Goal: Task Accomplishment & Management: Manage account settings

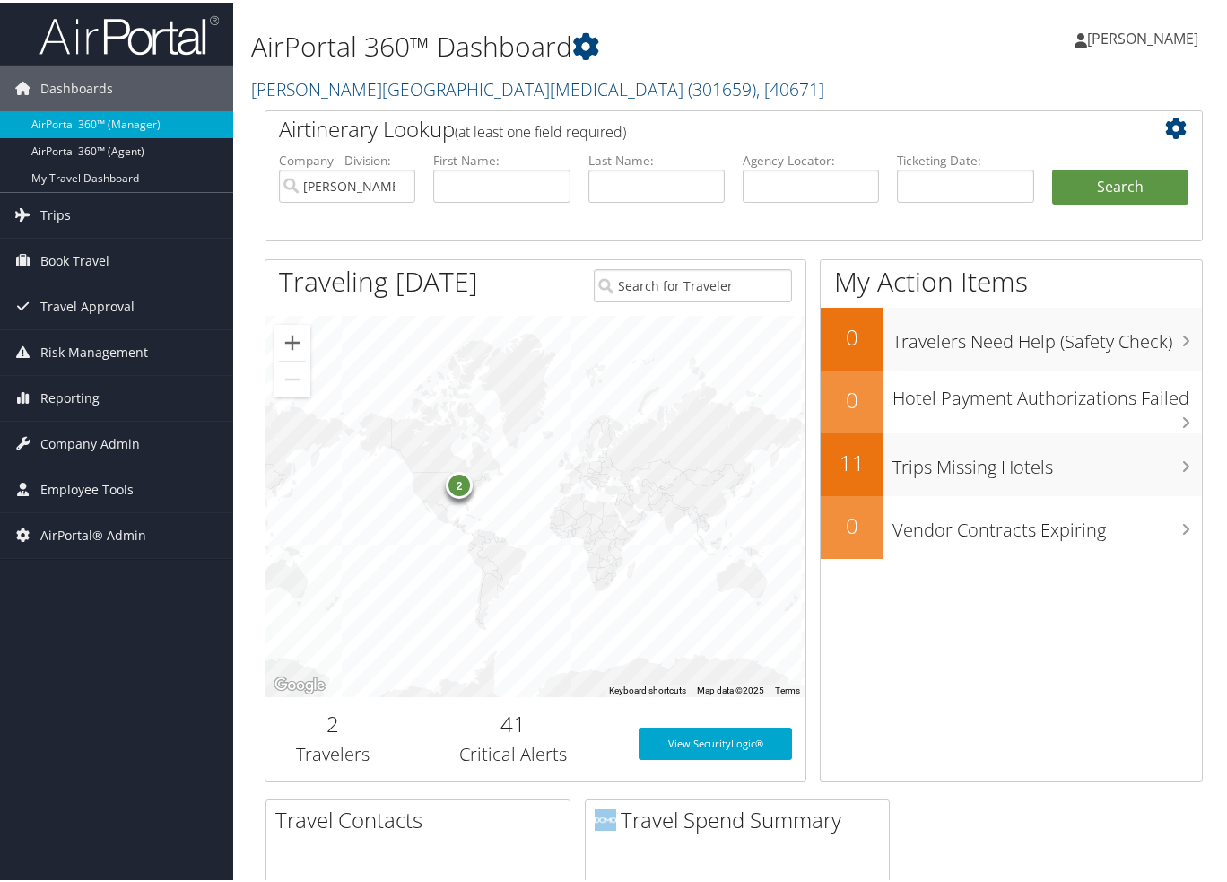
drag, startPoint x: 352, startPoint y: 91, endPoint x: 348, endPoint y: 99, distance: 9.2
click at [352, 91] on link "Fred Hutchinson Cancer Center ( 301659 ) , [ 40671 ]" at bounding box center [537, 86] width 573 height 24
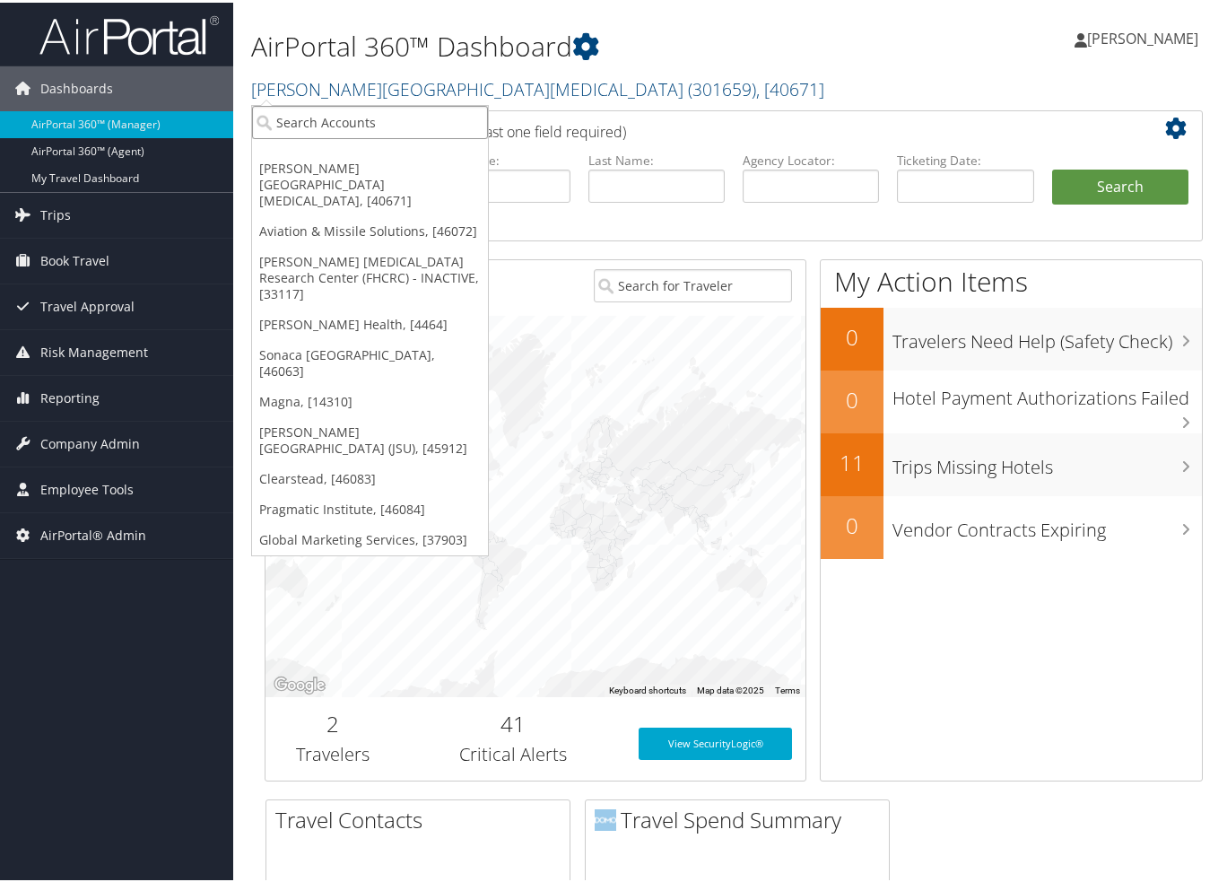
click at [337, 109] on input "search" at bounding box center [370, 119] width 236 height 33
type input "magna"
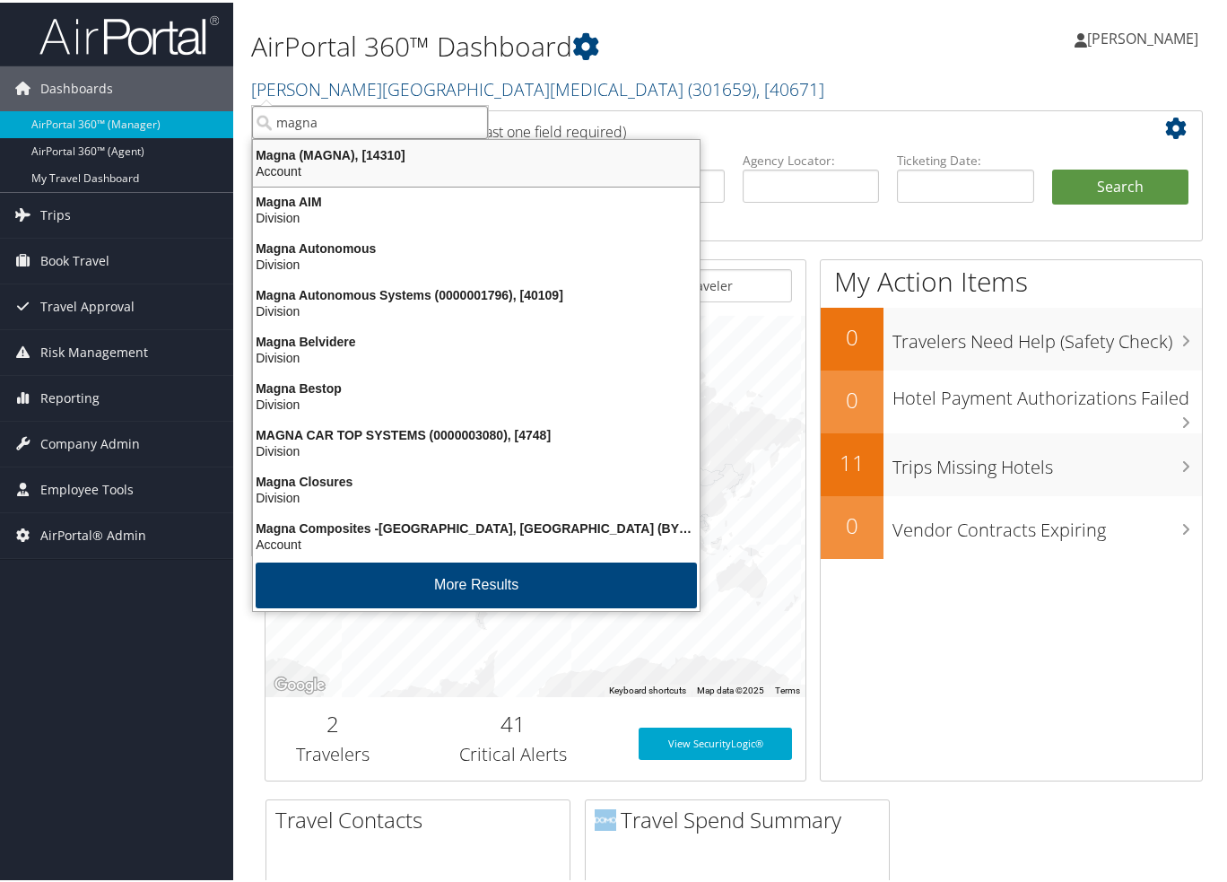
click at [339, 145] on div "Magna (MAGNA), [14310]" at bounding box center [476, 152] width 468 height 16
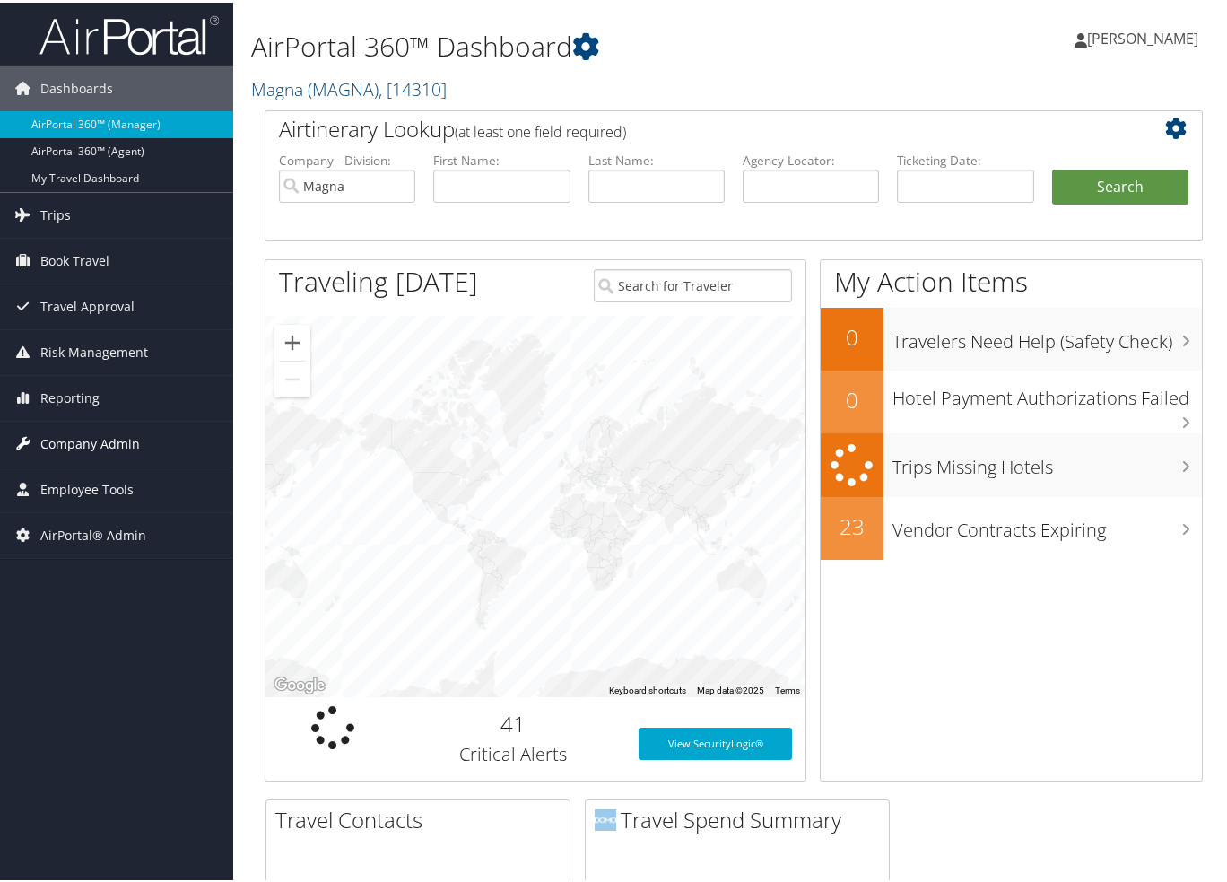
click at [63, 440] on span "Company Admin" at bounding box center [90, 441] width 100 height 45
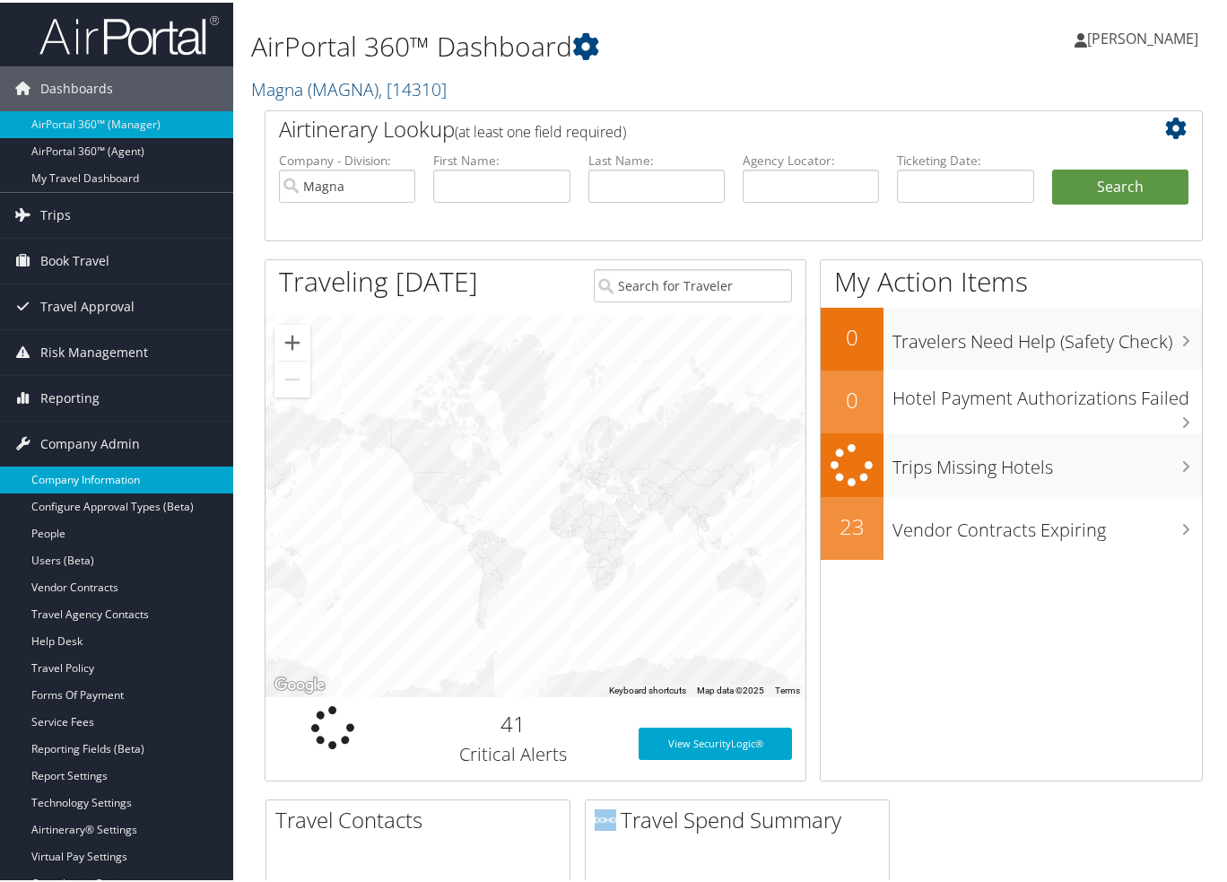
click at [86, 482] on link "Company Information" at bounding box center [116, 477] width 233 height 27
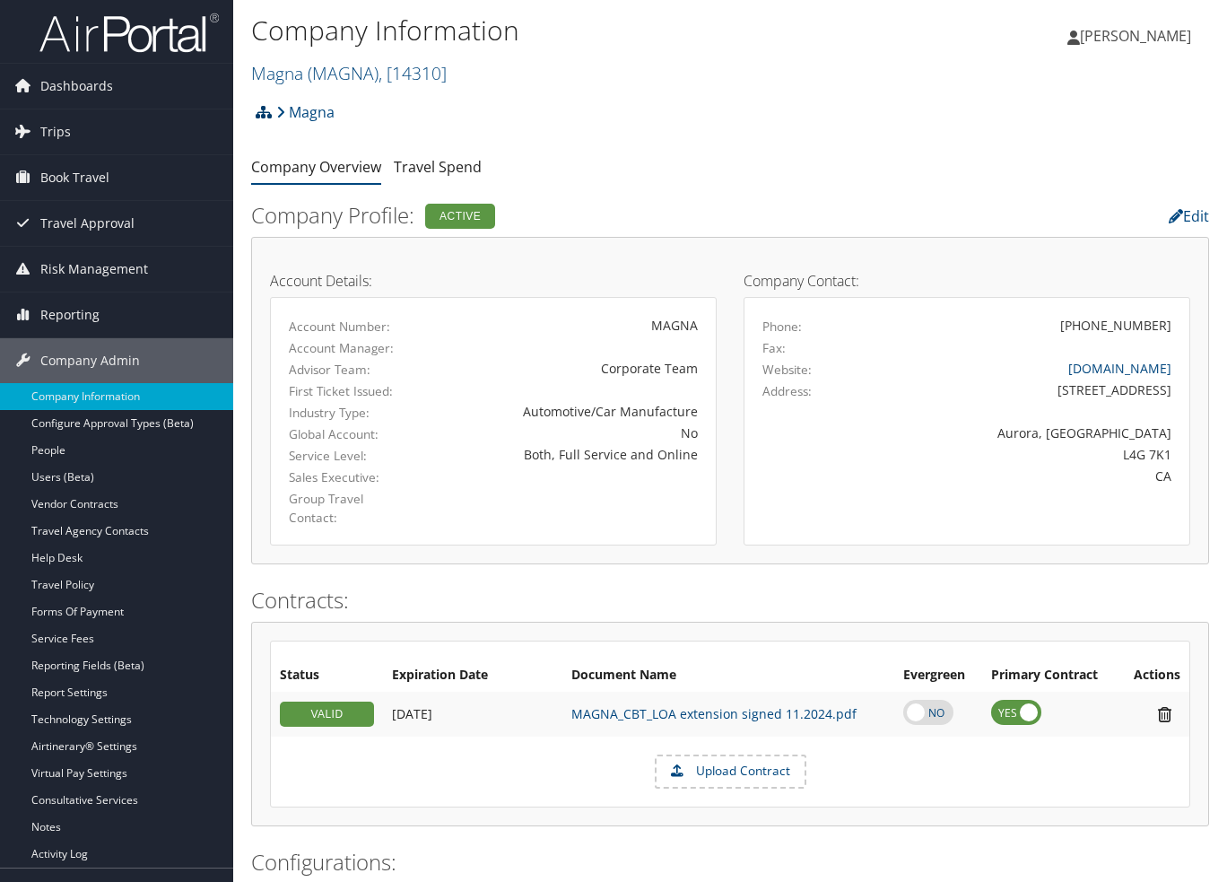
drag, startPoint x: 0, startPoint y: 0, endPoint x: 257, endPoint y: 106, distance: 278.3
click at [257, 106] on icon at bounding box center [264, 112] width 16 height 14
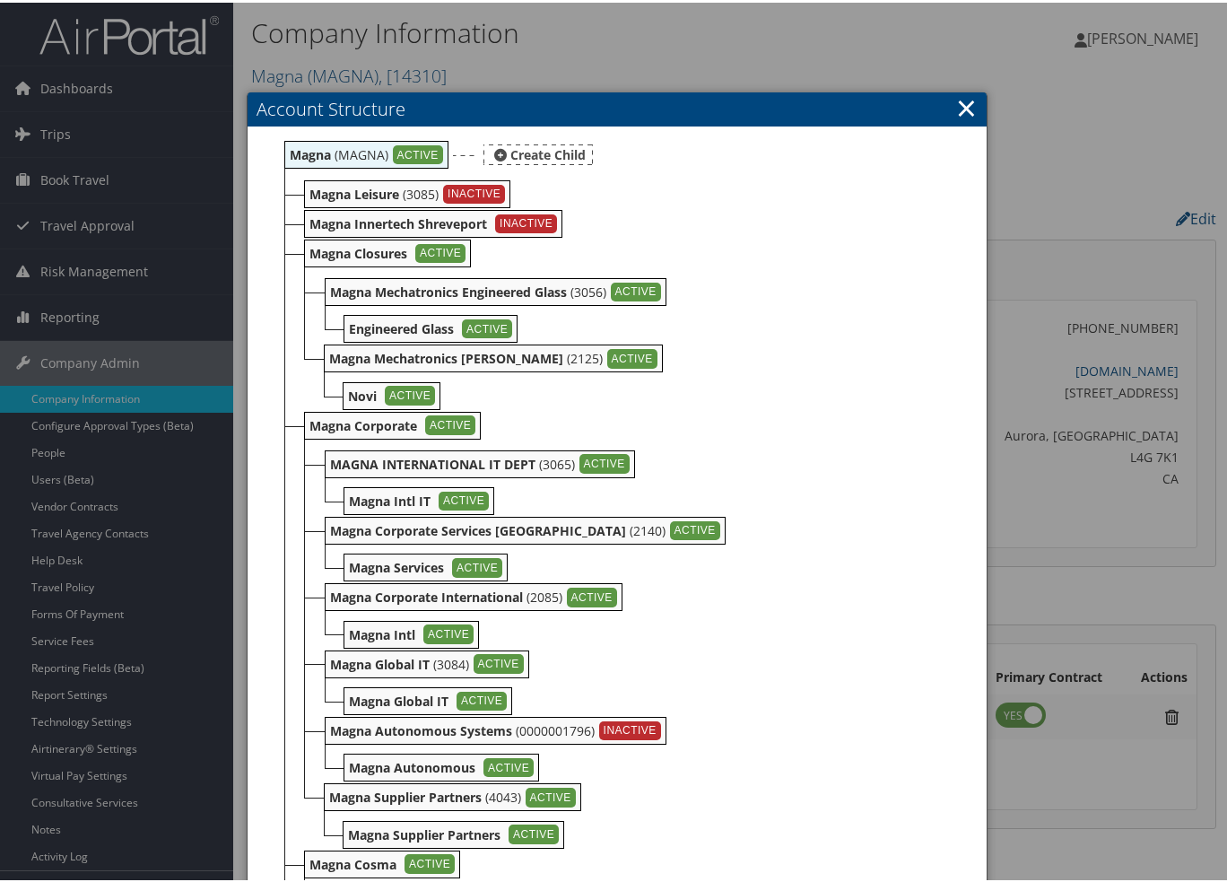
click at [500, 153] on icon at bounding box center [500, 152] width 13 height 13
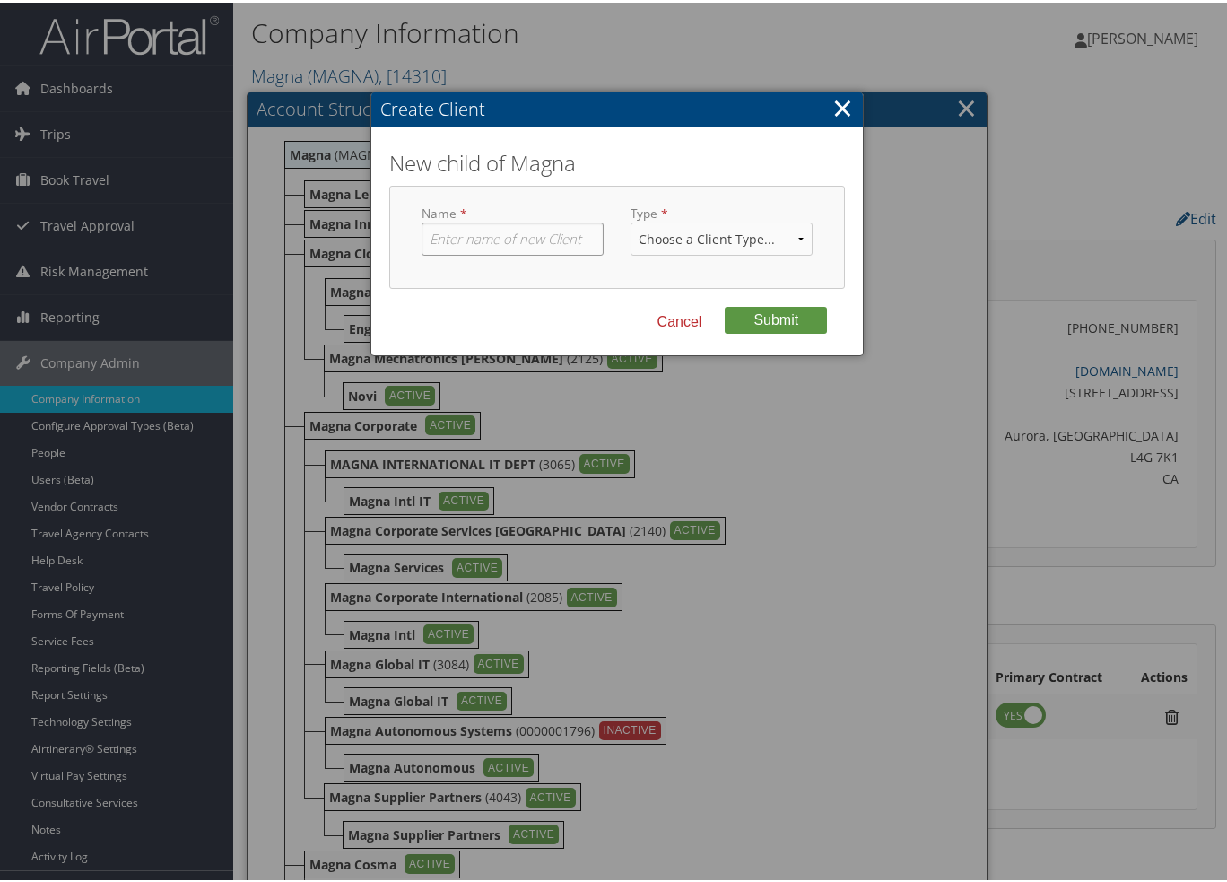
click at [510, 226] on input "text" at bounding box center [512, 236] width 182 height 33
click at [698, 230] on select "Choose a Client Type... Department Division Account" at bounding box center [721, 236] width 182 height 33
select select "1"
click at [630, 220] on select "Choose a Client Type... Department Division Account" at bounding box center [721, 236] width 182 height 33
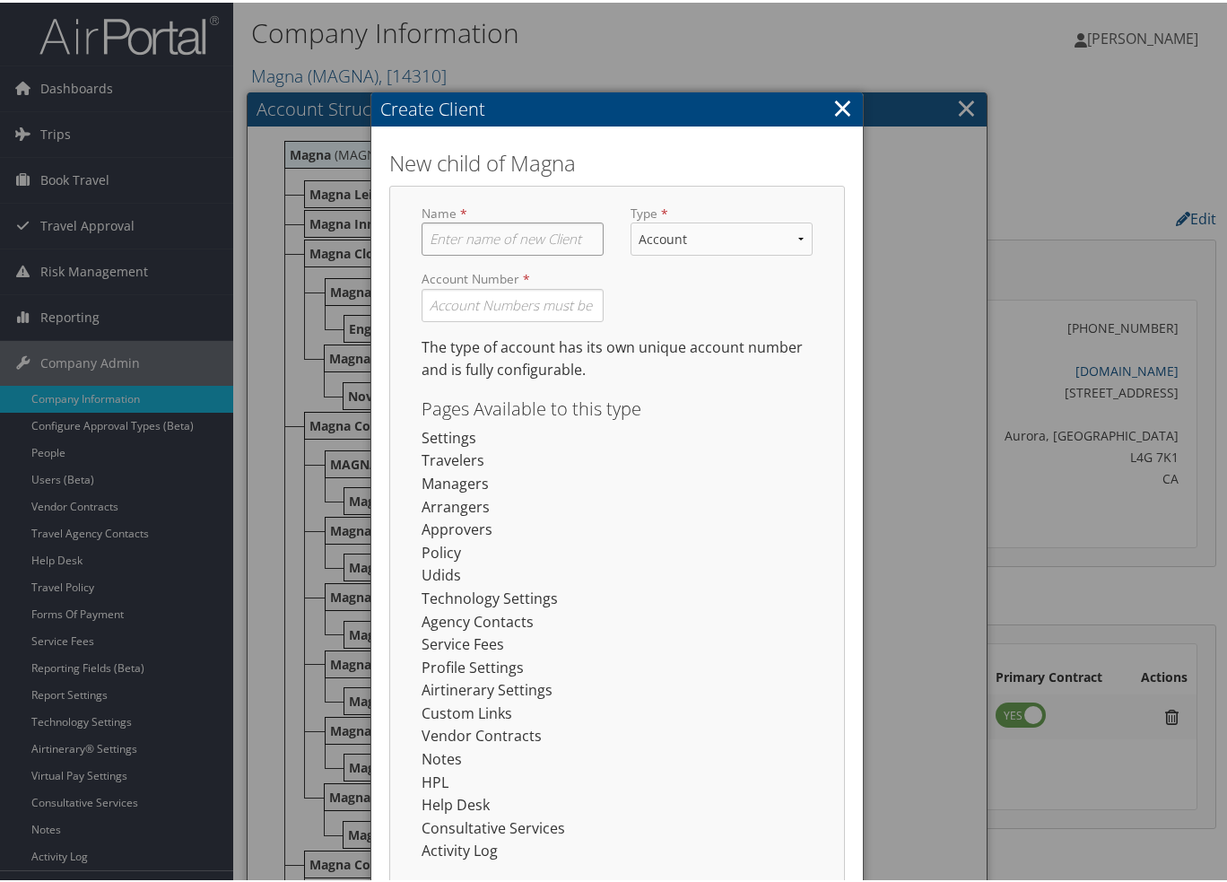
click at [445, 230] on input "text" at bounding box center [512, 236] width 182 height 33
click at [503, 311] on input "text" at bounding box center [512, 302] width 182 height 33
type input "TBD"
click at [500, 229] on input "text" at bounding box center [512, 236] width 182 height 33
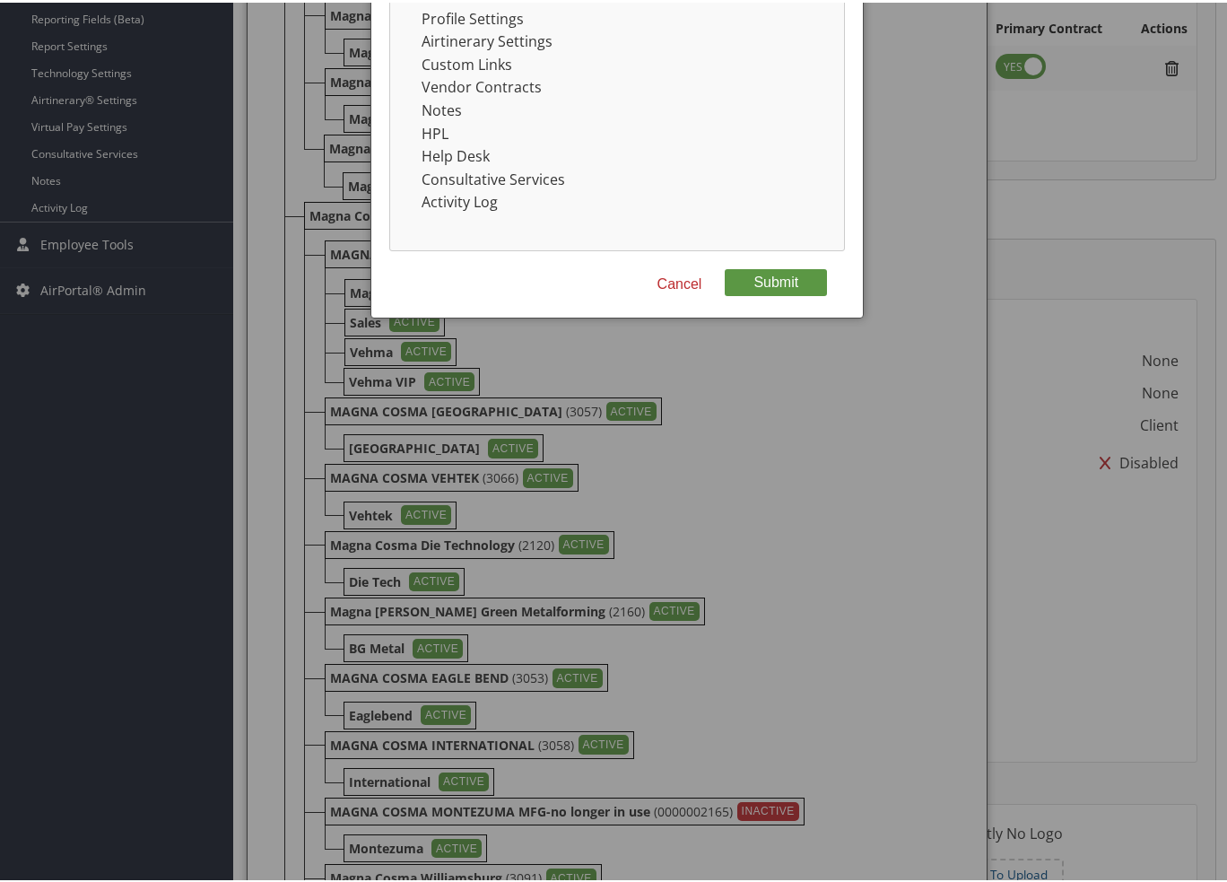
scroll to position [628, 0]
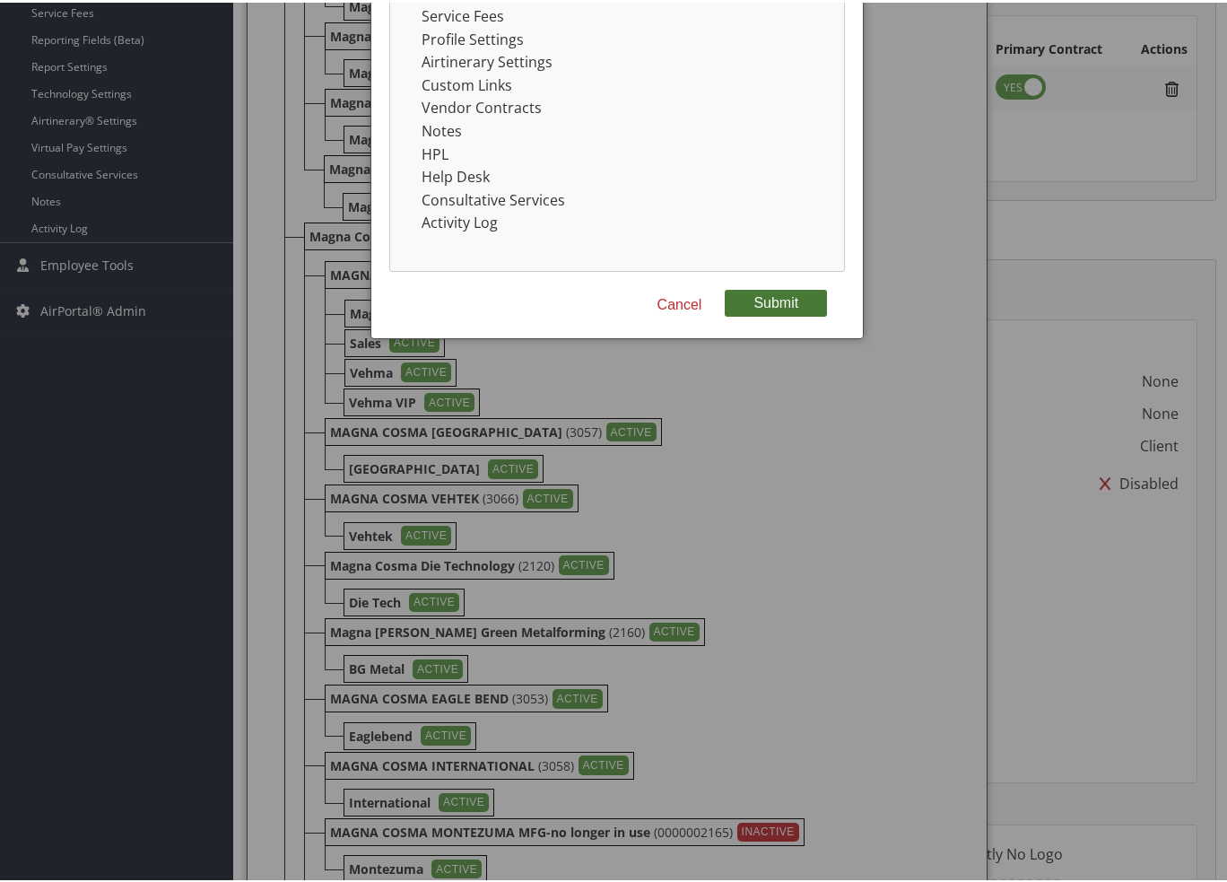
type input "Kamtek Casting"
click at [763, 296] on button "Submit" at bounding box center [776, 300] width 102 height 27
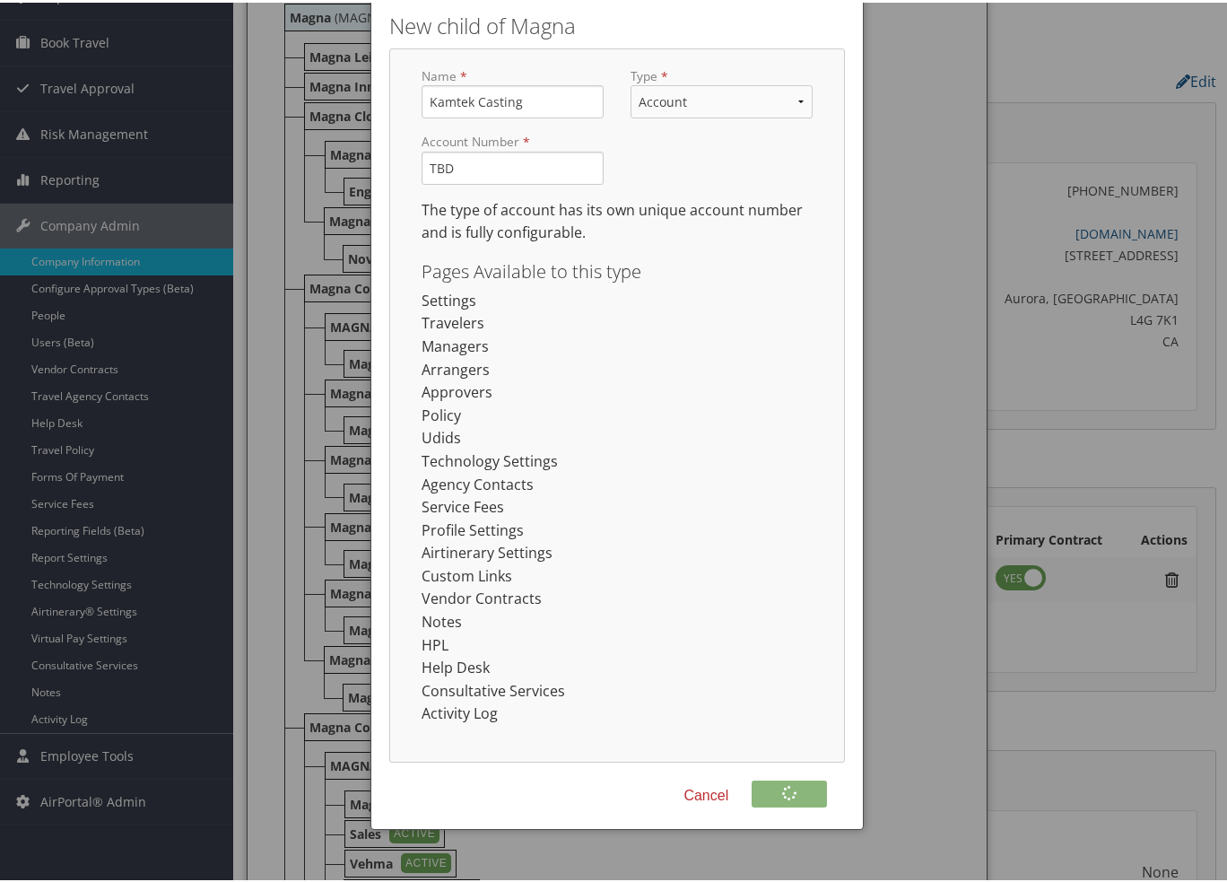
scroll to position [90, 0]
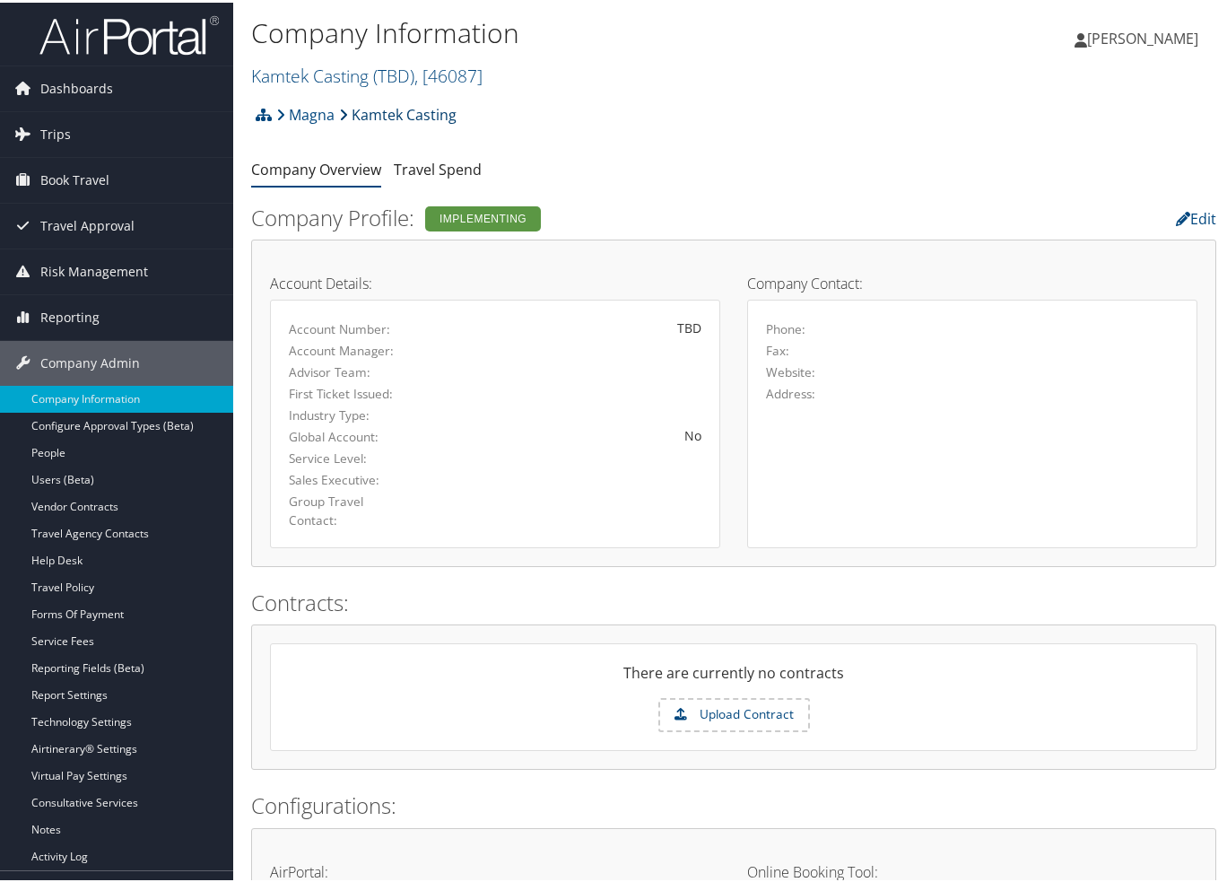
click at [388, 110] on link "Kamtek Casting" at bounding box center [397, 112] width 117 height 36
click at [259, 114] on icon at bounding box center [264, 112] width 16 height 14
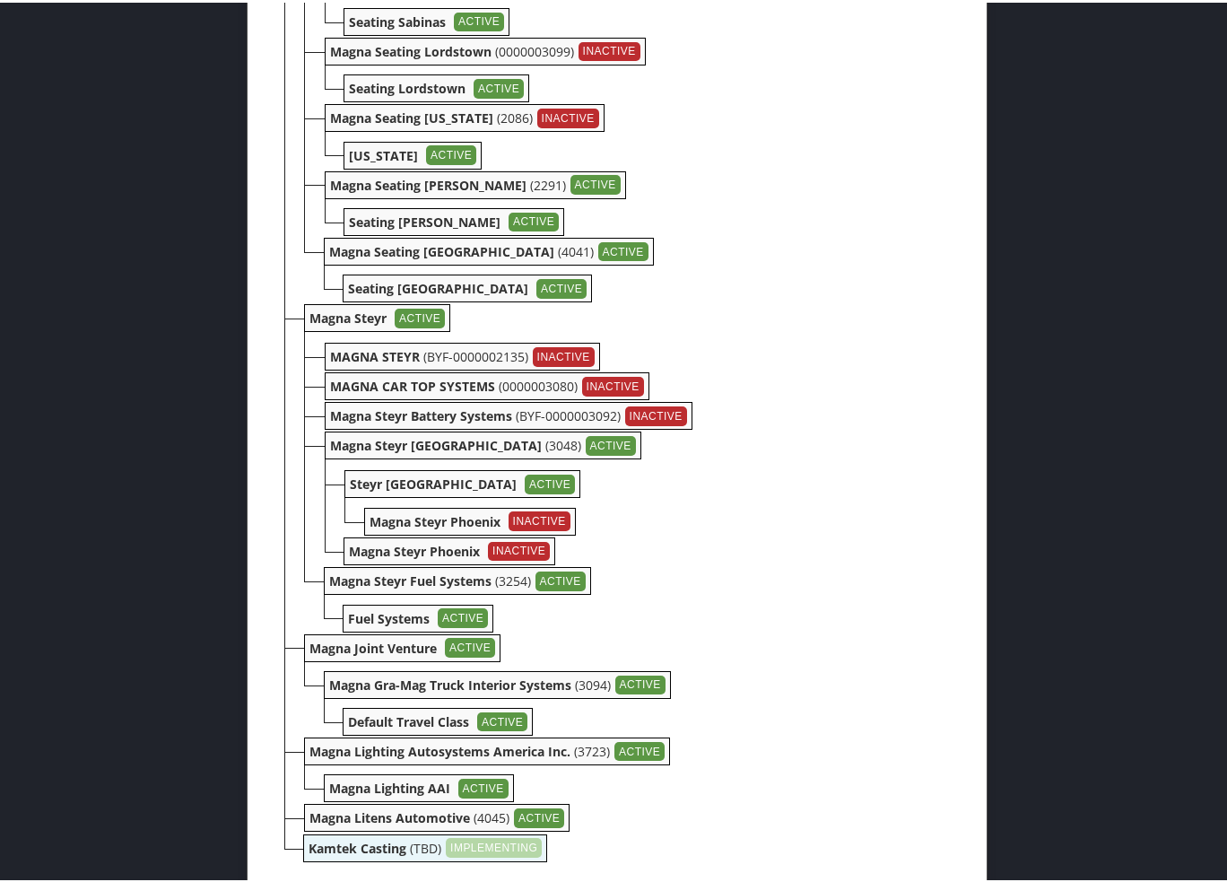
scroll to position [4434, 0]
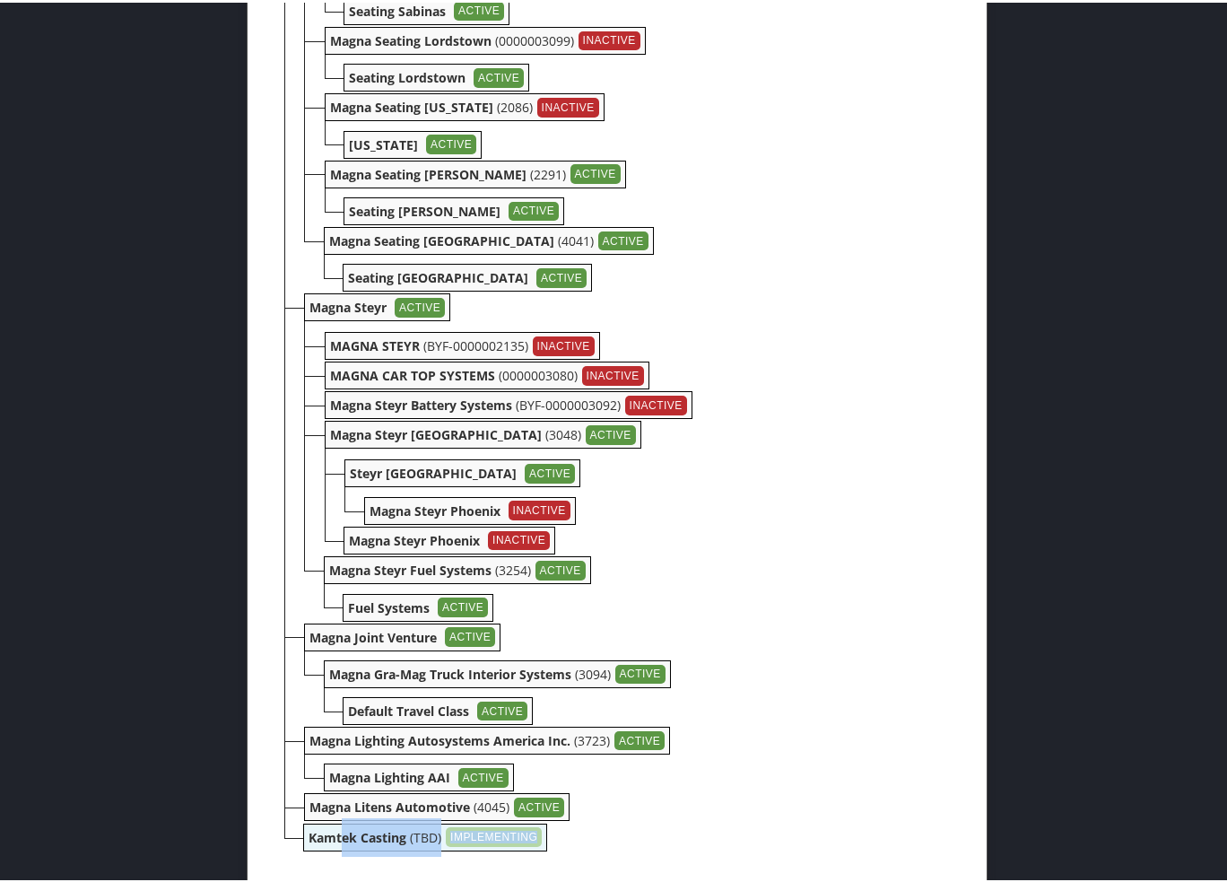
drag, startPoint x: 340, startPoint y: 843, endPoint x: 453, endPoint y: 855, distance: 113.6
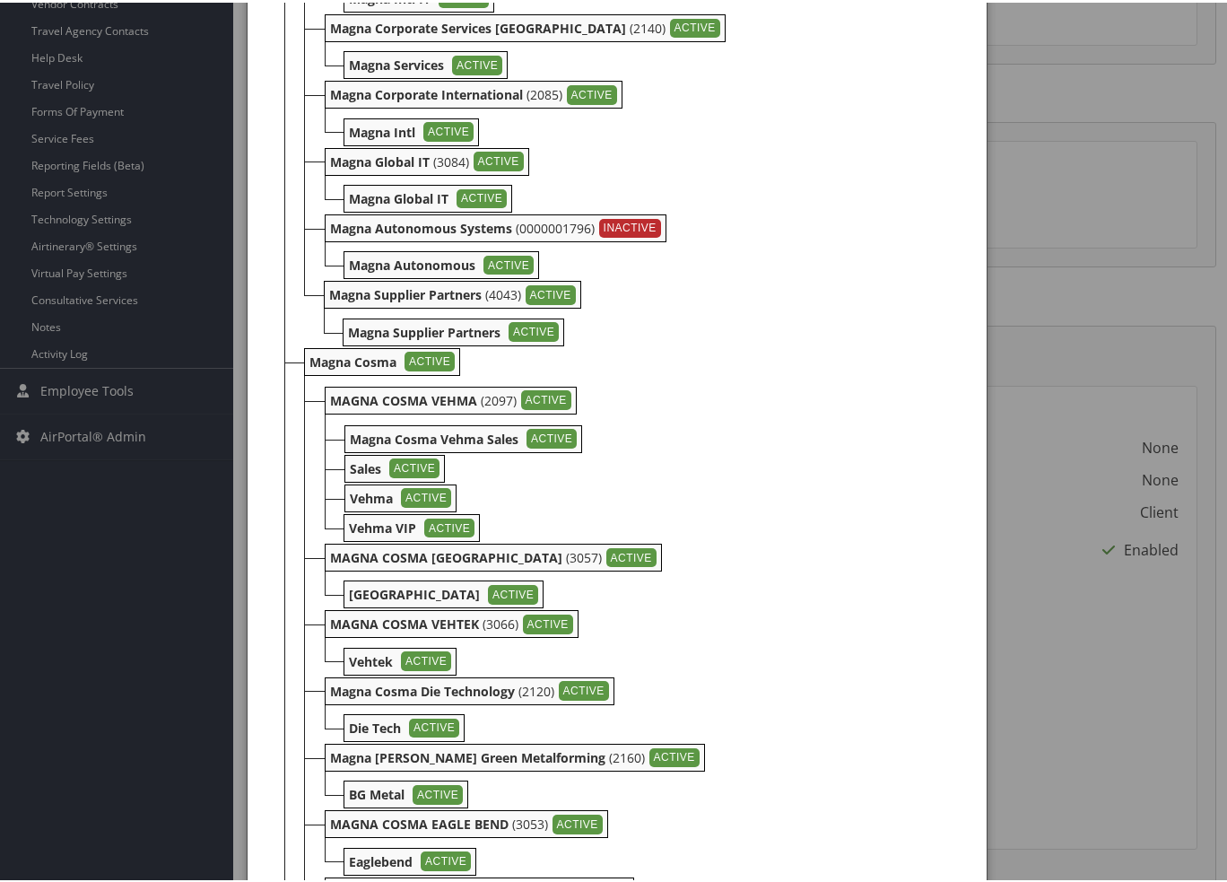
scroll to position [488, 0]
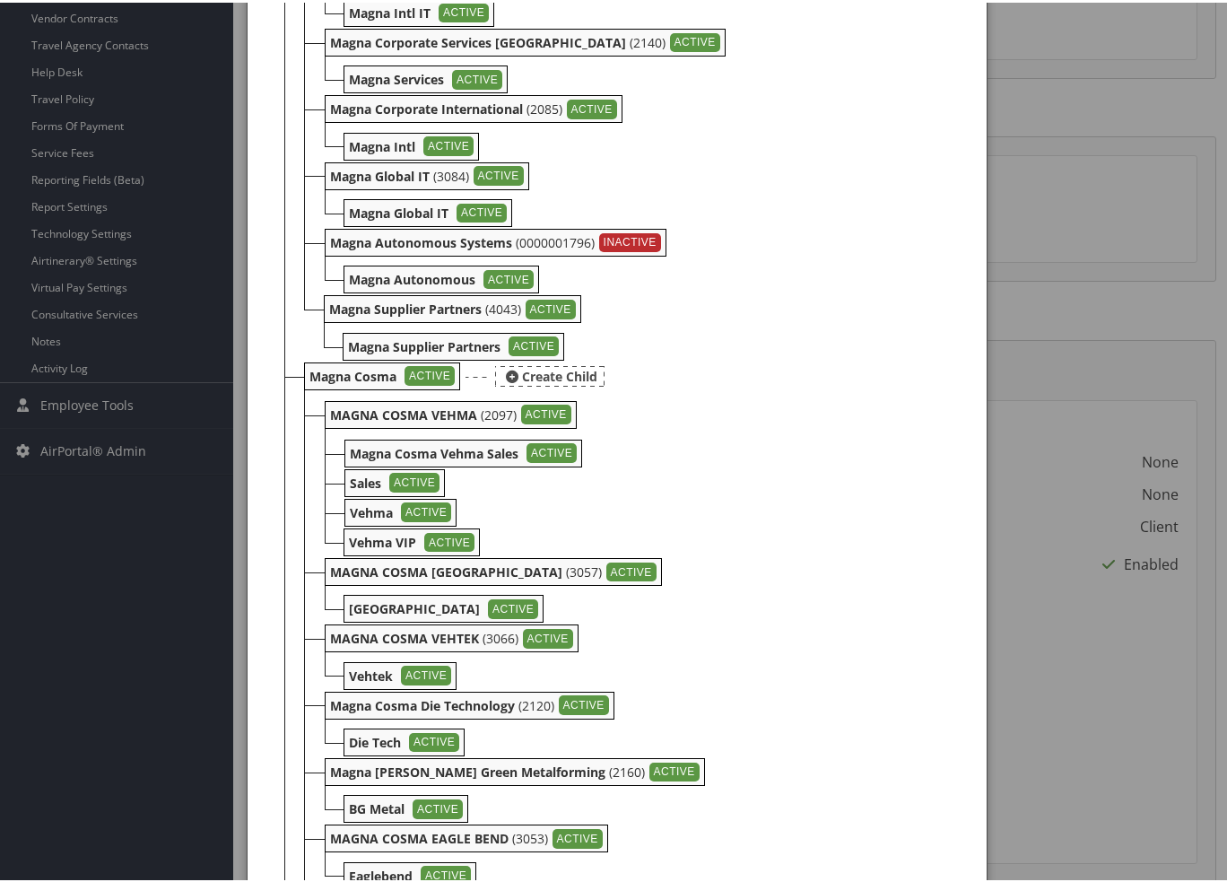
click at [529, 378] on div "Create Child" at bounding box center [549, 373] width 109 height 21
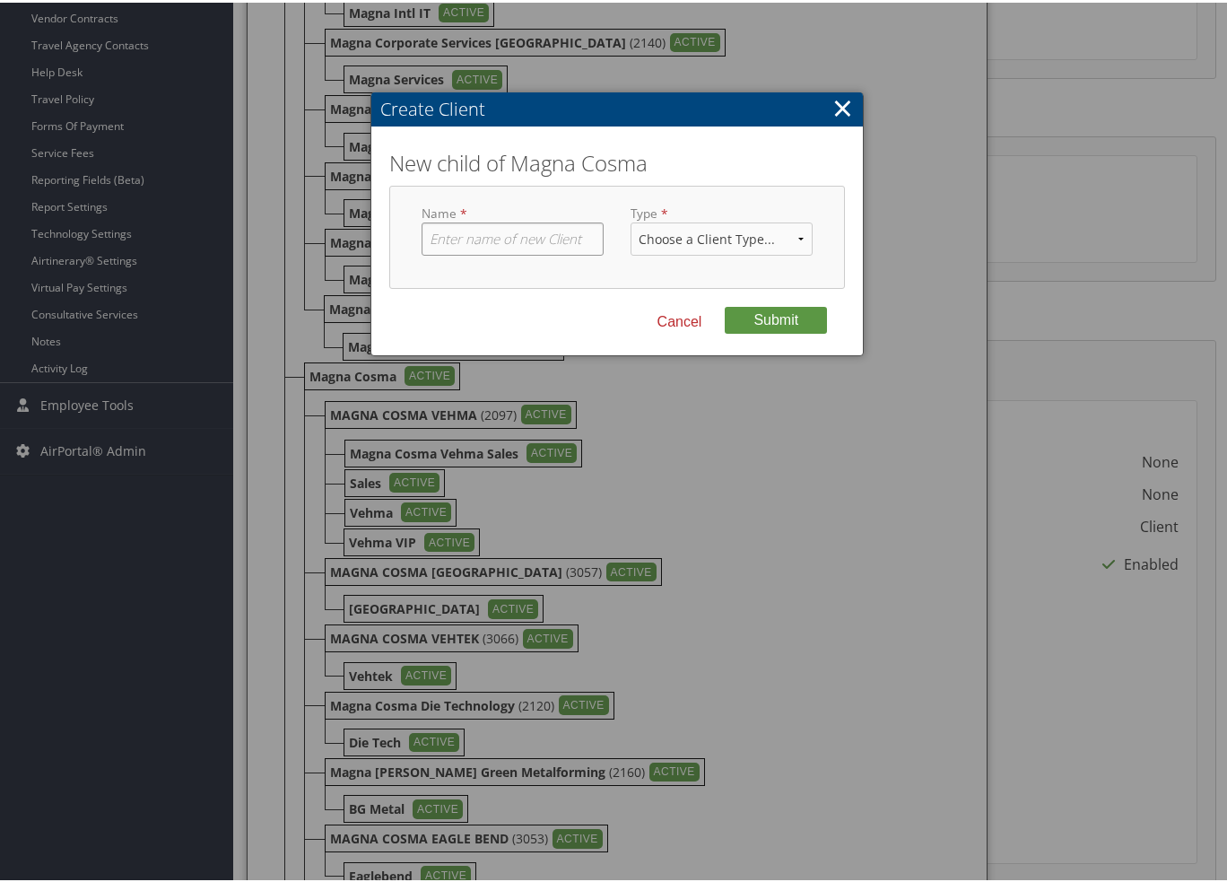
click at [473, 239] on input "text" at bounding box center [512, 236] width 182 height 33
type input "Magna Cosma Casting [US_STATE]"
click at [707, 224] on select "Choose a Client Type... Department Division Account" at bounding box center [721, 236] width 182 height 33
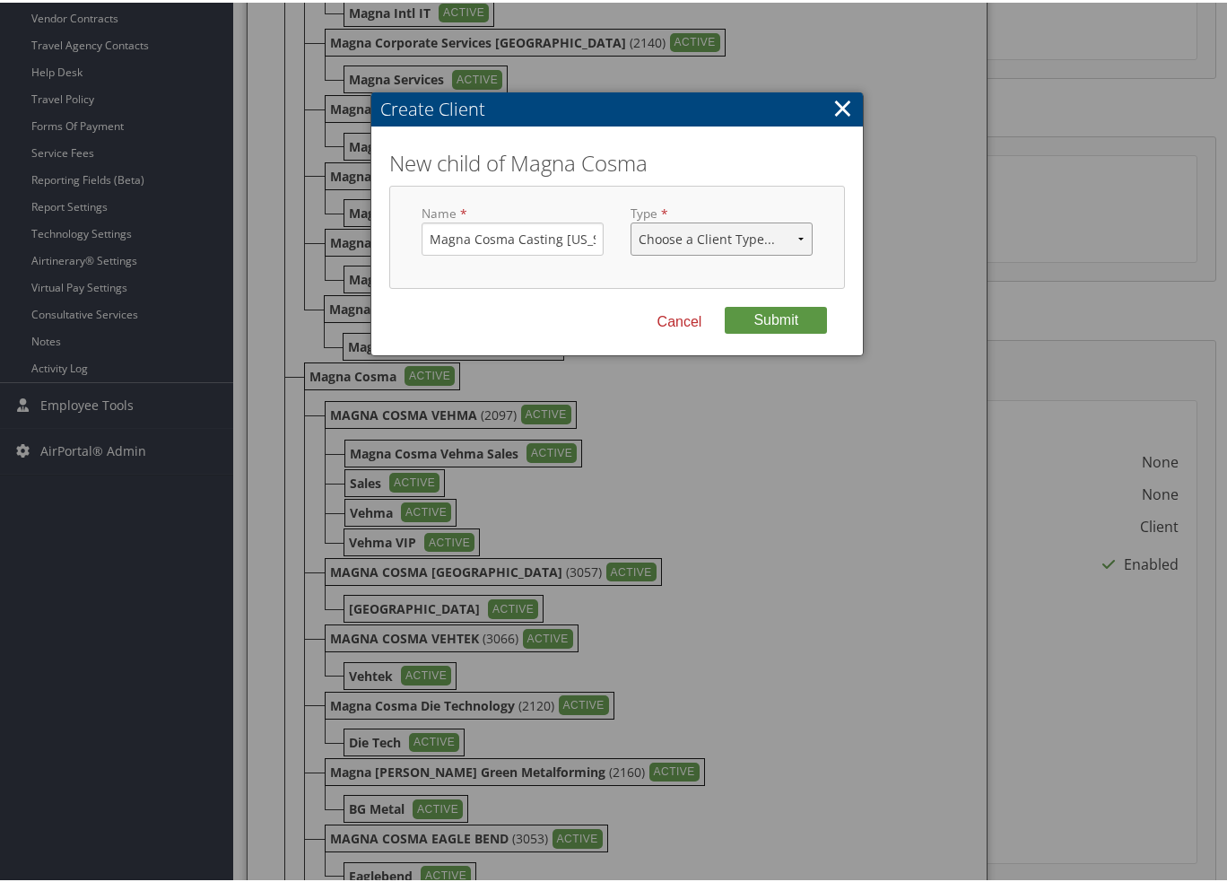
select select "1"
click at [630, 220] on select "Choose a Client Type... Department Division Account" at bounding box center [721, 236] width 182 height 33
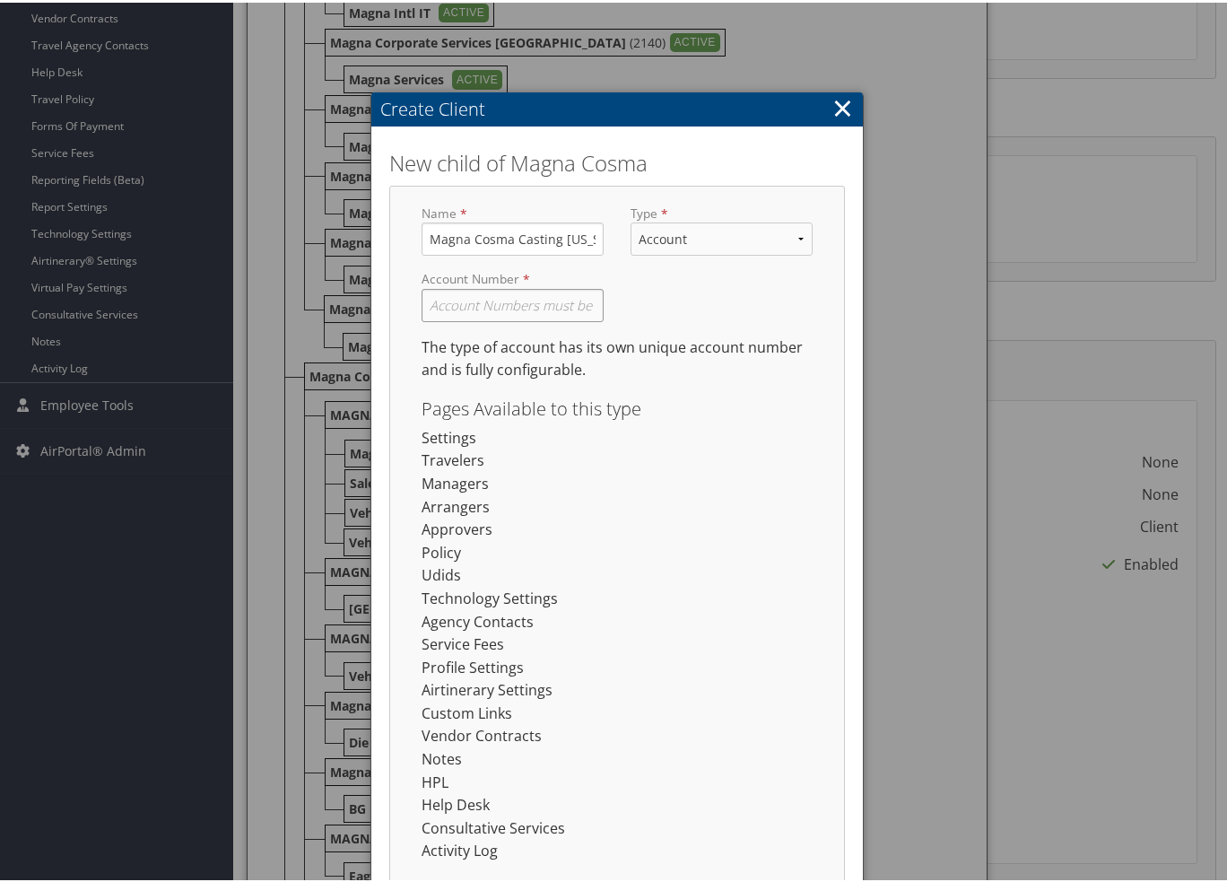
click at [500, 291] on input "text" at bounding box center [512, 302] width 182 height 33
click at [603, 430] on li "Settings" at bounding box center [616, 435] width 391 height 23
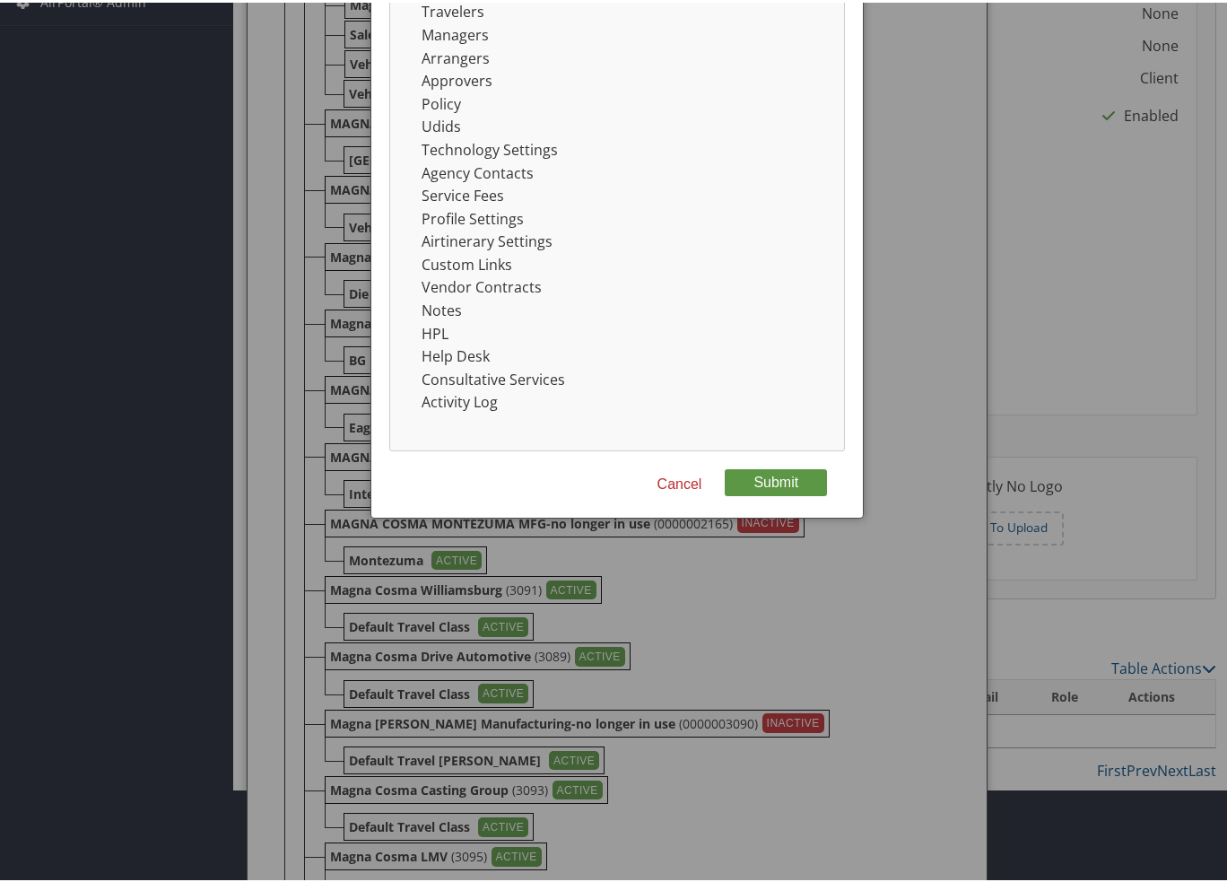
scroll to position [847, 0]
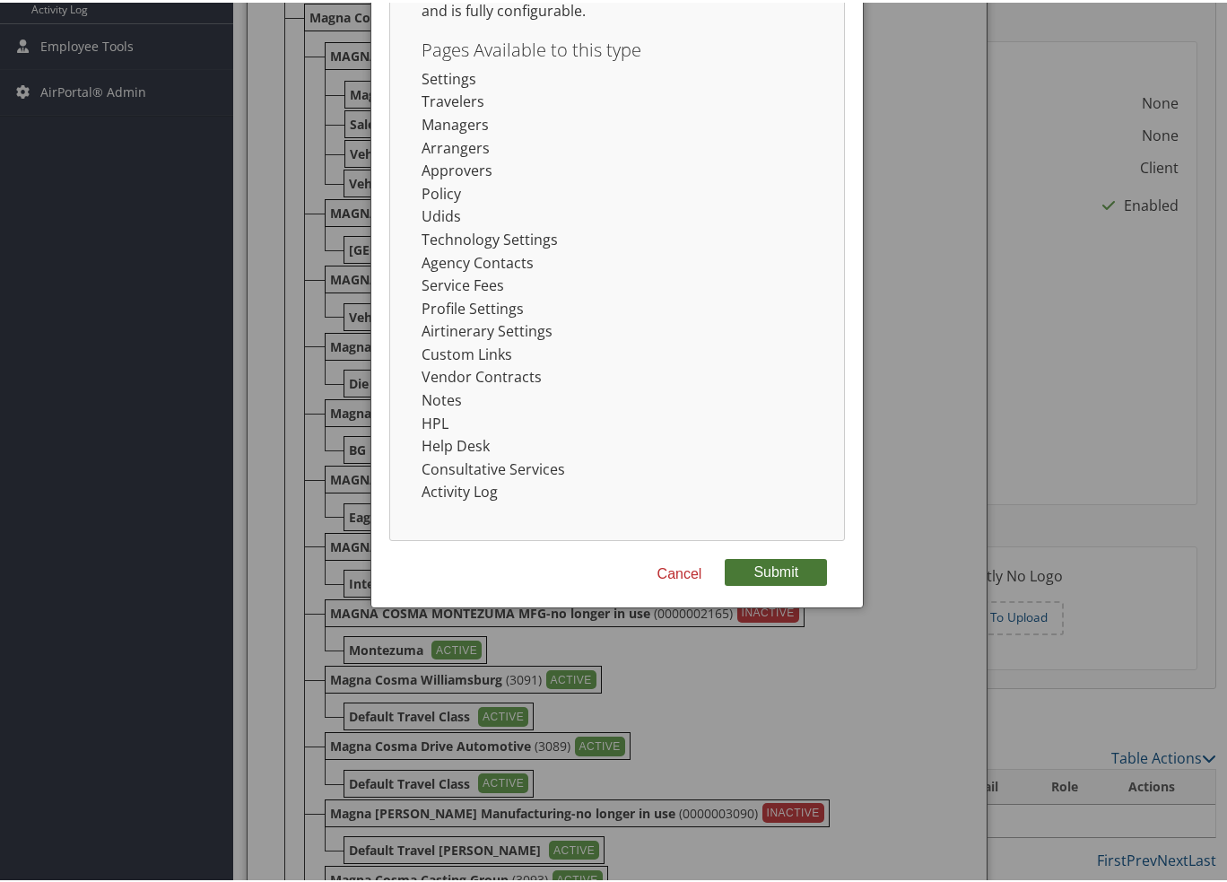
click at [764, 573] on button "Submit" at bounding box center [776, 569] width 102 height 27
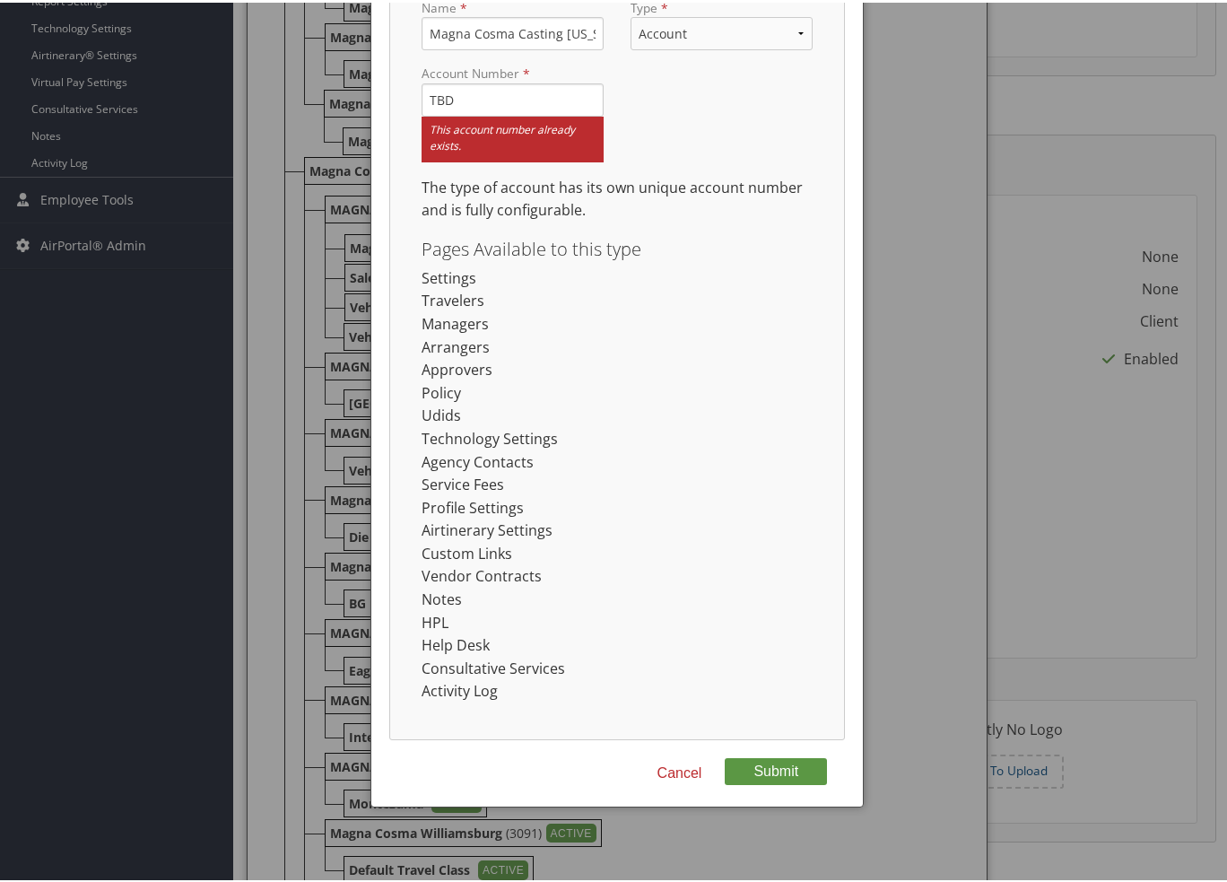
scroll to position [667, 0]
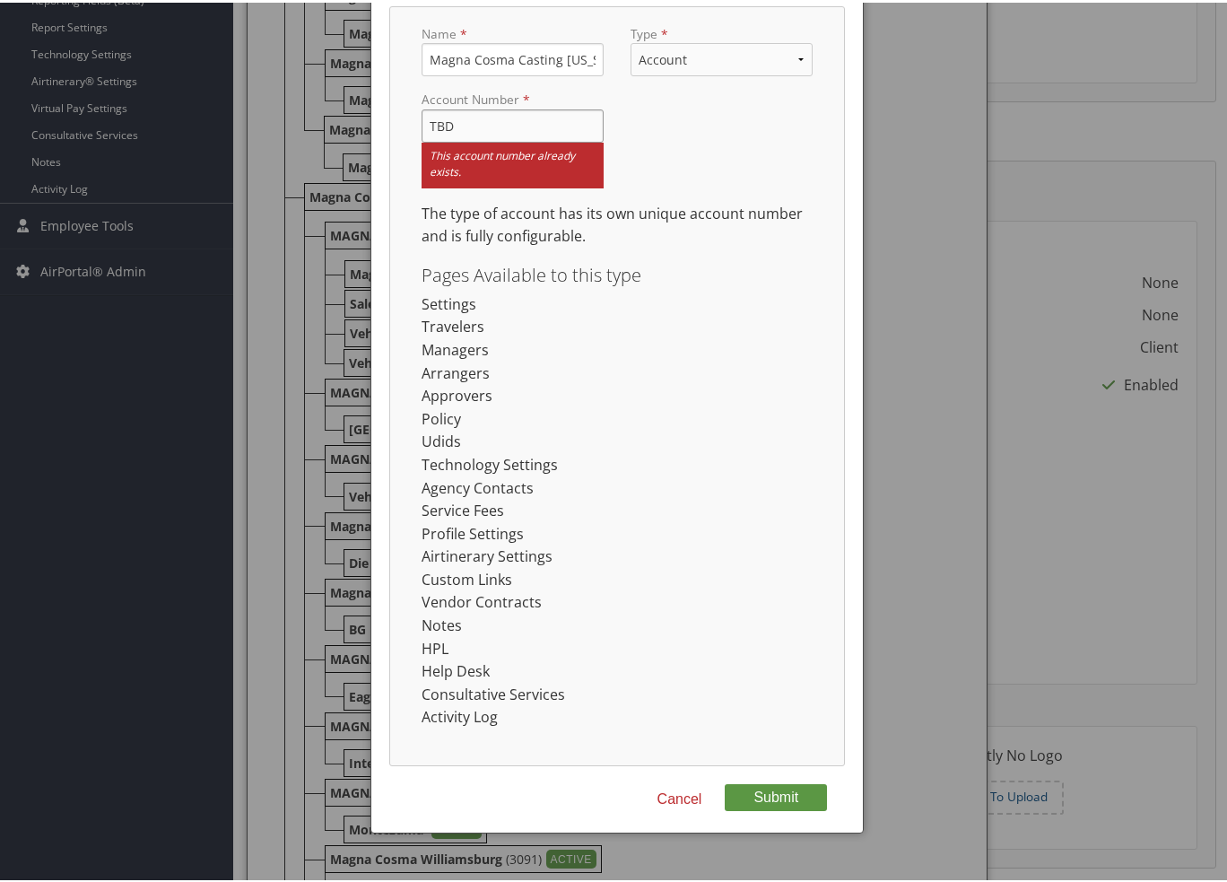
click at [469, 117] on input "TBD" at bounding box center [512, 123] width 182 height 33
type input "TBD1"
click at [782, 789] on button "Submit" at bounding box center [776, 794] width 102 height 27
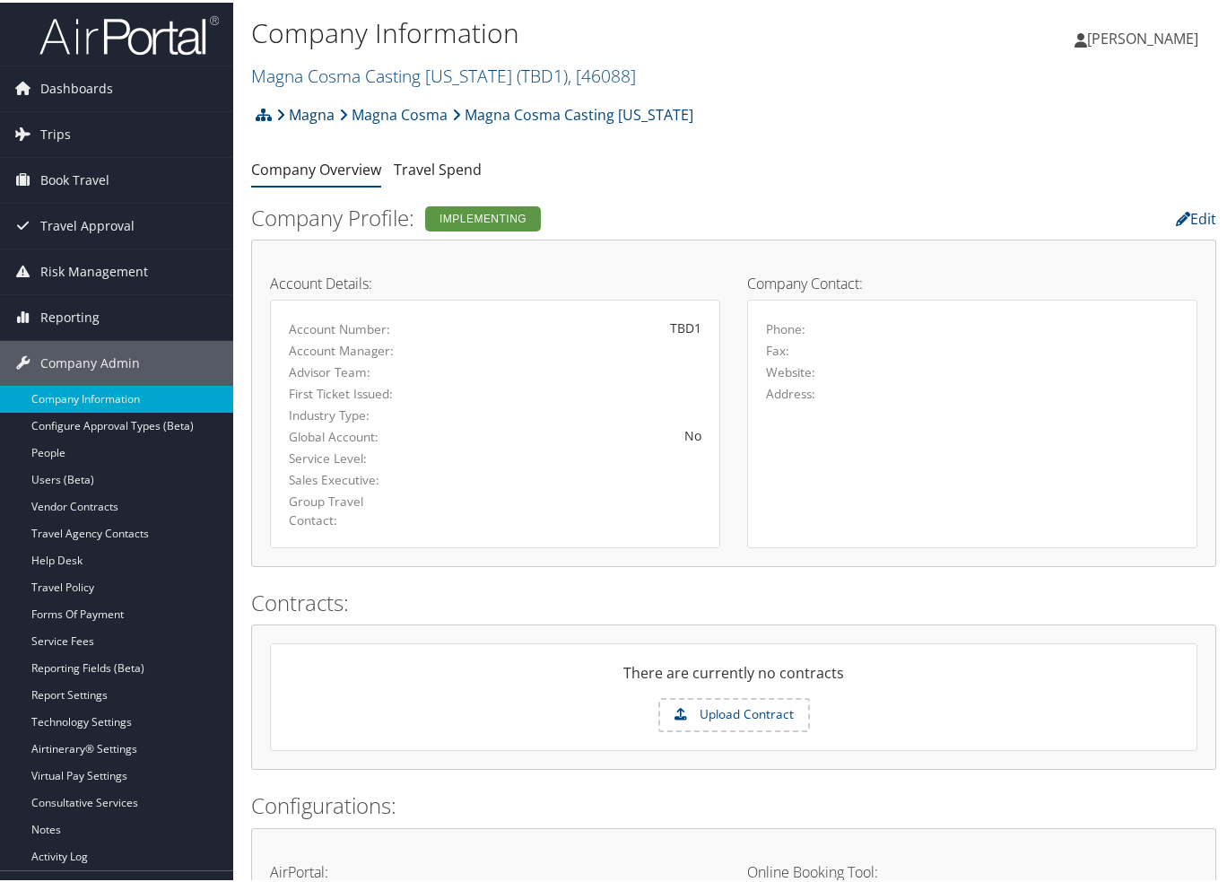
click at [301, 109] on link "Magna" at bounding box center [305, 112] width 58 height 36
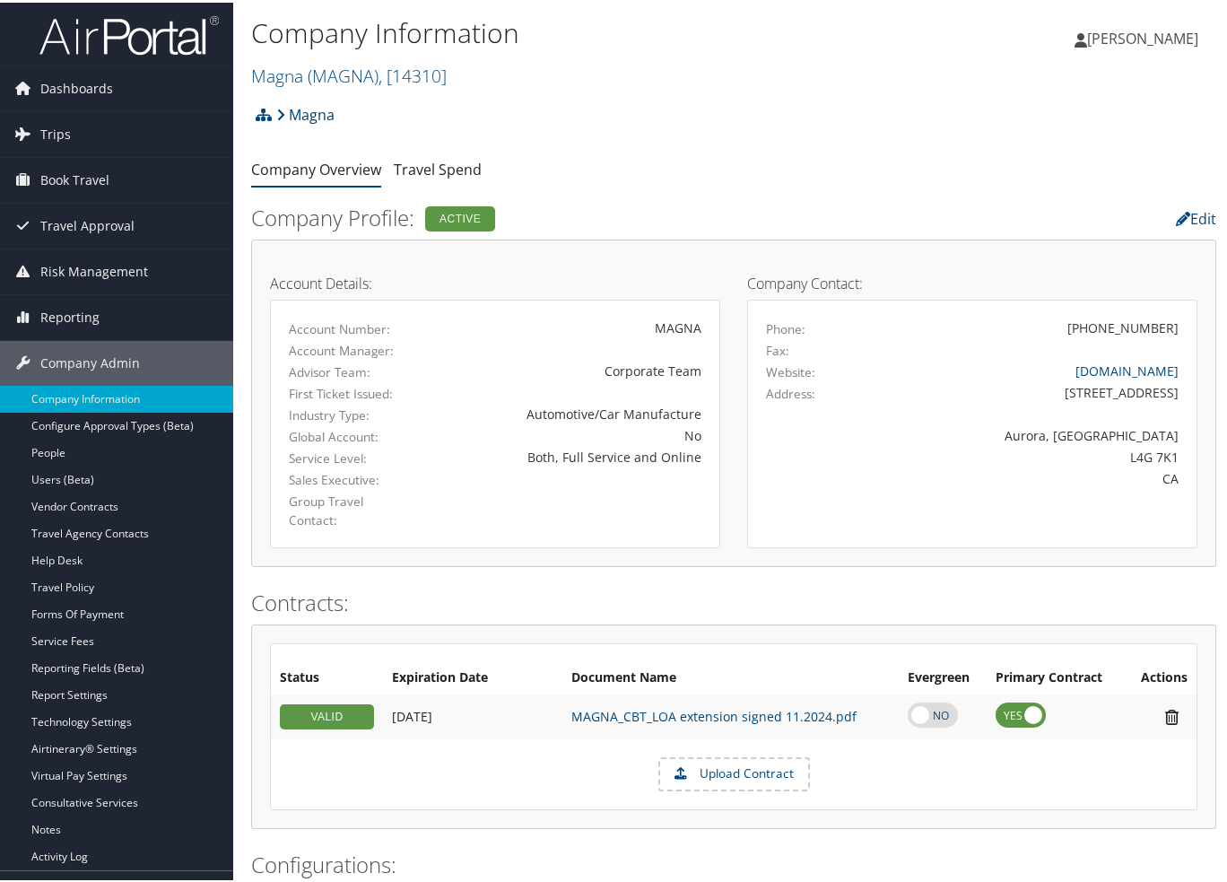
click at [303, 113] on link "Magna" at bounding box center [305, 112] width 58 height 36
click at [273, 114] on li "Magna" at bounding box center [303, 112] width 63 height 36
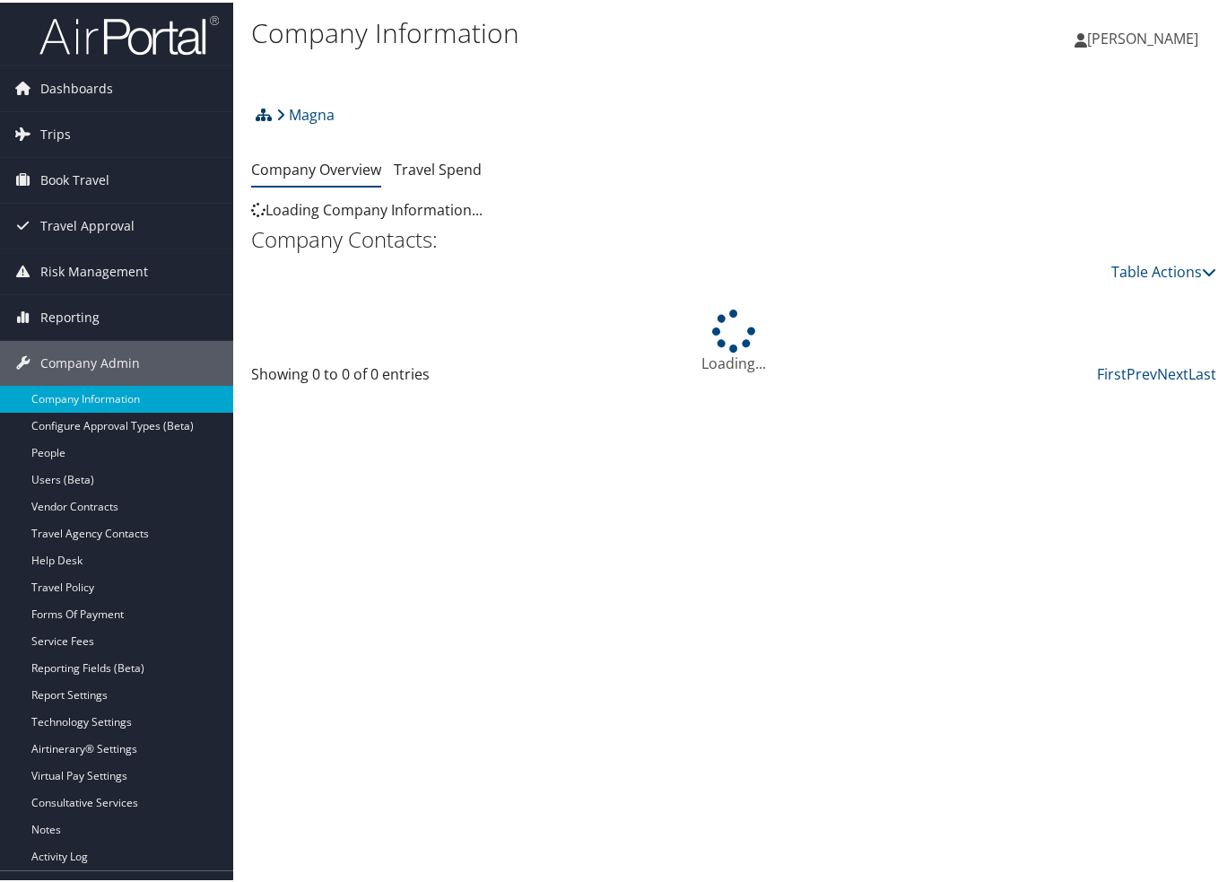
click at [262, 115] on icon at bounding box center [264, 112] width 16 height 14
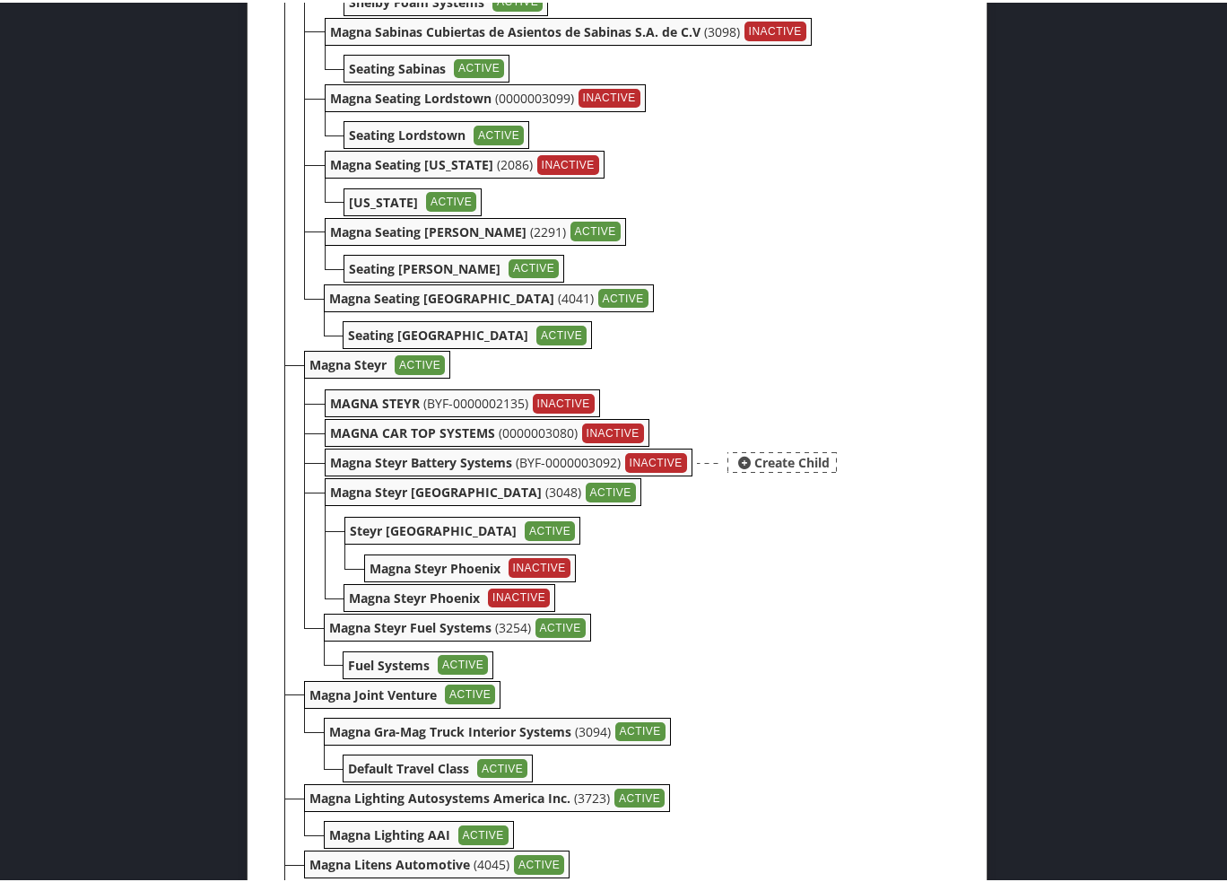
scroll to position [4463, 0]
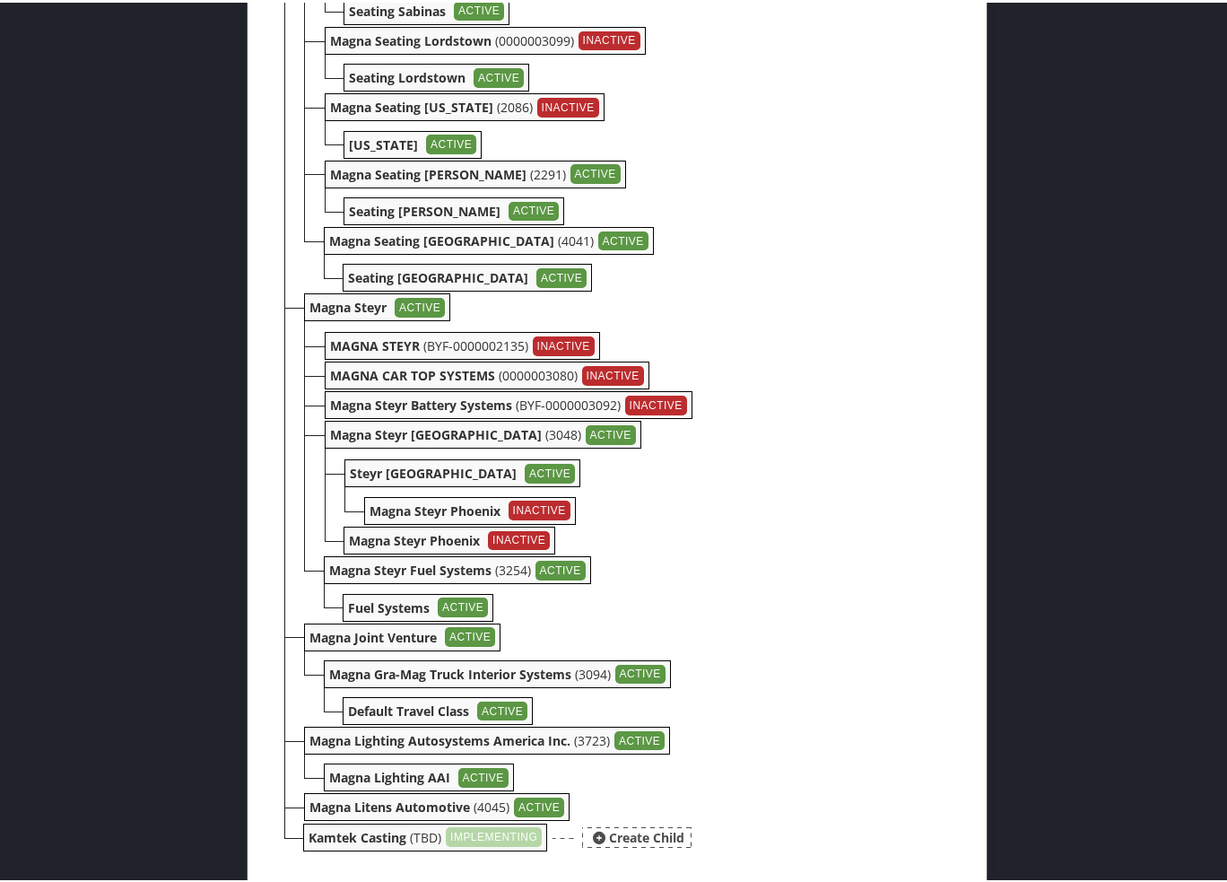
click at [402, 833] on b "Kamtek Casting" at bounding box center [357, 834] width 98 height 17
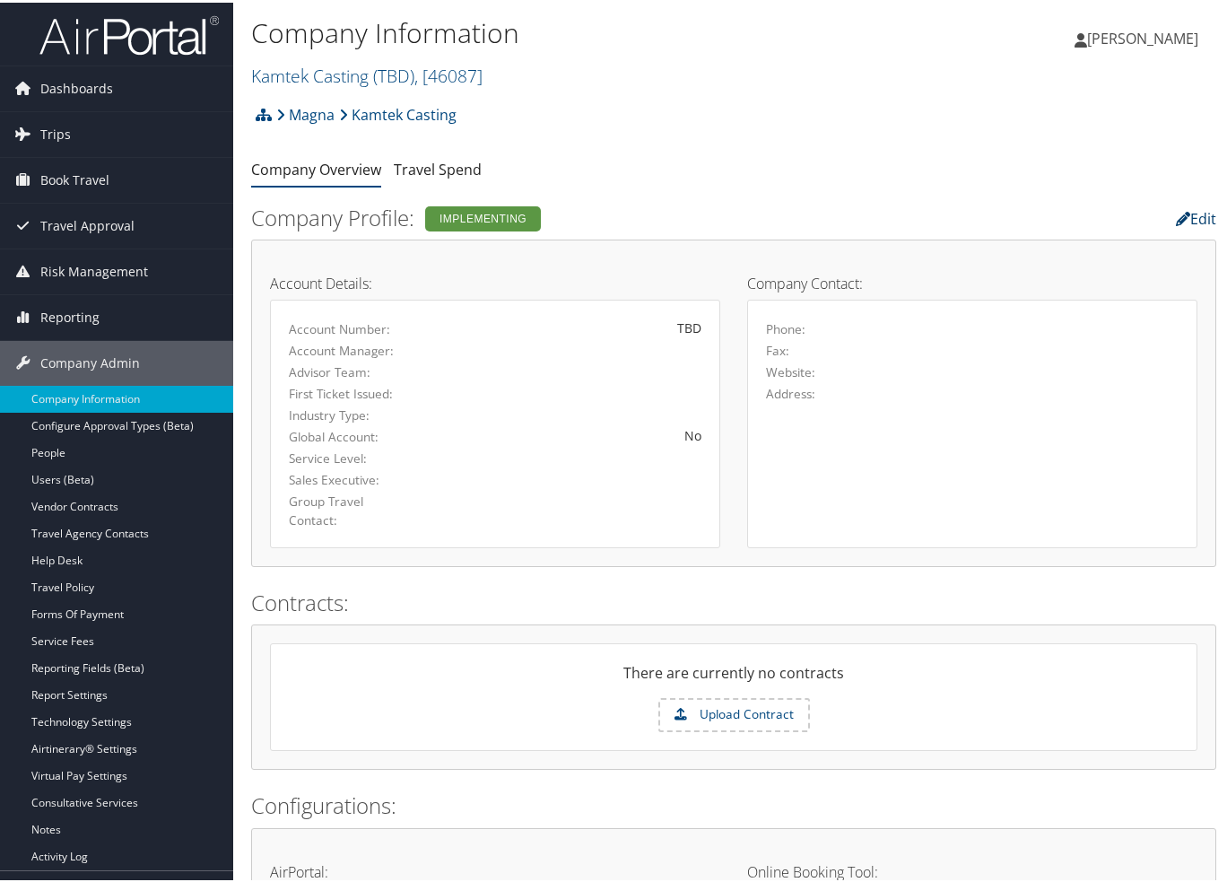
click at [1182, 213] on link "Edit" at bounding box center [1196, 216] width 40 height 20
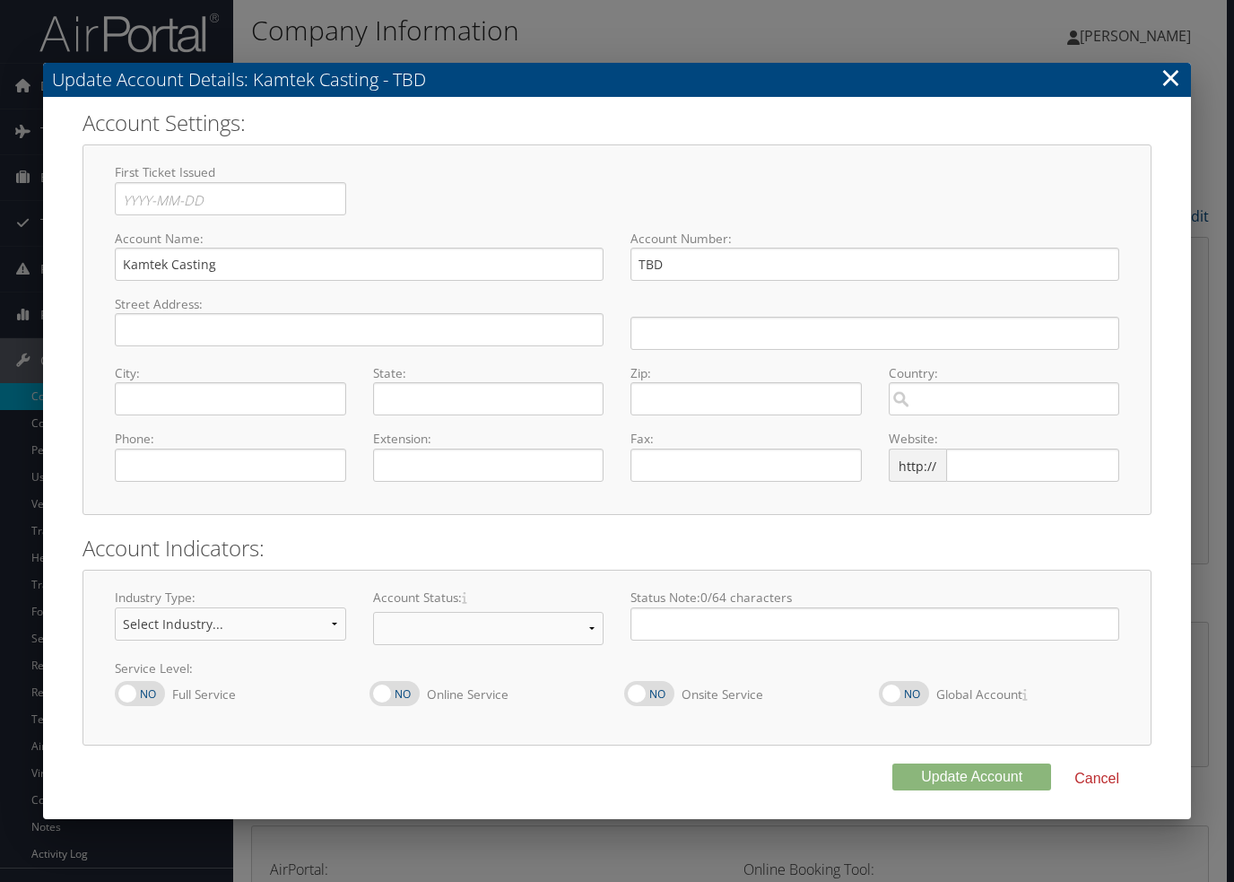
select select "7"
click at [124, 263] on input "Kamtek Casting" at bounding box center [359, 264] width 489 height 33
type input "MAGNA - Kamtek Casting"
click at [165, 342] on input "text" at bounding box center [359, 329] width 489 height 33
click at [194, 334] on input "text" at bounding box center [359, 329] width 489 height 33
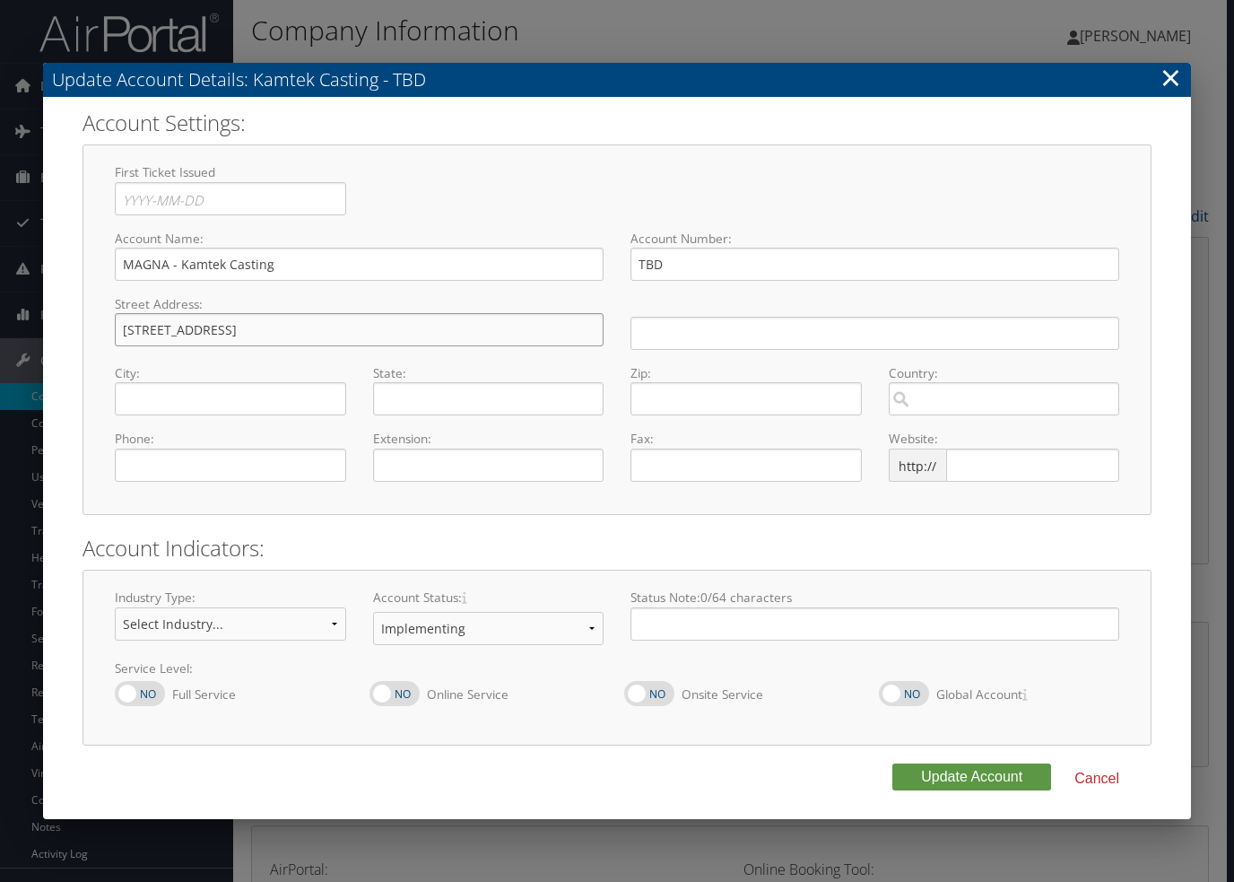
type input "1600 Sterelite Dr."
type input "Birmingham"
type input "Alabama"
type input "35215"
click at [956, 399] on input "search" at bounding box center [1004, 398] width 231 height 33
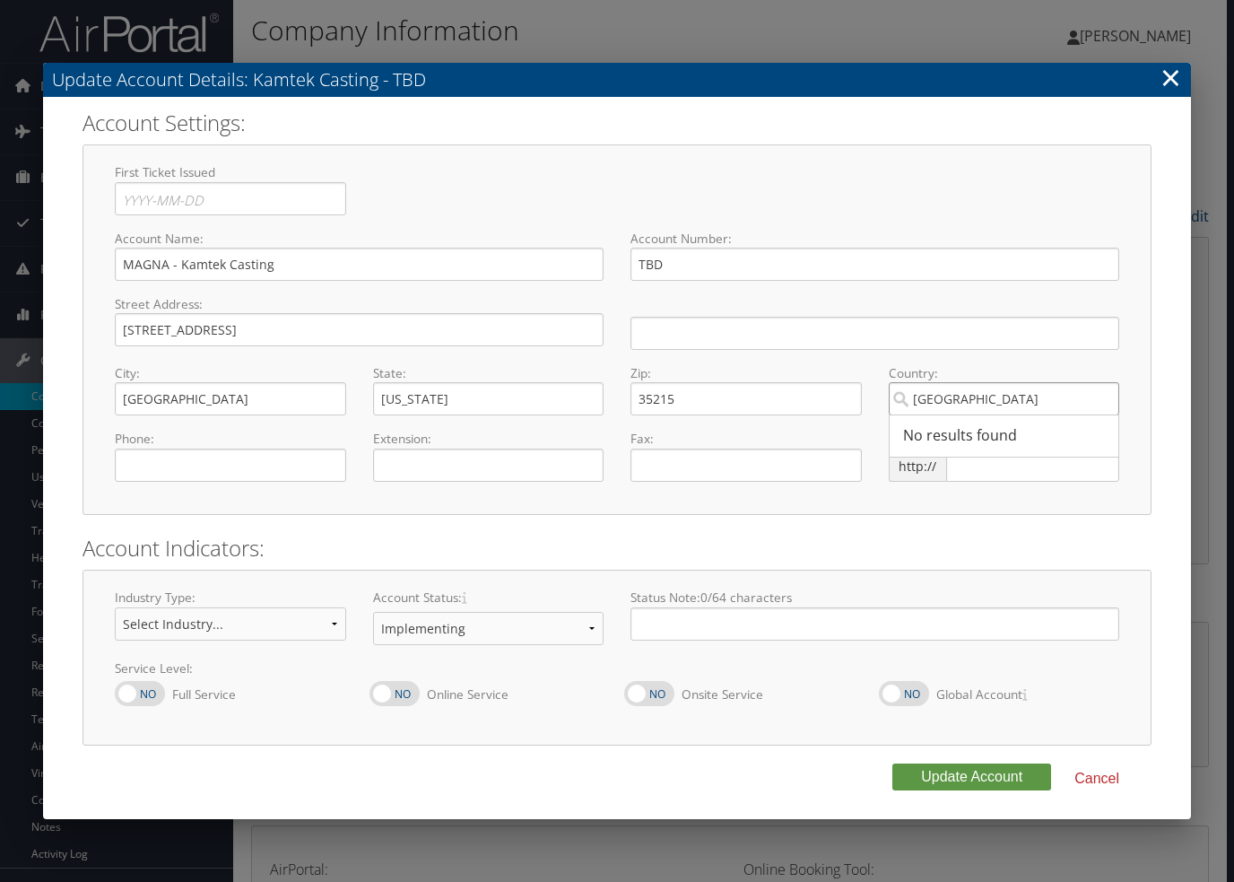
type input "USA"
click at [857, 504] on div "First Ticket Issued Press the down arrow key to interact with the calendar and …" at bounding box center [617, 329] width 1069 height 370
click at [185, 336] on input "1600 Sterelite Dr." at bounding box center [359, 329] width 489 height 33
type input "1600 Sterilite Dr."
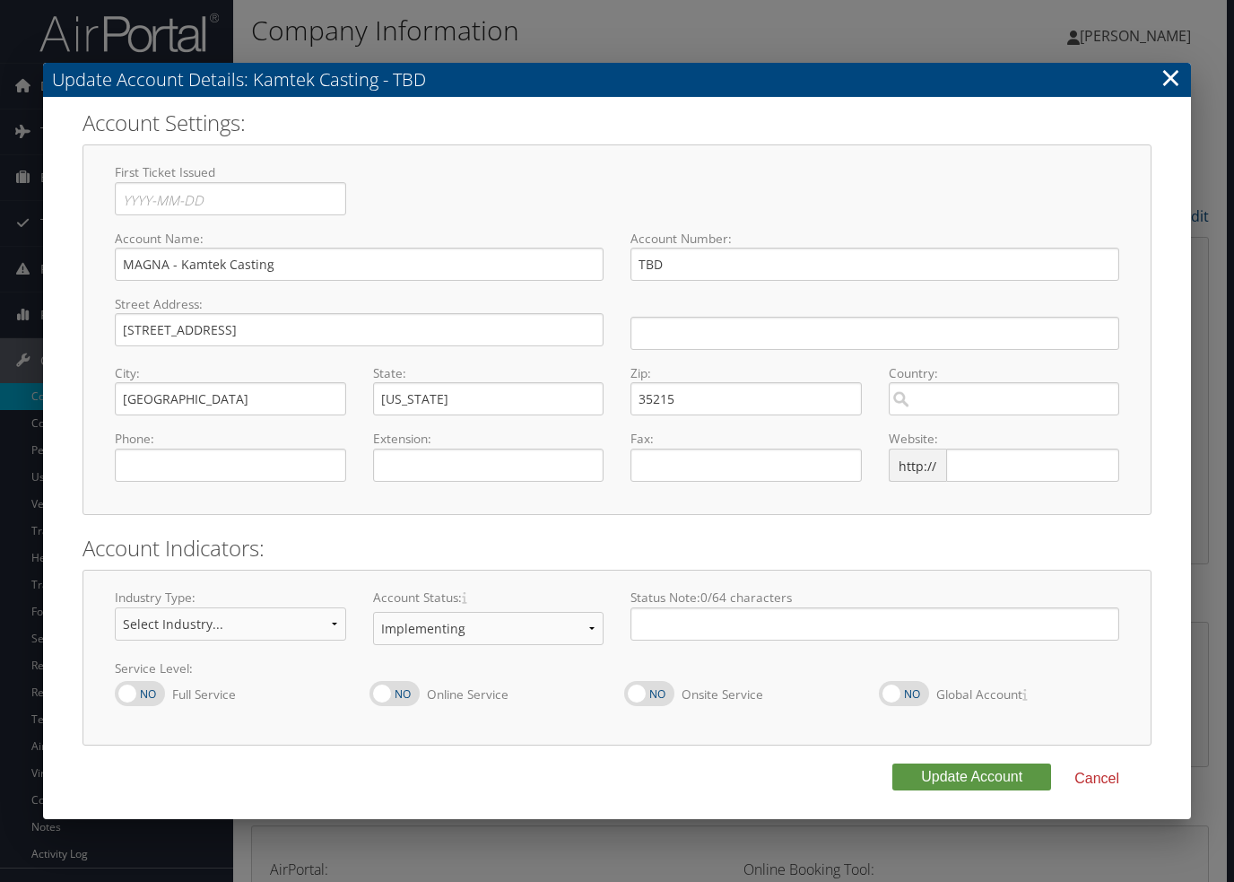
click at [308, 505] on div "First Ticket Issued Press the down arrow key to interact with the calendar and …" at bounding box center [617, 329] width 1069 height 370
click at [319, 626] on select "Select Industry... Aerospace/Defense Agriculture/Forestry Architecture/Web Desi…" at bounding box center [230, 623] width 231 height 33
select select "4"
click at [115, 607] on select "Select Industry... Aerospace/Defense Agriculture/Forestry Architecture/Web Desi…" at bounding box center [230, 623] width 231 height 33
drag, startPoint x: 160, startPoint y: 695, endPoint x: 169, endPoint y: 699, distance: 10.5
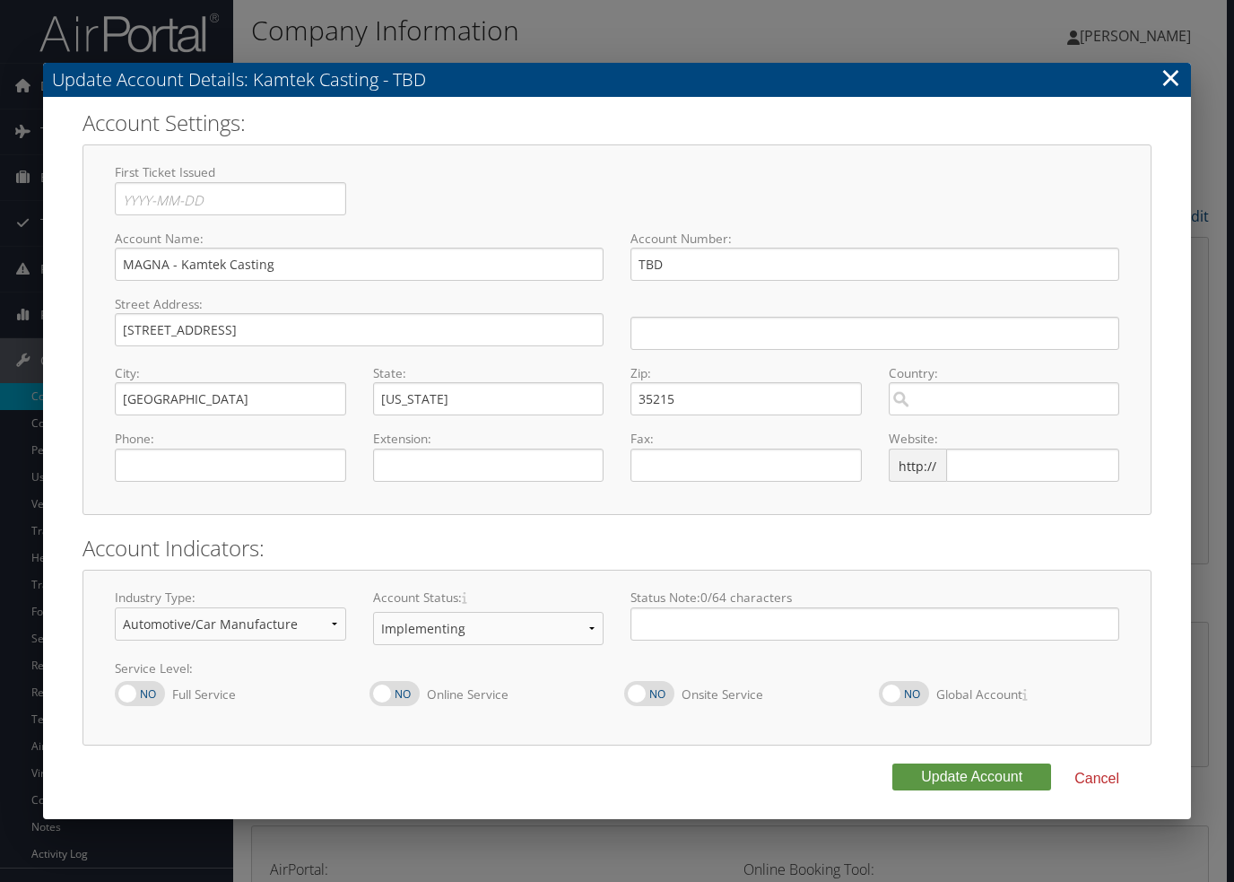
click at [161, 695] on label at bounding box center [140, 693] width 50 height 25
click at [135, 699] on input "Full Service" at bounding box center [130, 705] width 12 height 12
checkbox input "true"
click at [373, 701] on label at bounding box center [394, 693] width 50 height 25
click at [378, 701] on input "Online Service" at bounding box center [384, 705] width 12 height 12
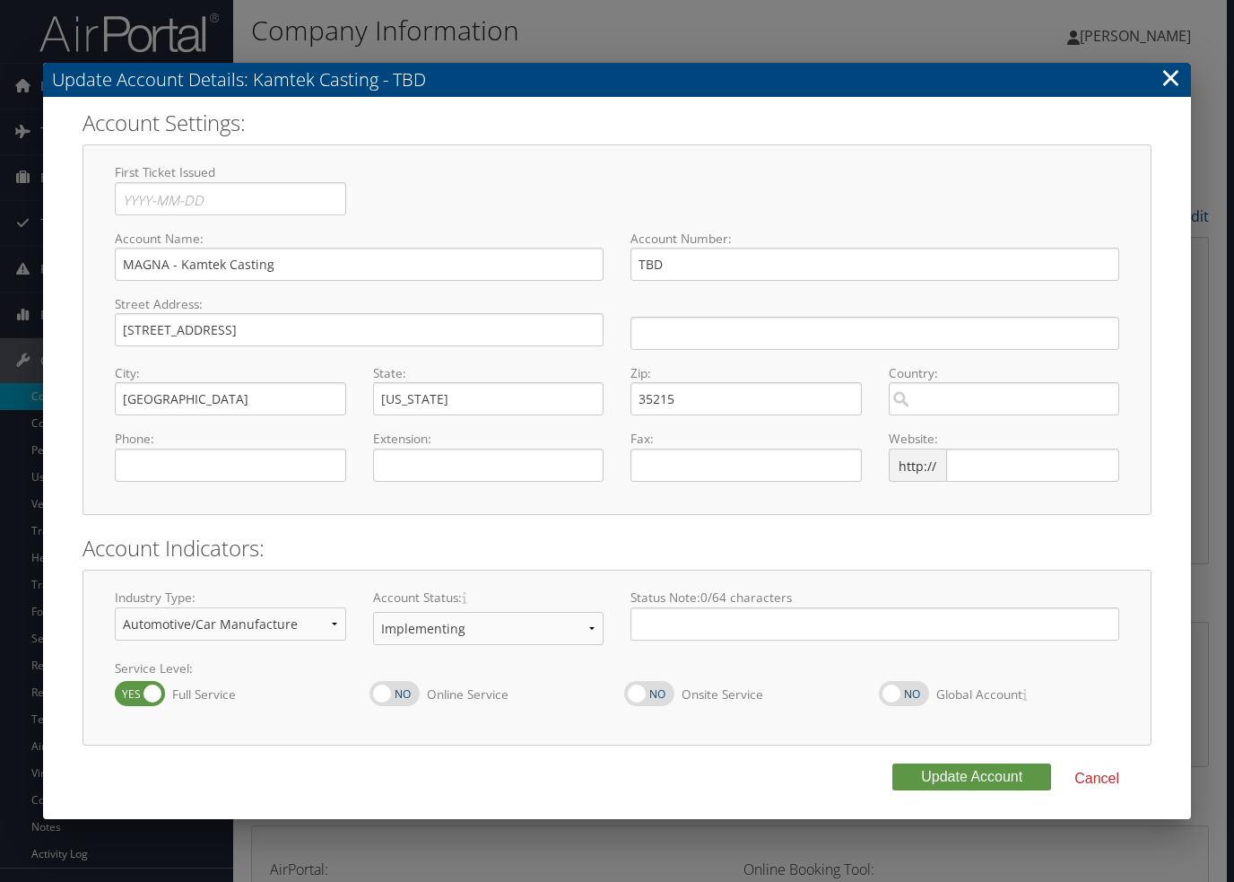
checkbox input "true"
click at [921, 774] on button "Update Account" at bounding box center [971, 776] width 159 height 27
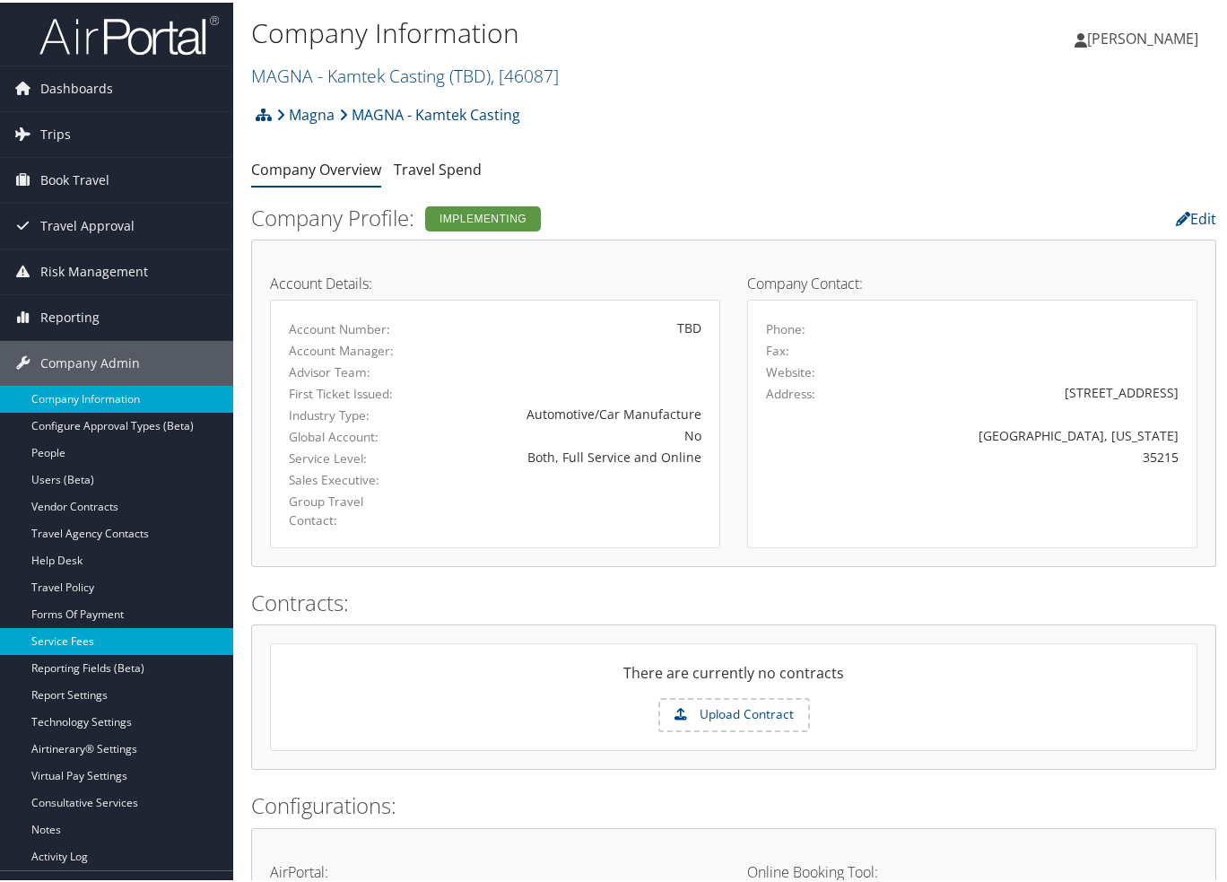
click at [61, 637] on link "Service Fees" at bounding box center [116, 638] width 233 height 27
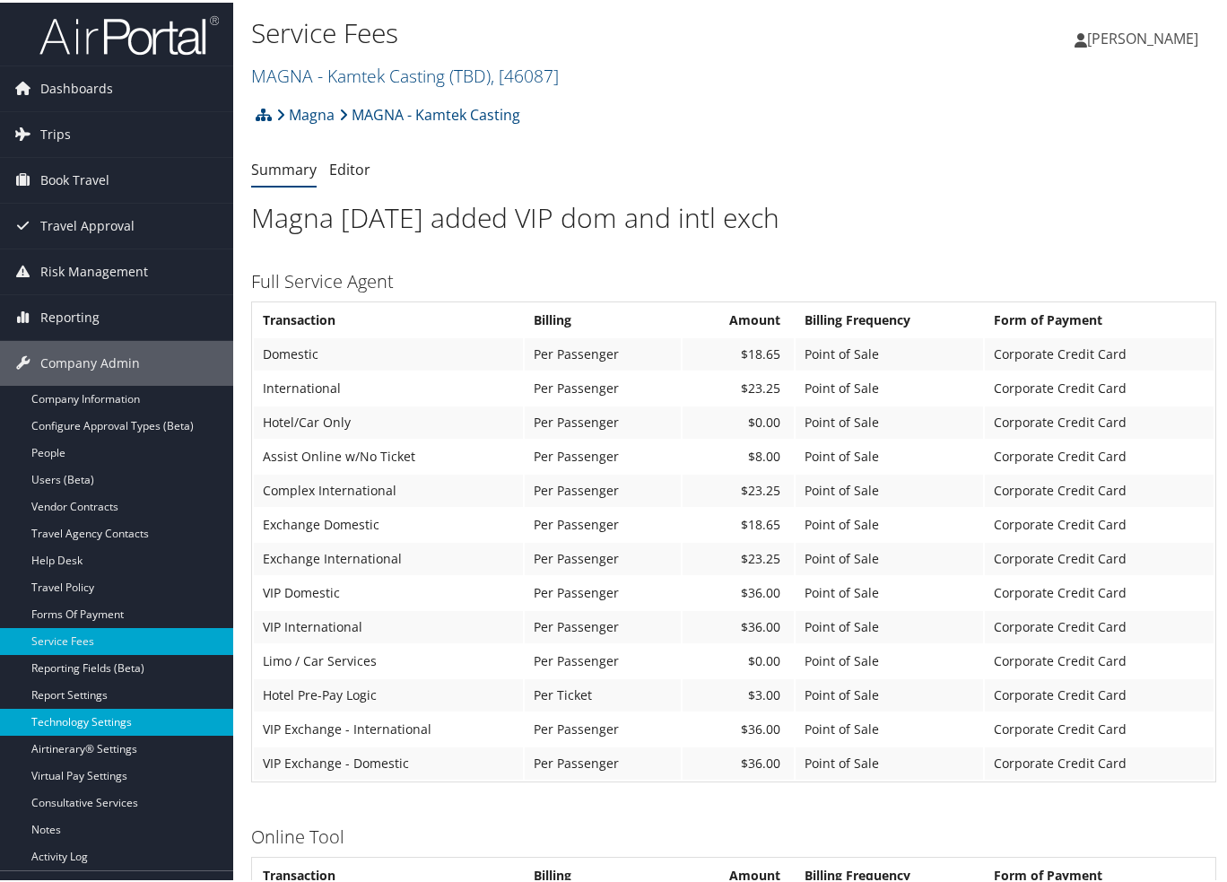
click at [92, 720] on link "Technology Settings" at bounding box center [116, 719] width 233 height 27
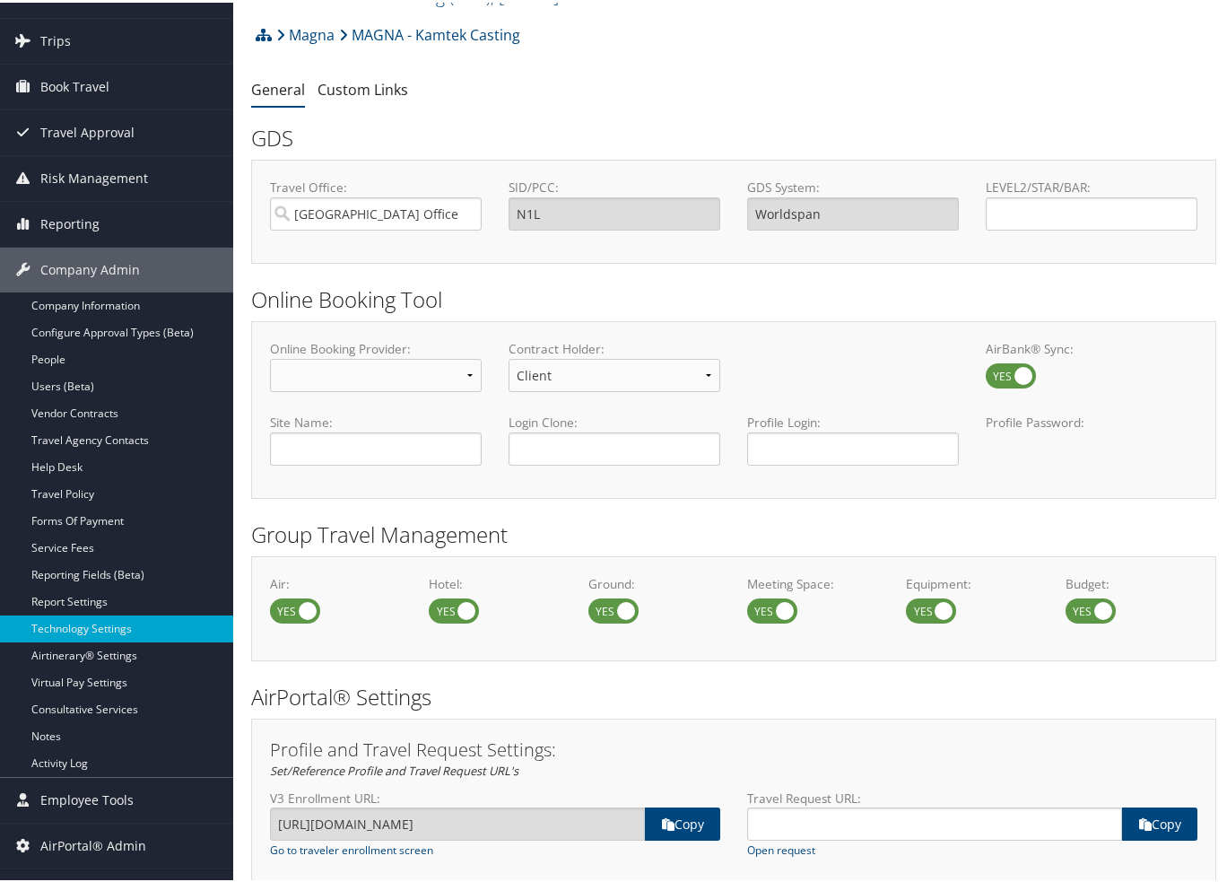
scroll to position [90, 0]
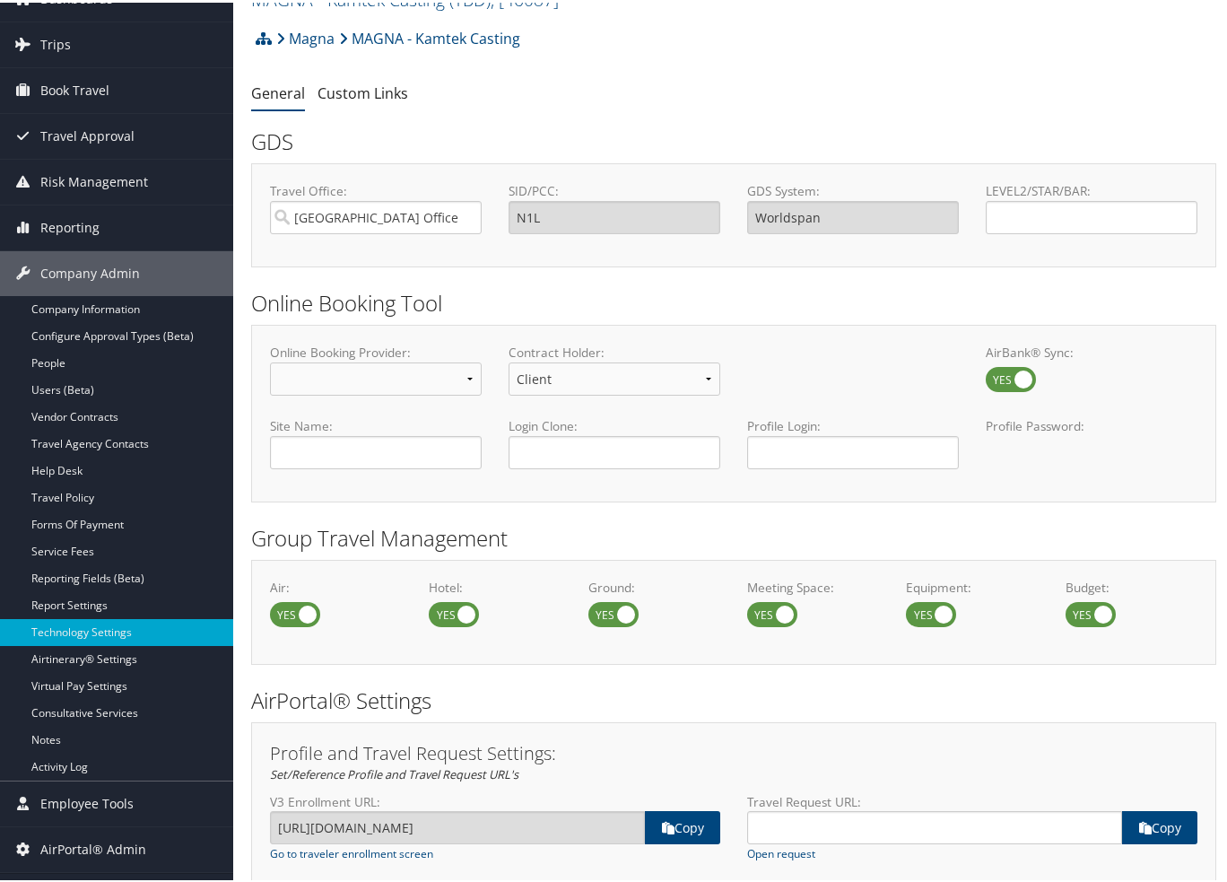
click at [577, 196] on label "SID/PCC:" at bounding box center [614, 188] width 212 height 18
click at [577, 198] on input "N1L" at bounding box center [614, 214] width 212 height 33
click at [577, 215] on input "N1L" at bounding box center [614, 214] width 212 height 33
click at [796, 222] on input "Worldspan" at bounding box center [853, 214] width 212 height 33
click at [381, 225] on input "Salt Lake City Office" at bounding box center [376, 214] width 212 height 33
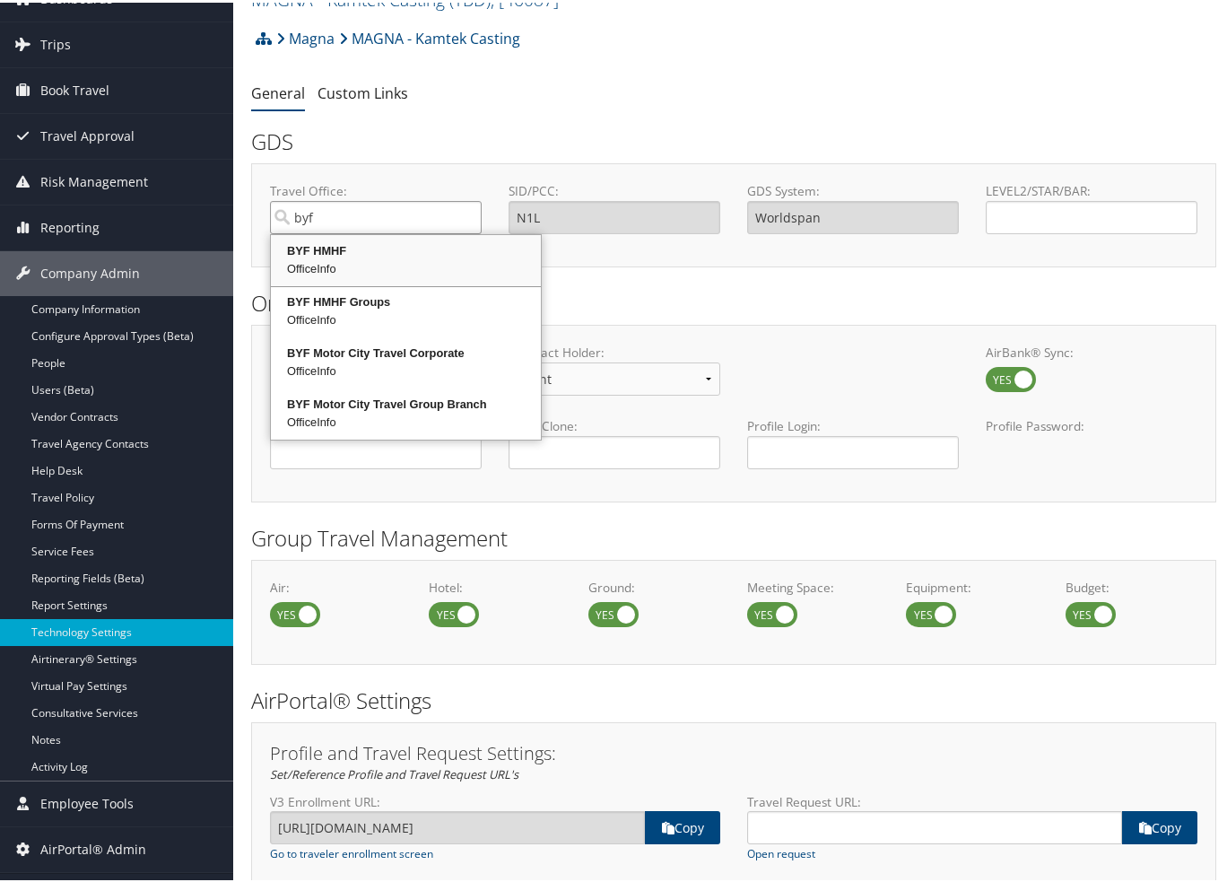
click at [362, 259] on div "OfficeInfo" at bounding box center [406, 266] width 265 height 18
type input "BYF HMHF"
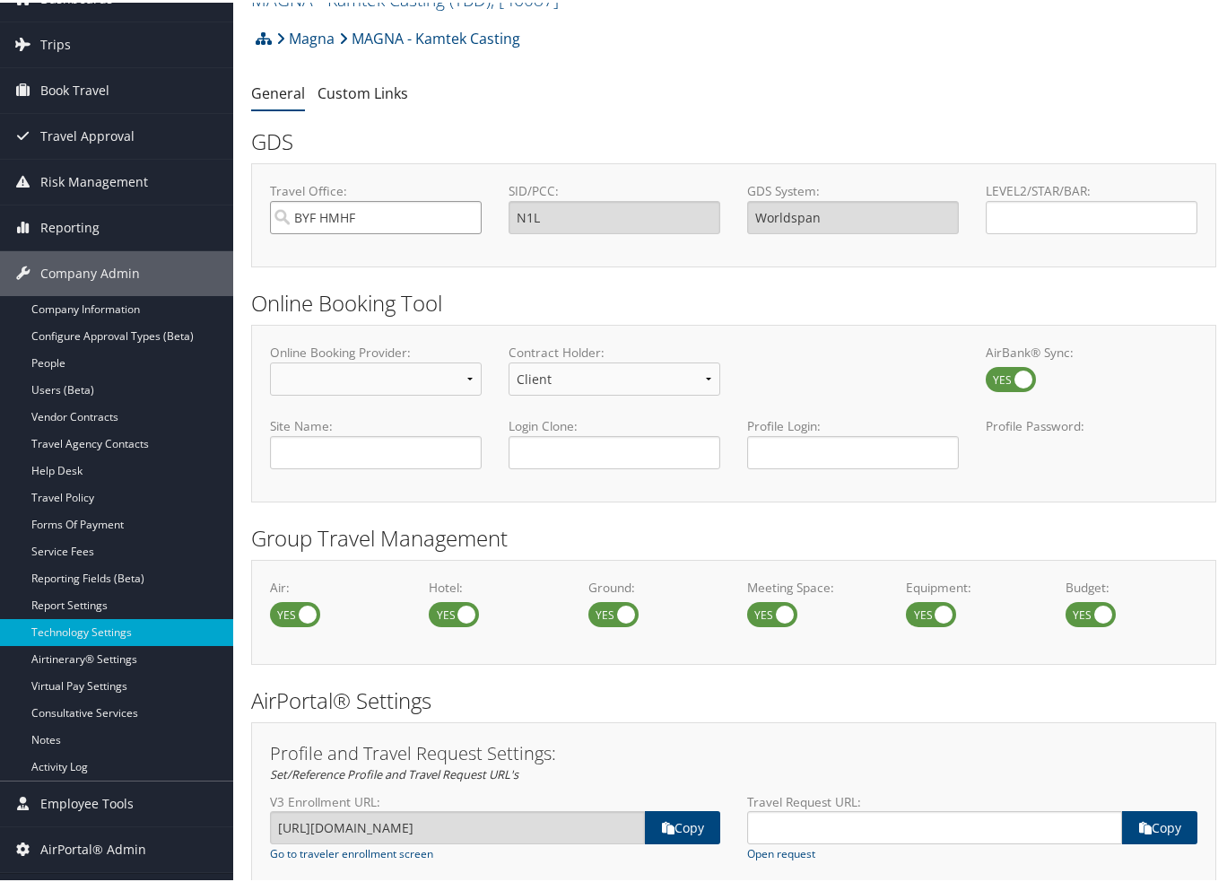
type input "BYF"
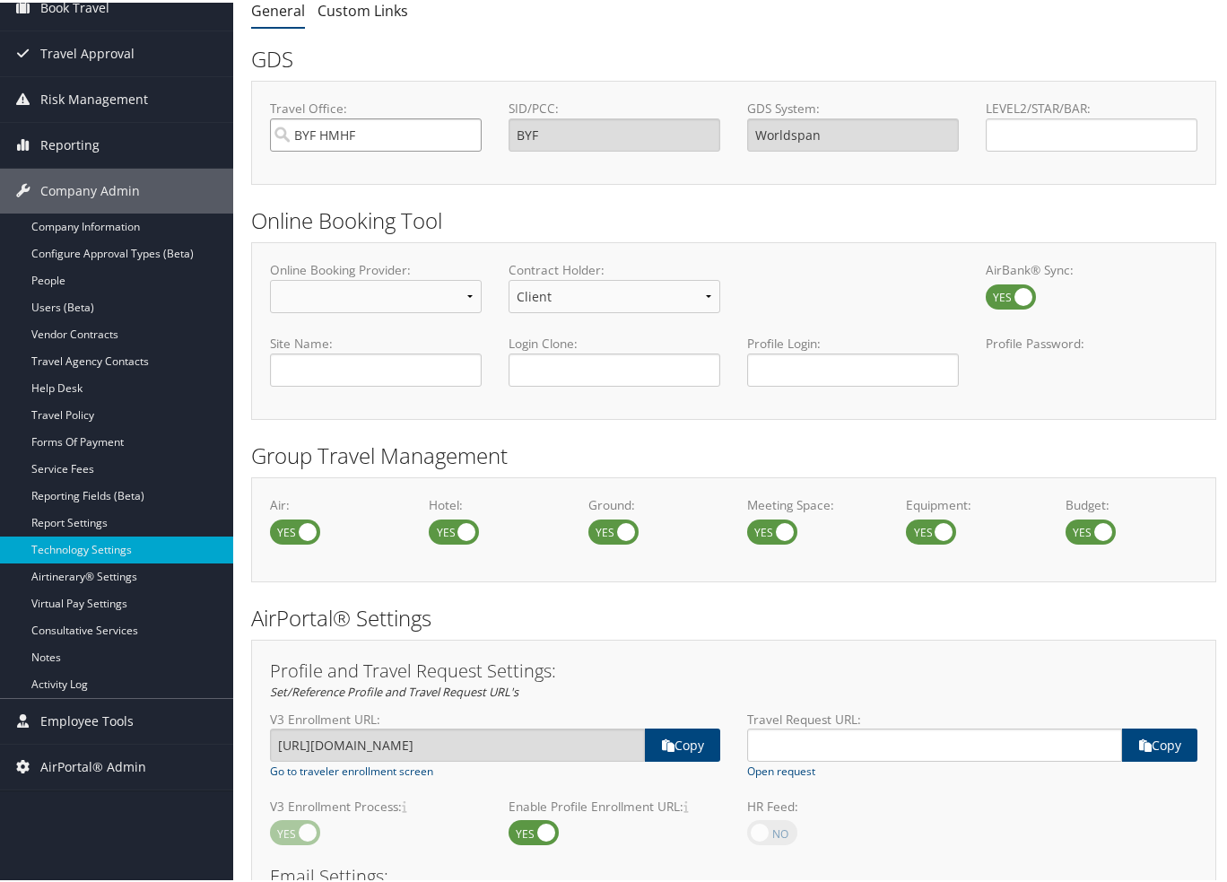
scroll to position [179, 0]
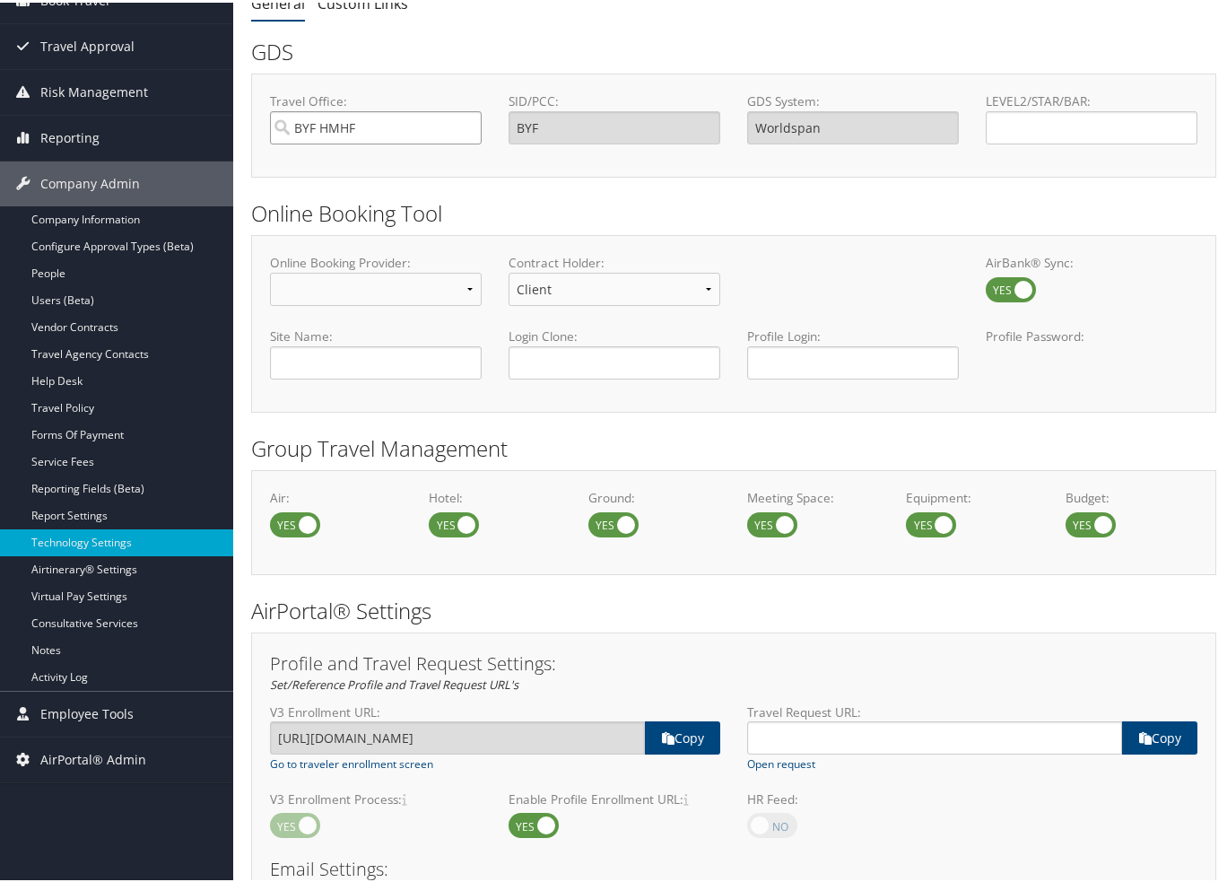
type input "BYF HMHF"
click at [438, 286] on select "Concur Standard Concur Professional Deem Certify" at bounding box center [376, 286] width 212 height 33
select select "4"
click at [270, 270] on select "Concur Standard Concur Professional Deem Certify" at bounding box center [376, 286] width 212 height 33
click at [807, 300] on select "Client TMC" at bounding box center [853, 286] width 212 height 33
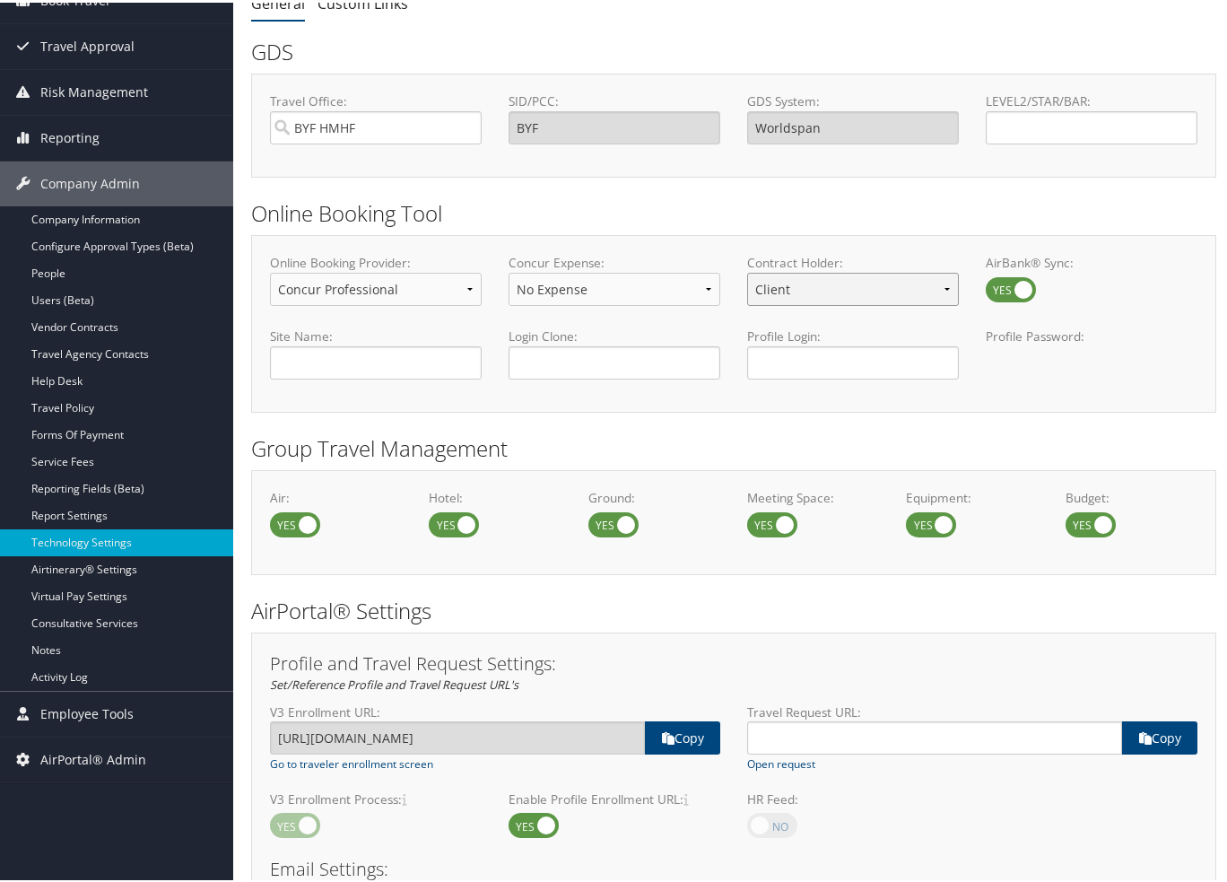
select select "1"
click at [747, 270] on select "Client TMC" at bounding box center [853, 286] width 212 height 33
click at [760, 483] on div "Air: Hotel: Ground: Meeting Space: Equipment: Budget:" at bounding box center [733, 519] width 965 height 104
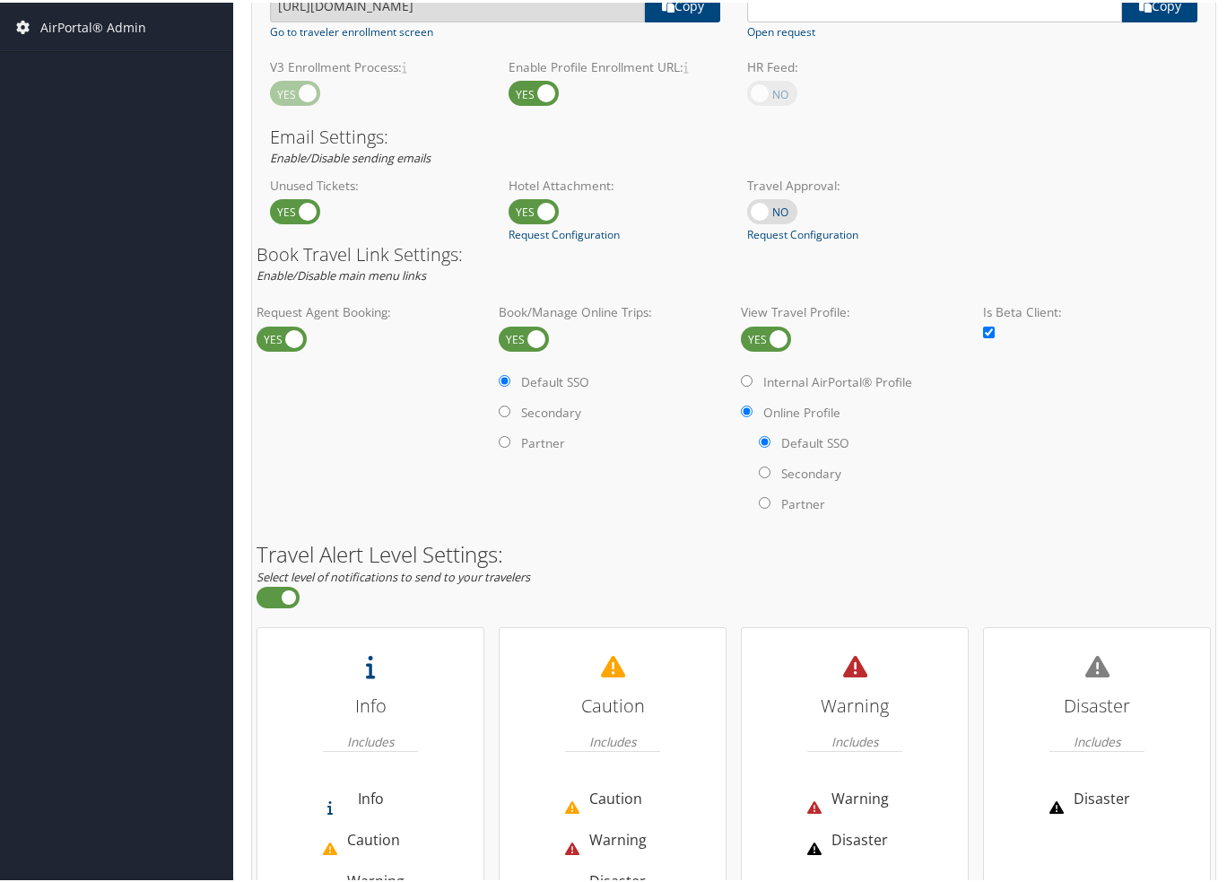
scroll to position [1098, 0]
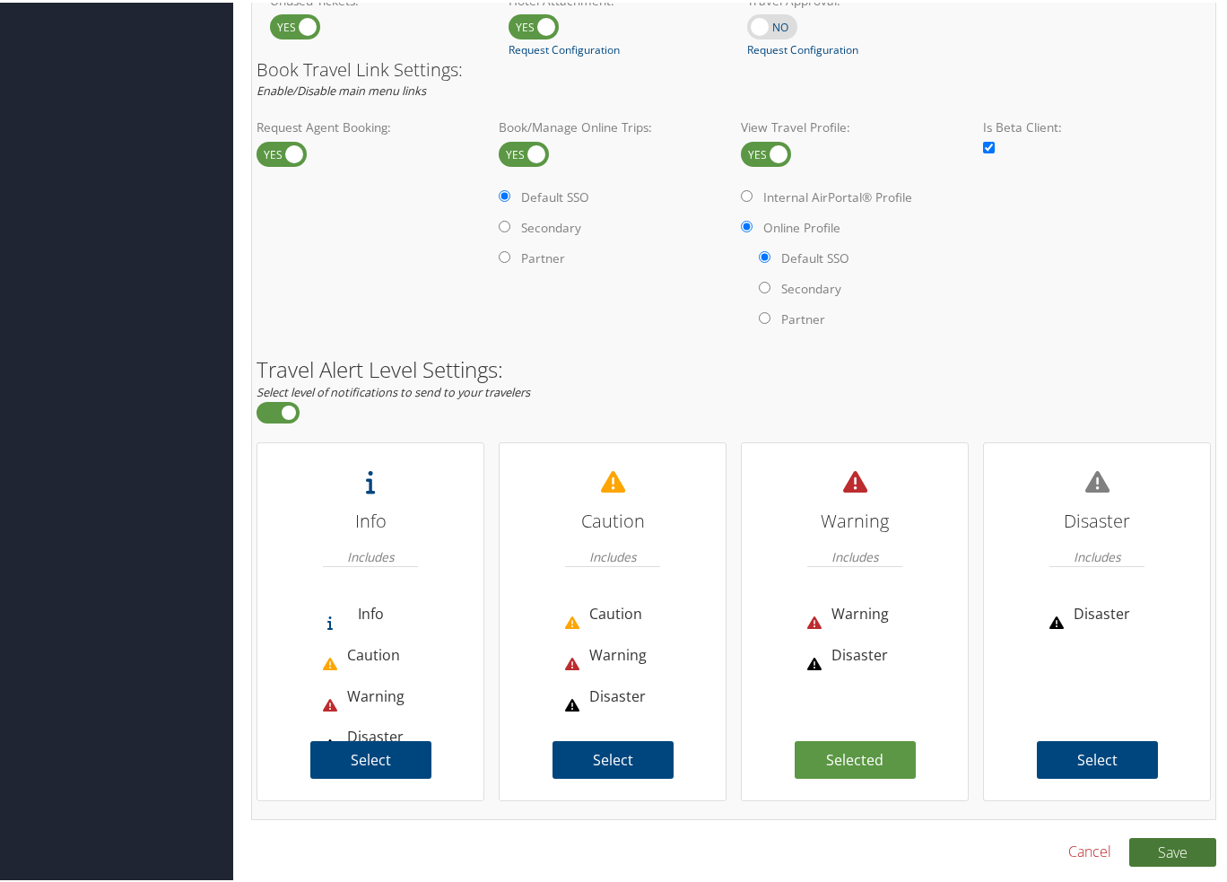
click at [1169, 840] on button "Save" at bounding box center [1172, 849] width 87 height 29
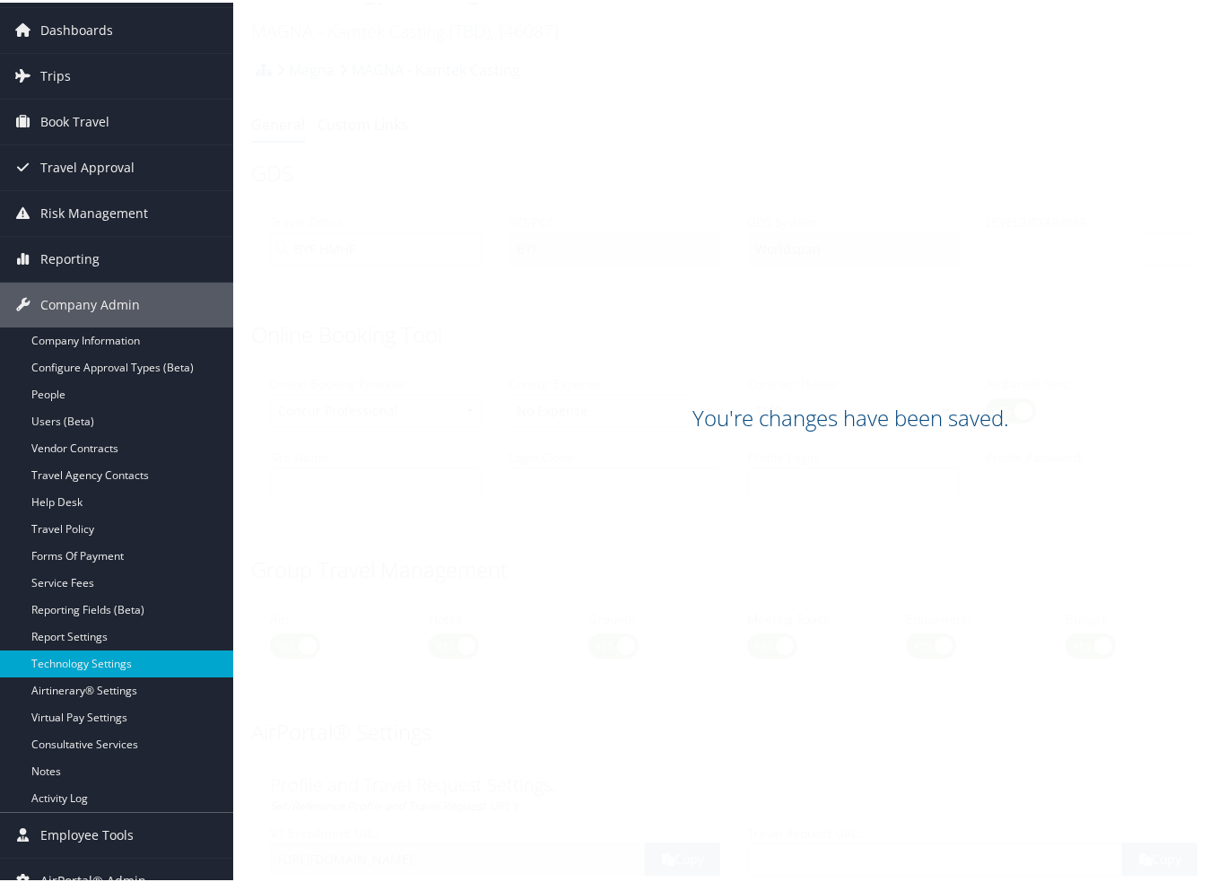
scroll to position [0, 0]
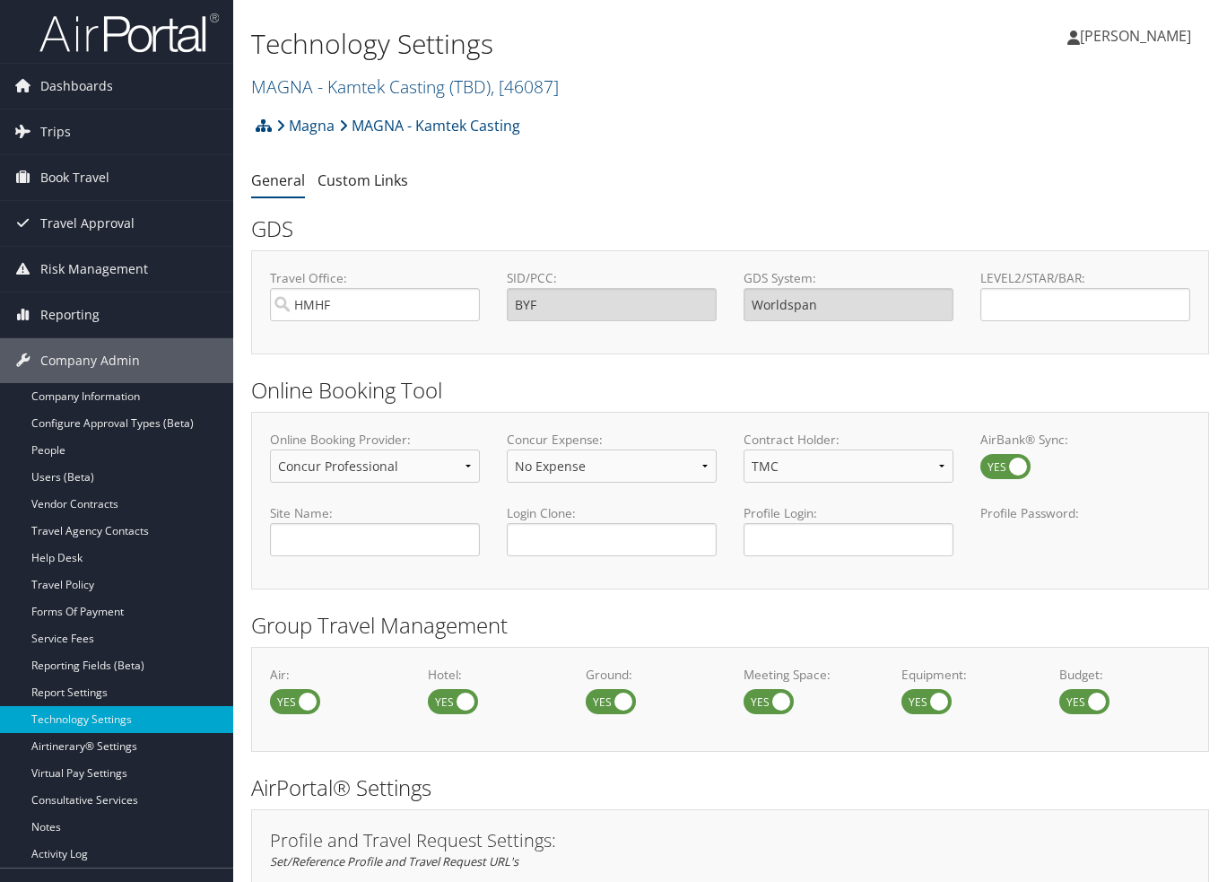
select select "4"
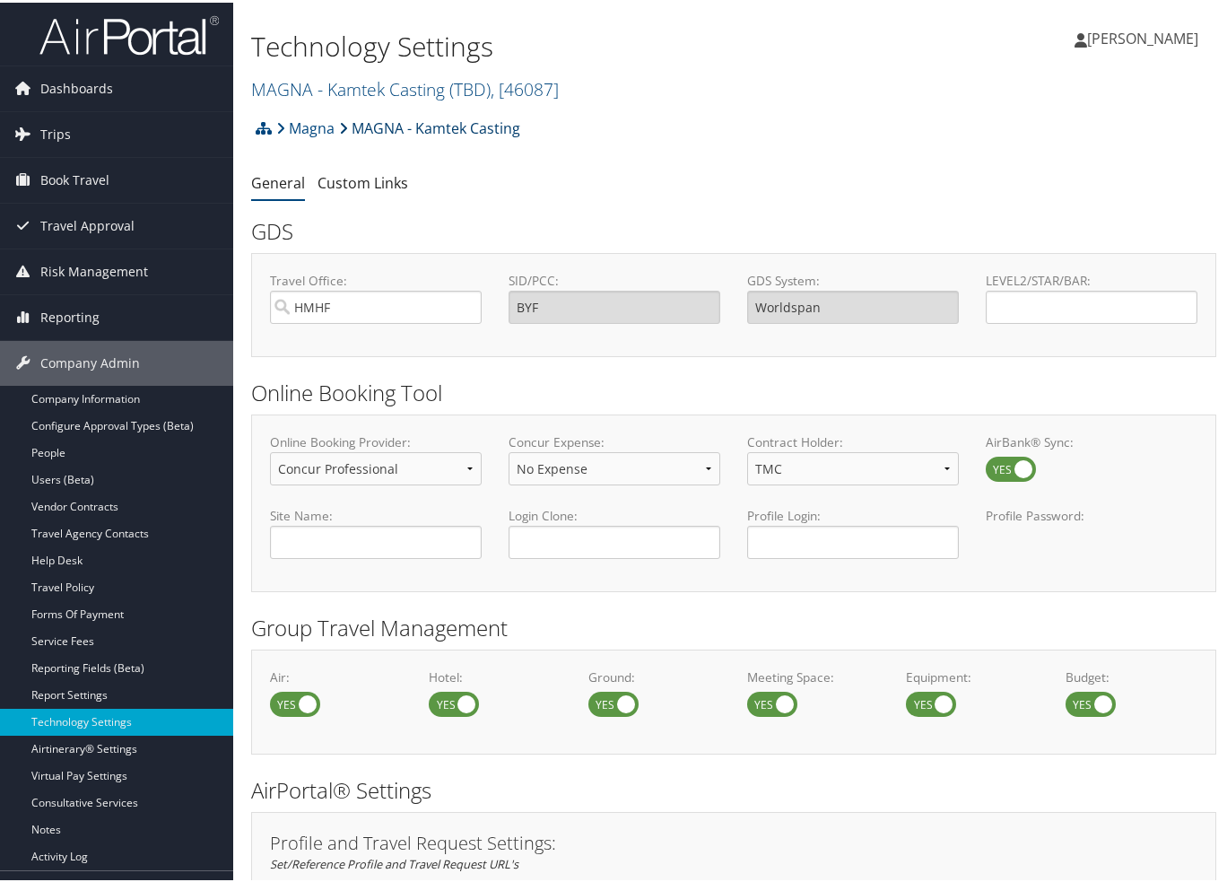
click at [439, 130] on link "MAGNA - Kamtek Casting" at bounding box center [429, 126] width 181 height 36
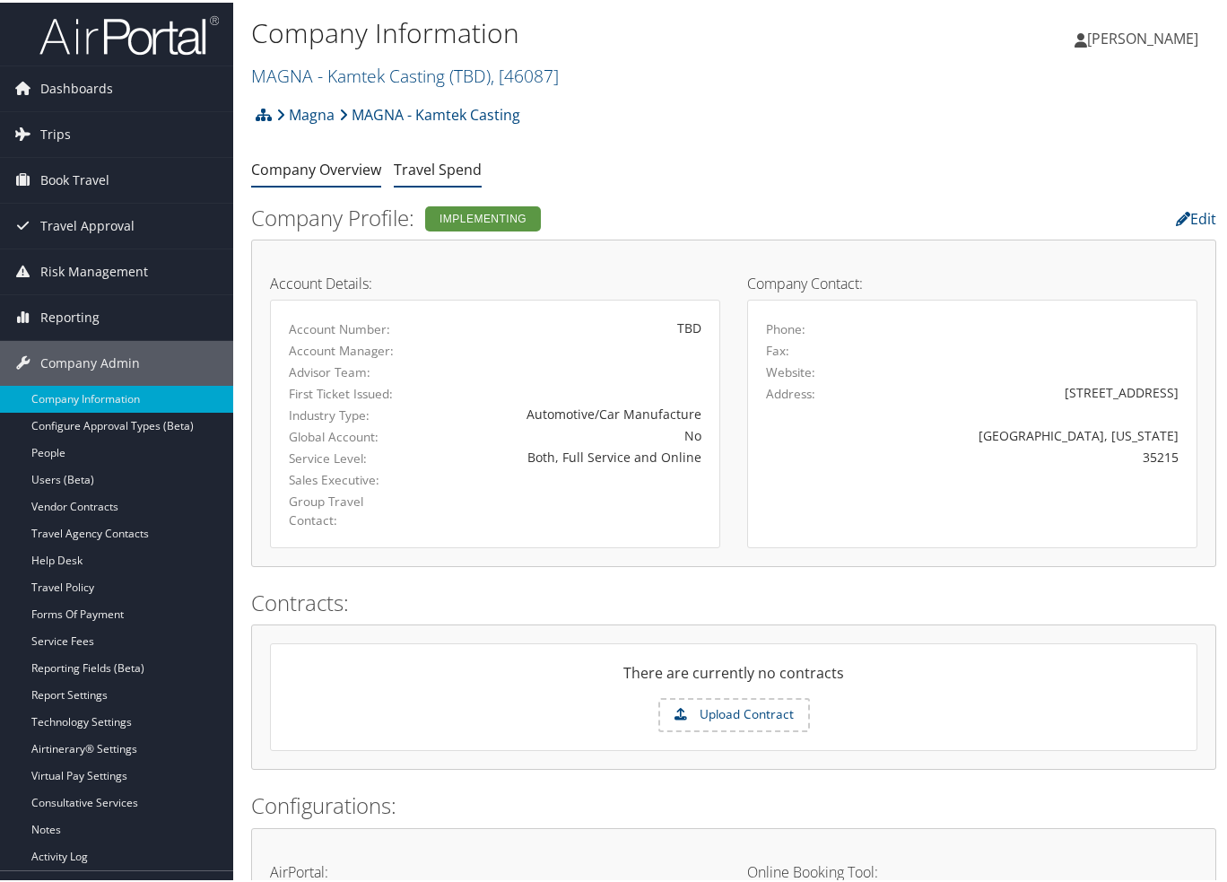
click at [426, 166] on link "Travel Spend" at bounding box center [438, 167] width 88 height 20
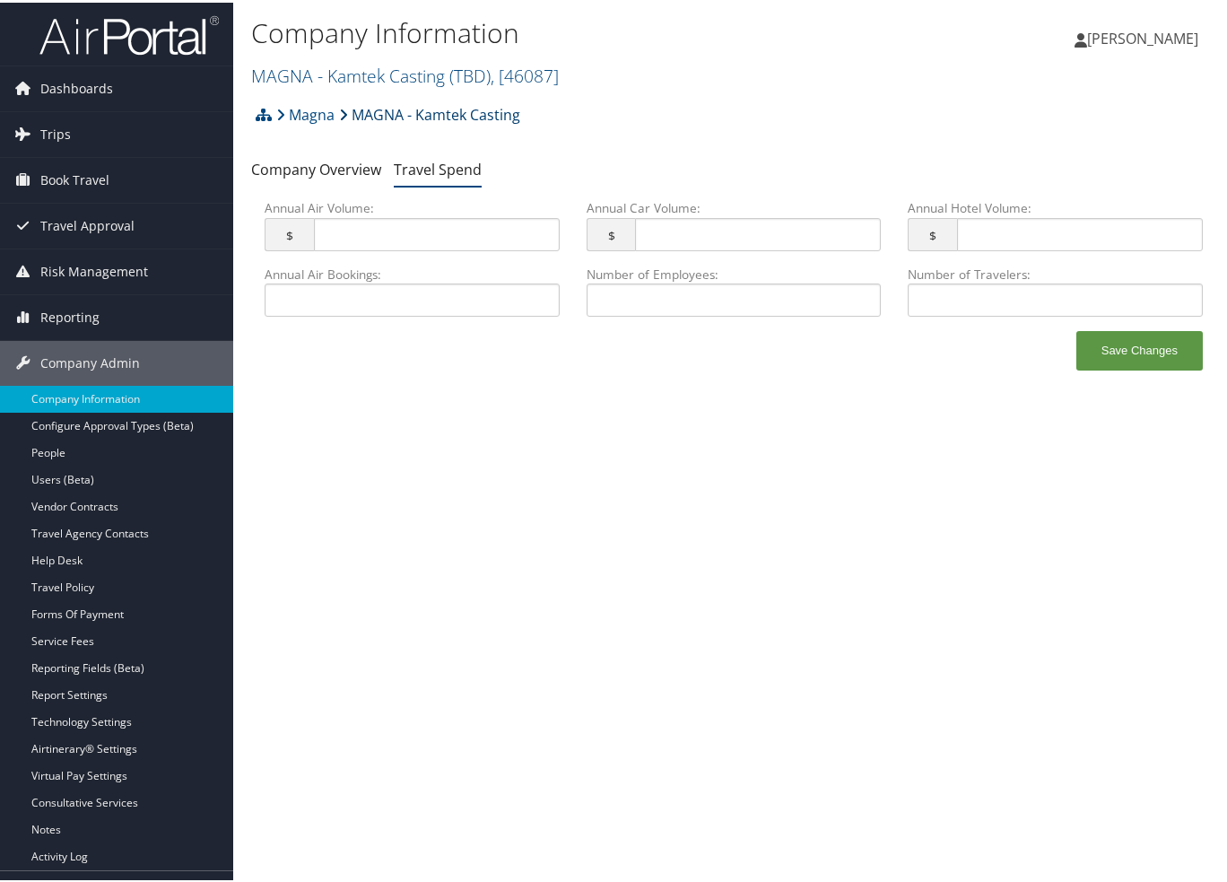
click at [450, 115] on link "MAGNA - Kamtek Casting" at bounding box center [429, 112] width 181 height 36
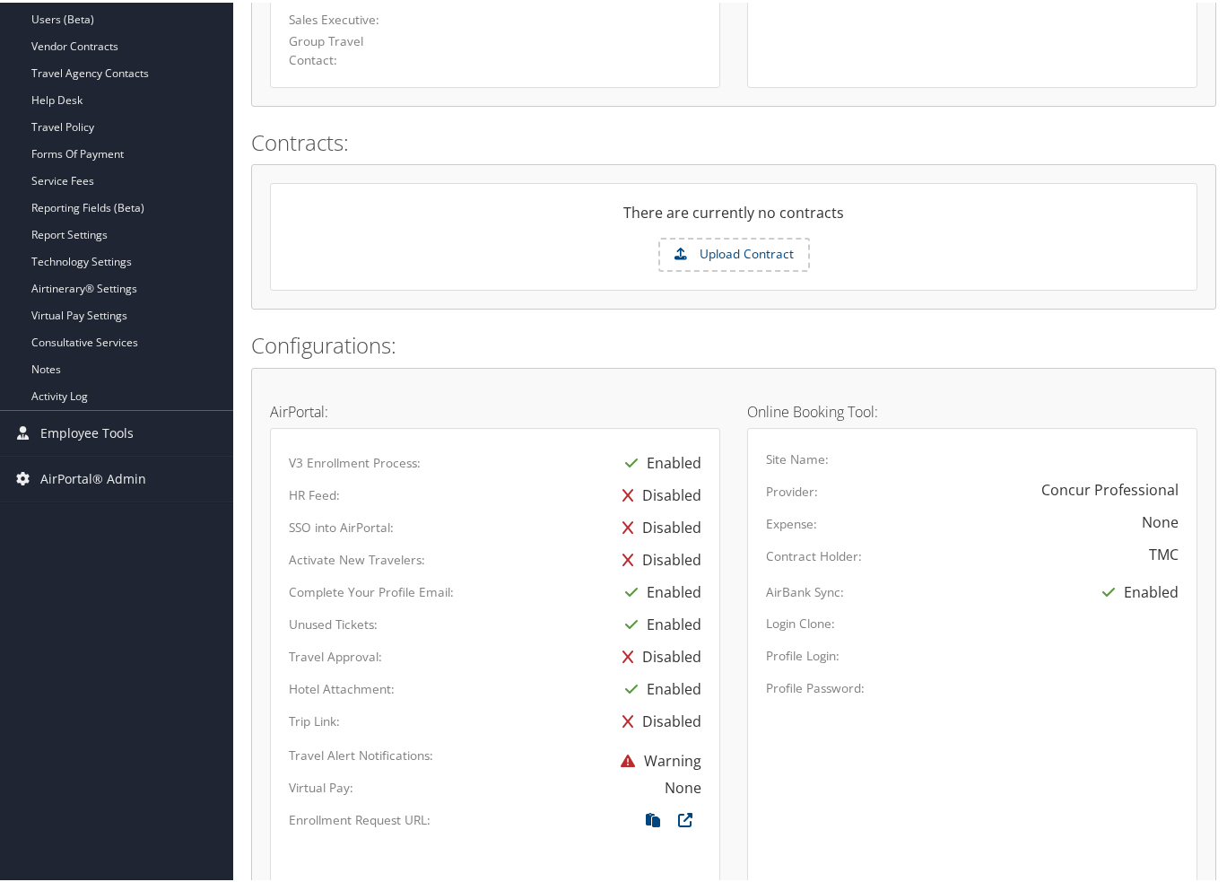
scroll to position [839, 0]
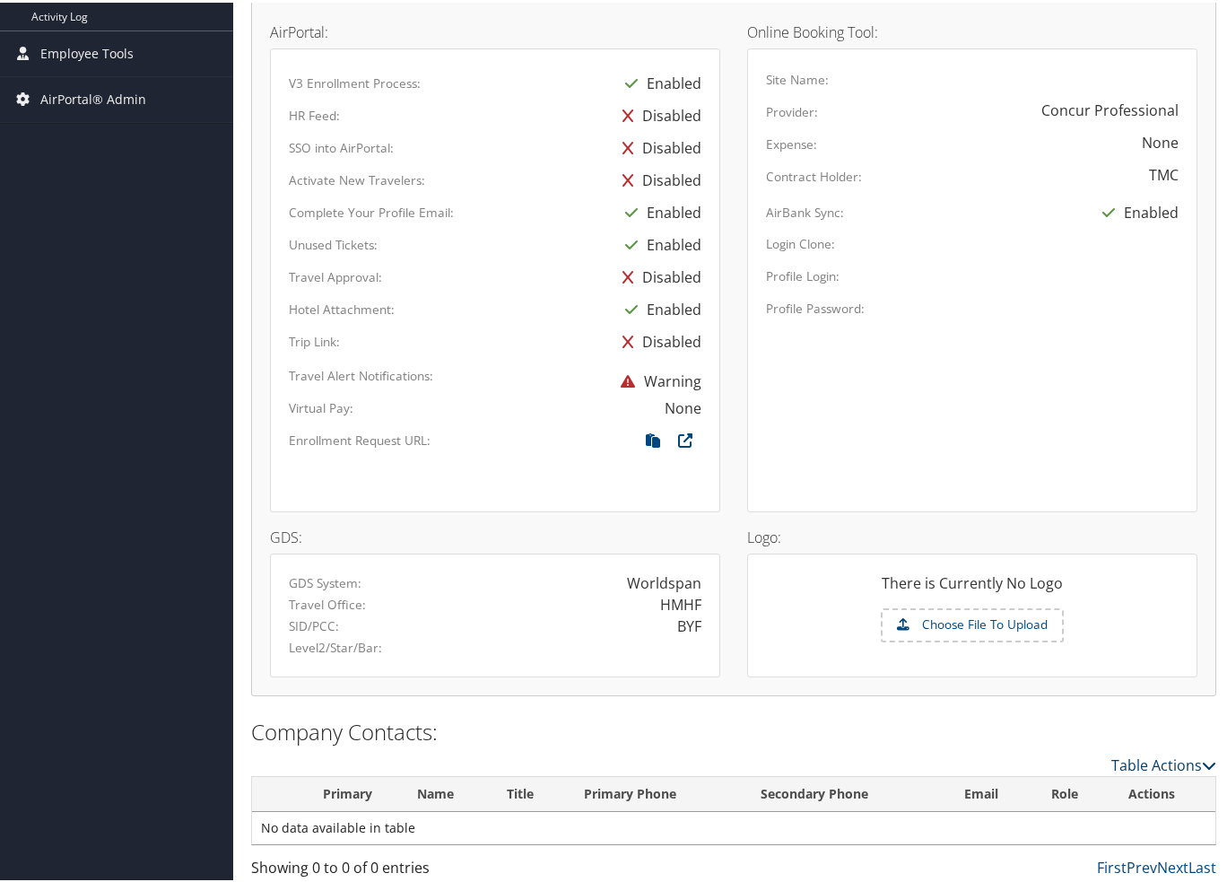
click at [1180, 760] on link "Table Actions" at bounding box center [1163, 762] width 105 height 20
click at [1148, 783] on link "New Contact" at bounding box center [1090, 788] width 236 height 30
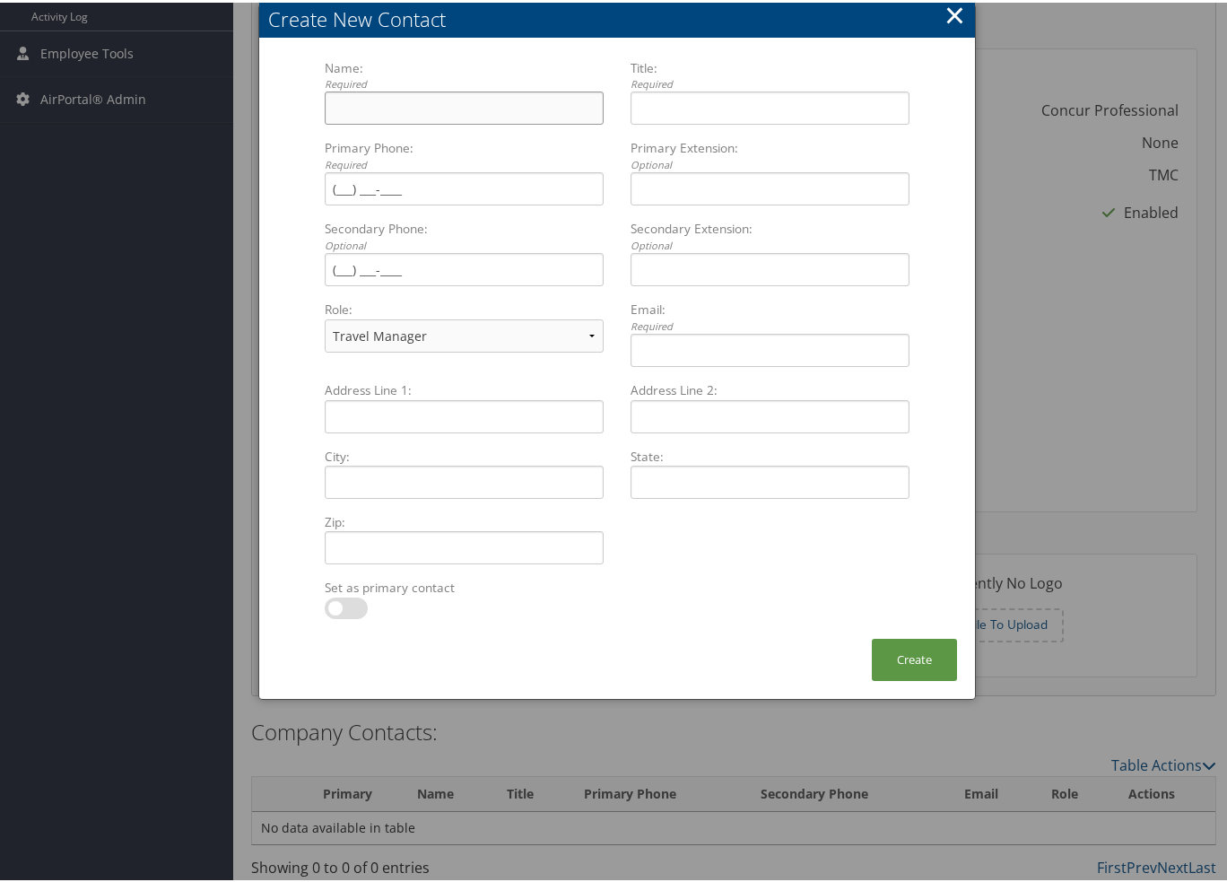
click at [368, 103] on input "Name: Required Multiple values The selected items contain different values for …" at bounding box center [464, 105] width 279 height 33
click at [368, 103] on input "Cheryl" at bounding box center [464, 105] width 279 height 33
type input "Cheryl Miller"
type input "Human Resource Manager"
type input "(205) 581-7257"
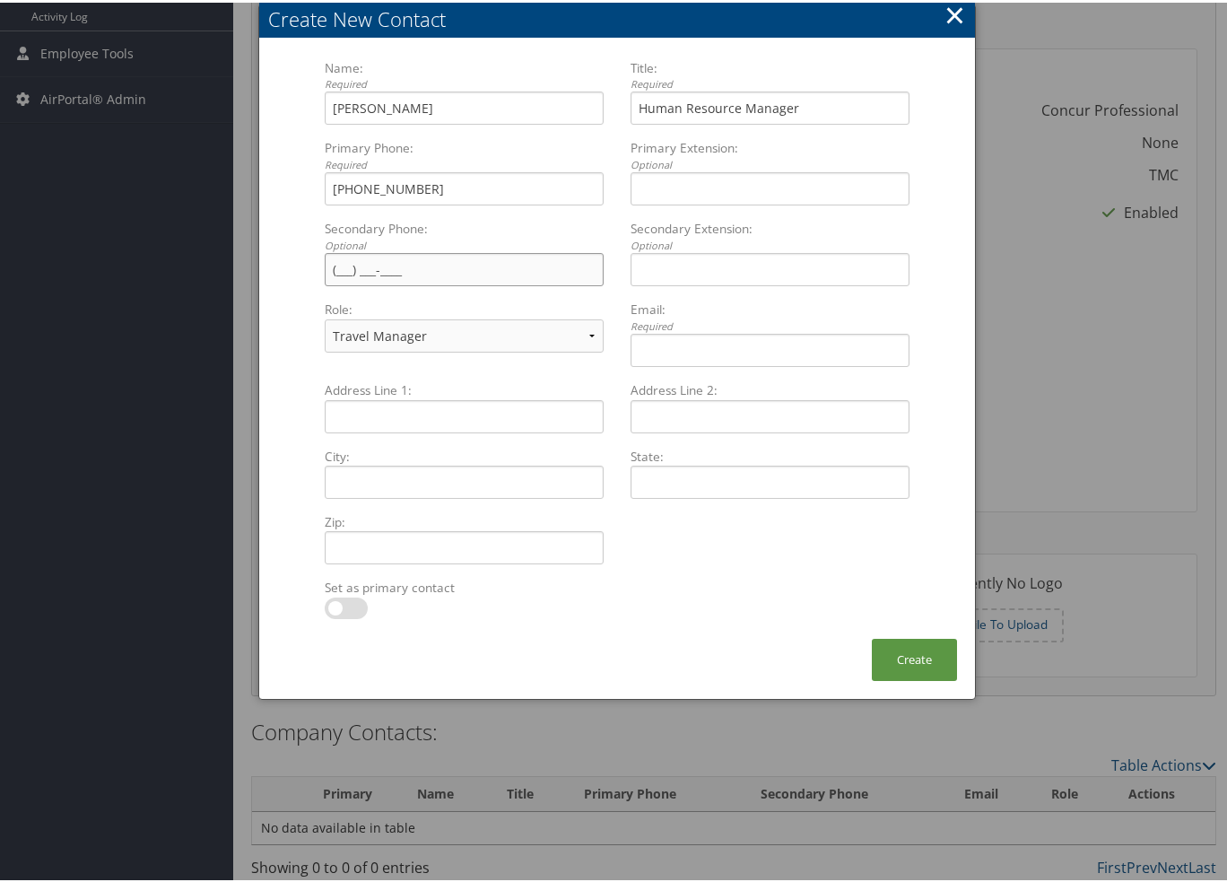
click at [413, 270] on input "Secondary Phone: Optional Multiple values The selected items contain different …" at bounding box center [464, 266] width 279 height 33
type input "(205) 456-9334"
click at [715, 358] on input "Email: Required Multiple values The selected items contain different values for…" at bounding box center [769, 347] width 279 height 33
paste input "cheryl.miller@magna.com"
type input "cheryl.miller@magna.com"
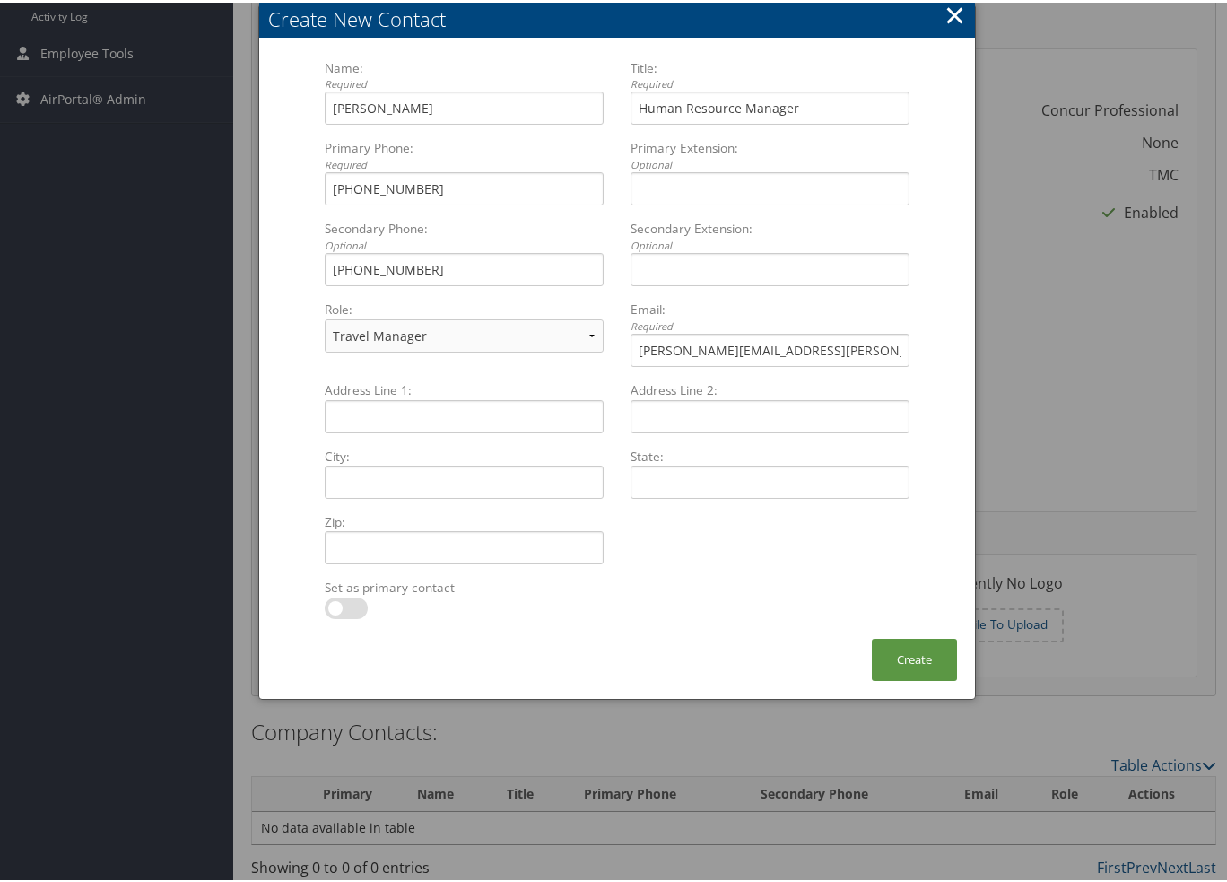
click at [737, 586] on div "Set as primary contact Multiple values The selected items contain different val…" at bounding box center [617, 605] width 612 height 59
click at [335, 603] on label at bounding box center [346, 606] width 43 height 22
click at [335, 603] on input "checkbox" at bounding box center [340, 609] width 12 height 12
checkbox input "true"
click at [507, 636] on div "× Create New Contact Name: Required Cheryl Miller Multiple values The selected …" at bounding box center [616, 349] width 717 height 696
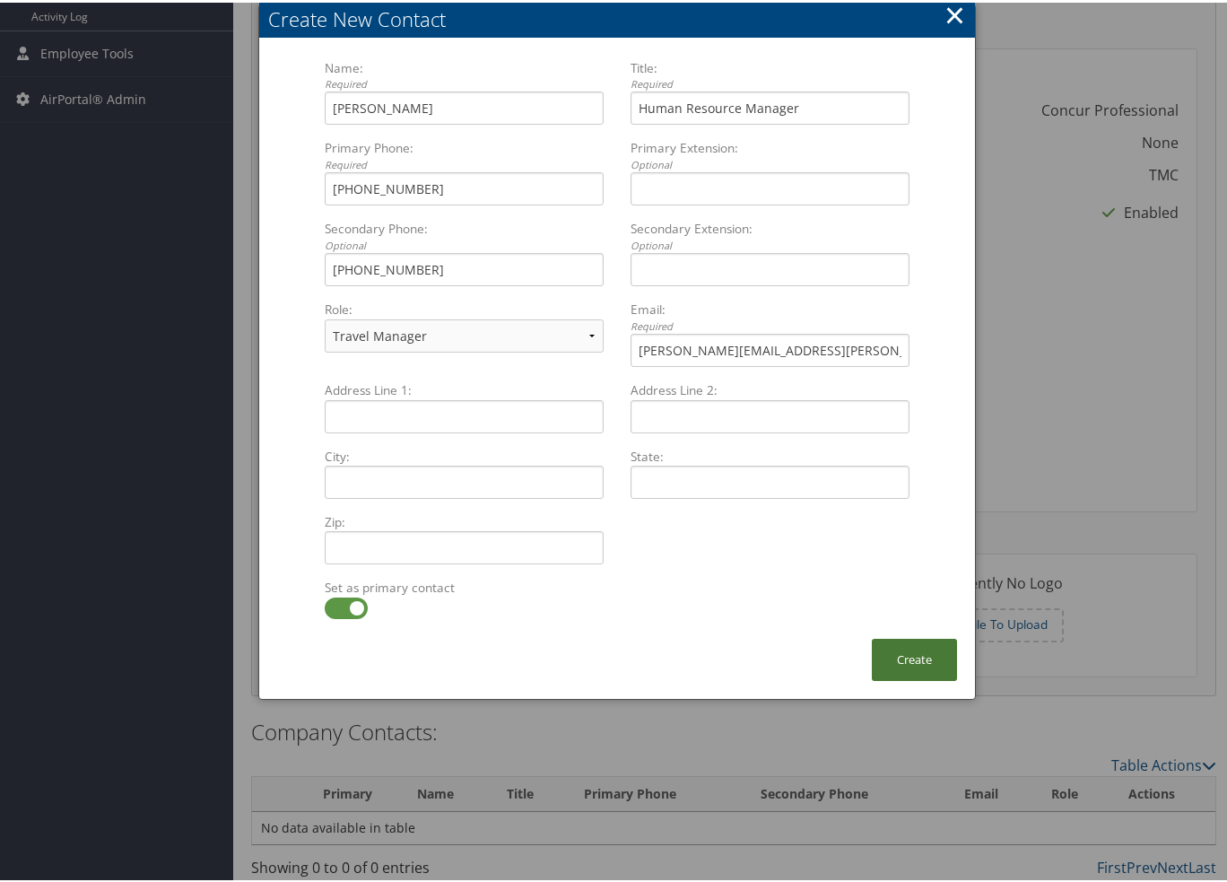
click at [928, 667] on button "Create" at bounding box center [914, 657] width 85 height 42
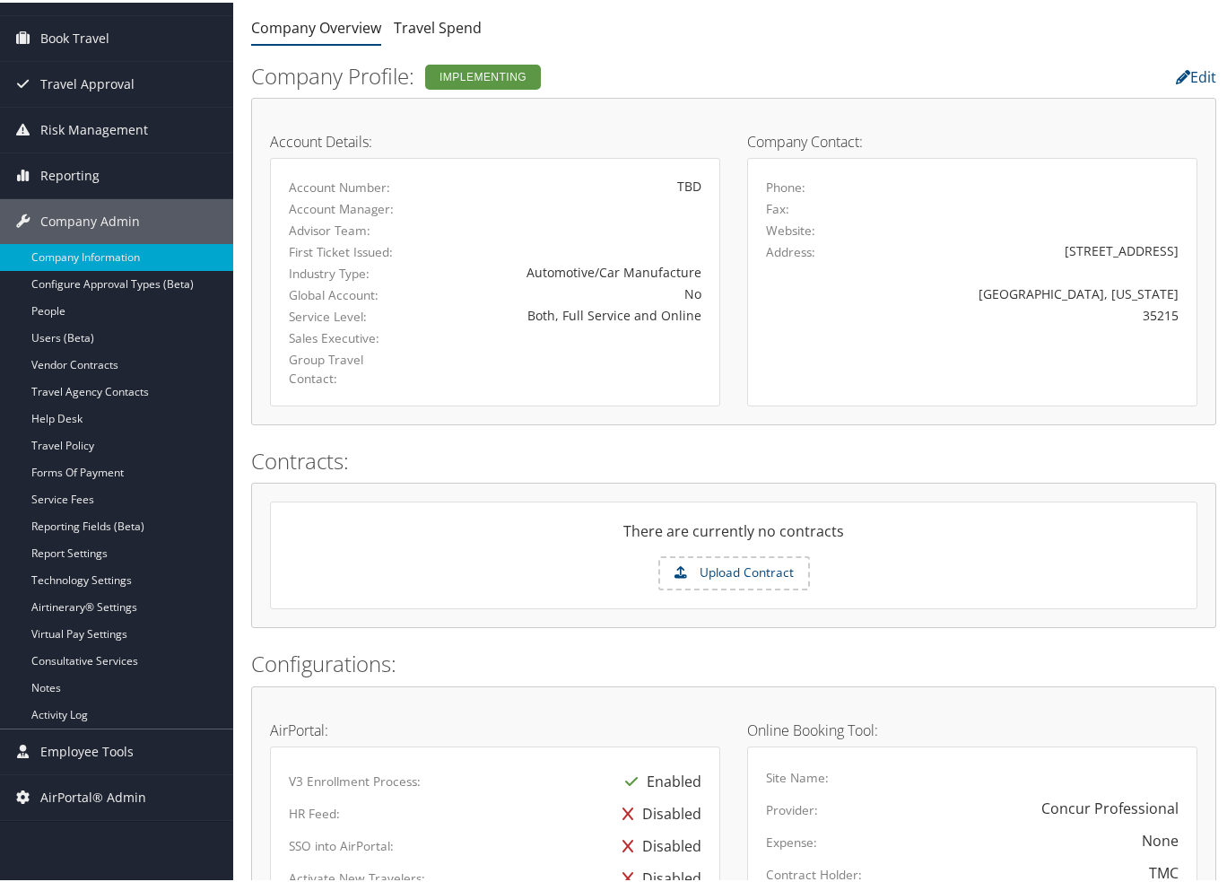
scroll to position [0, 0]
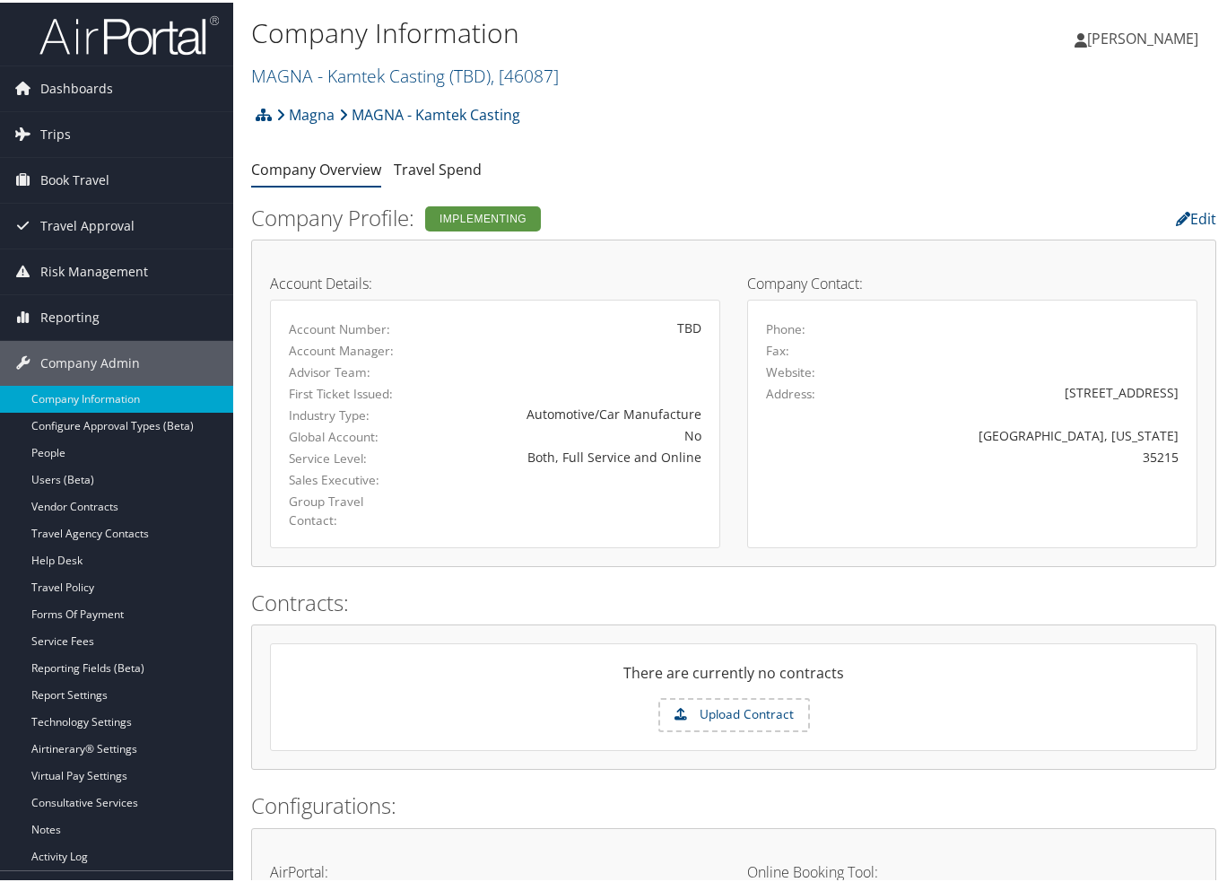
drag, startPoint x: 387, startPoint y: 82, endPoint x: 682, endPoint y: 93, distance: 296.2
click at [682, 93] on div "Company Information MAGNA - Kamtek Casting ( TBD ) , [ 46087 ] MAGNA - Kamtek C…" at bounding box center [572, 51] width 643 height 85
click at [732, 113] on div "Magna MAGNA - Kamtek Casting Account Structure Magna (MAGNA) ACTIVE Create Chil…" at bounding box center [733, 118] width 965 height 48
click at [317, 115] on link "Magna" at bounding box center [305, 112] width 58 height 36
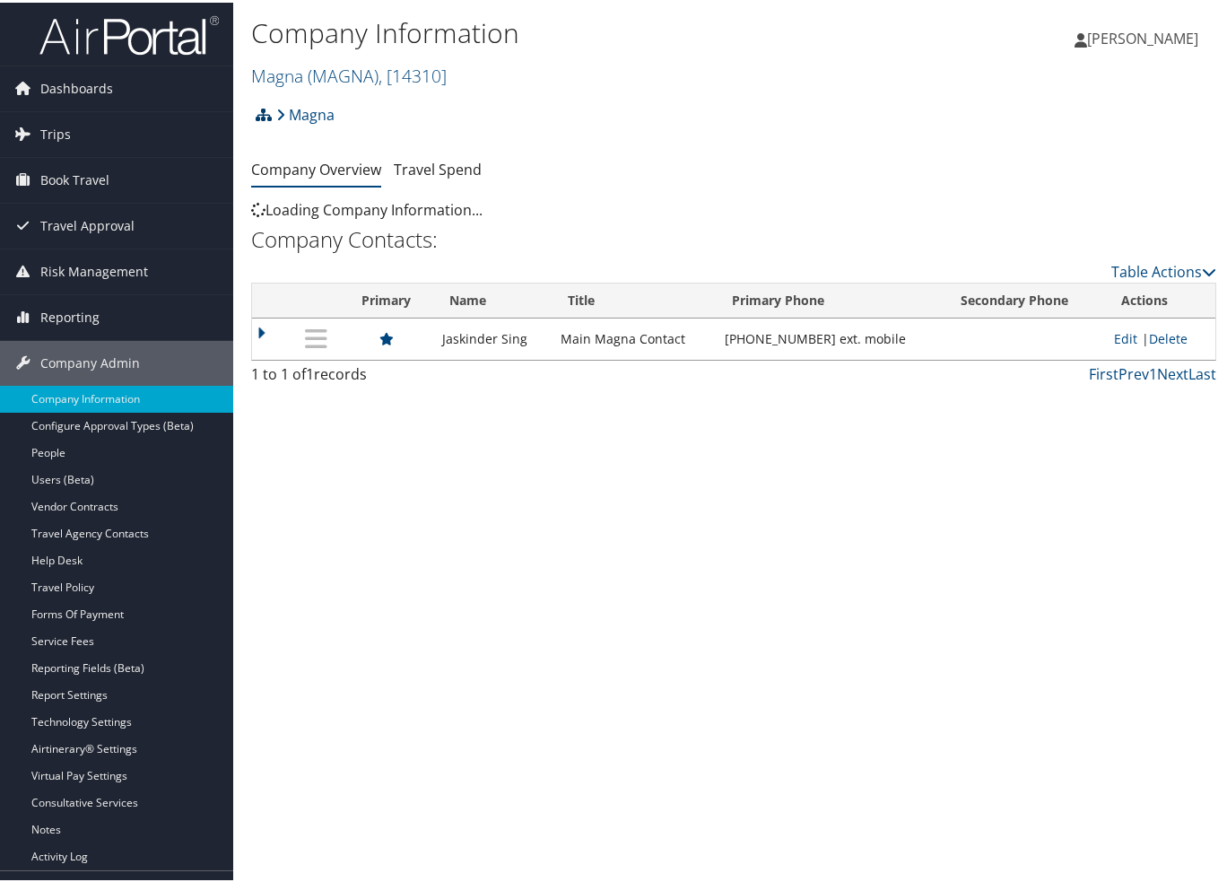
click at [265, 117] on icon at bounding box center [264, 112] width 16 height 14
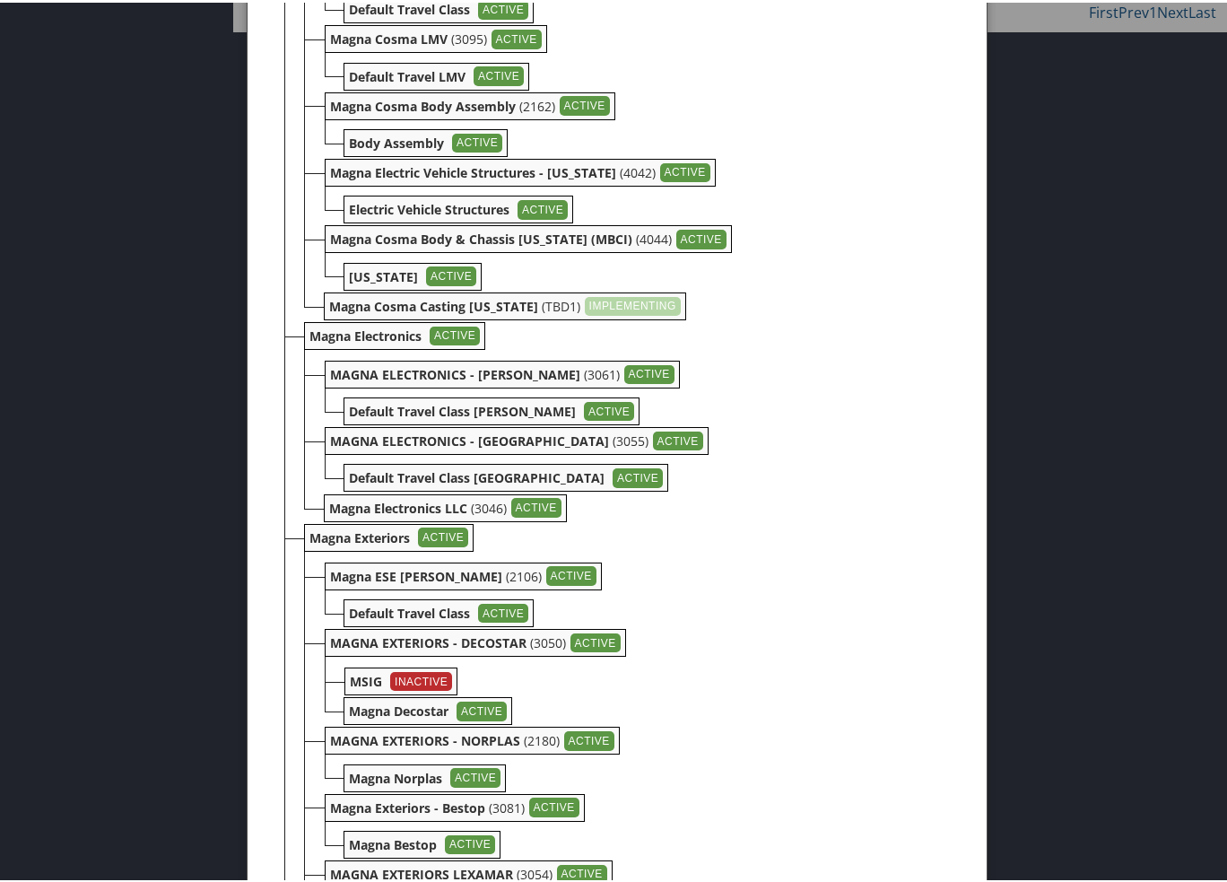
scroll to position [1883, 0]
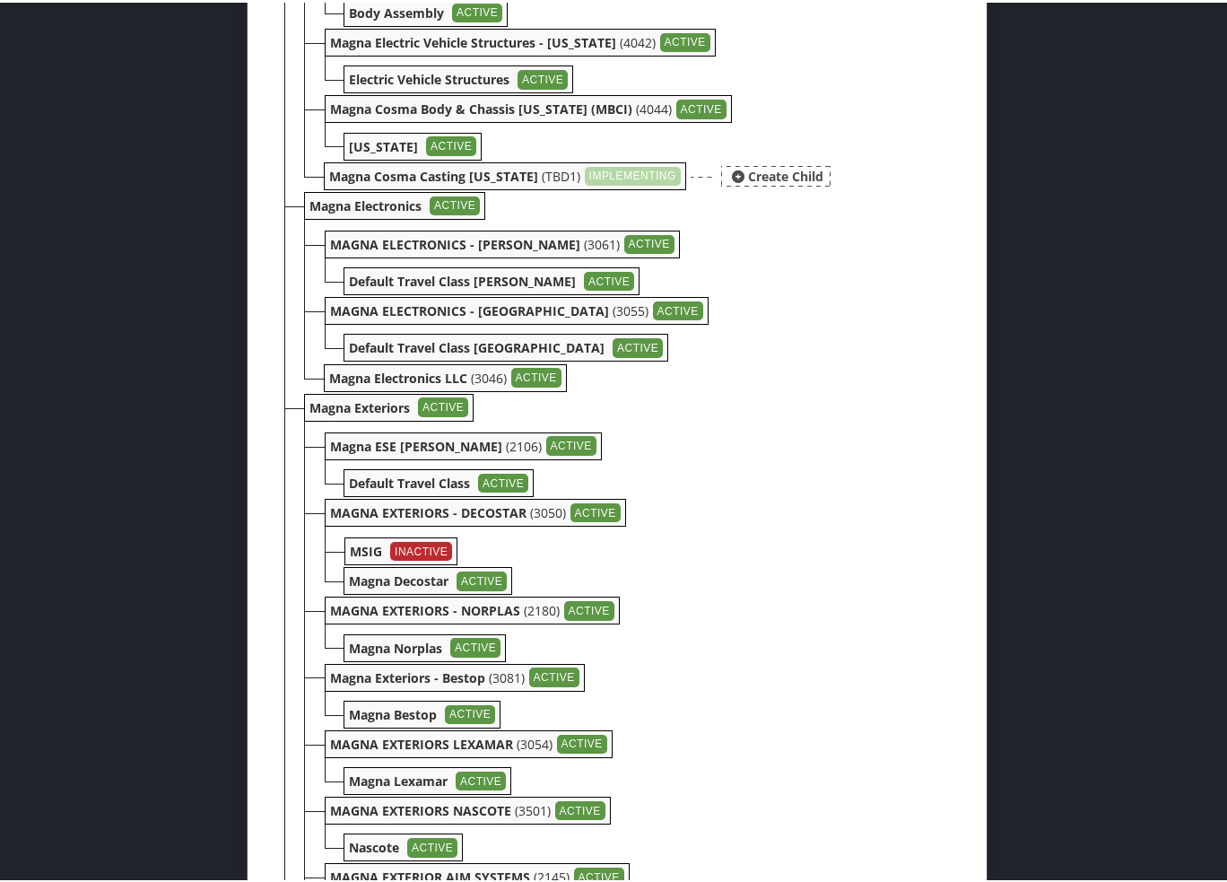
click at [466, 182] on b "Magna Cosma Casting [US_STATE]" at bounding box center [433, 173] width 209 height 17
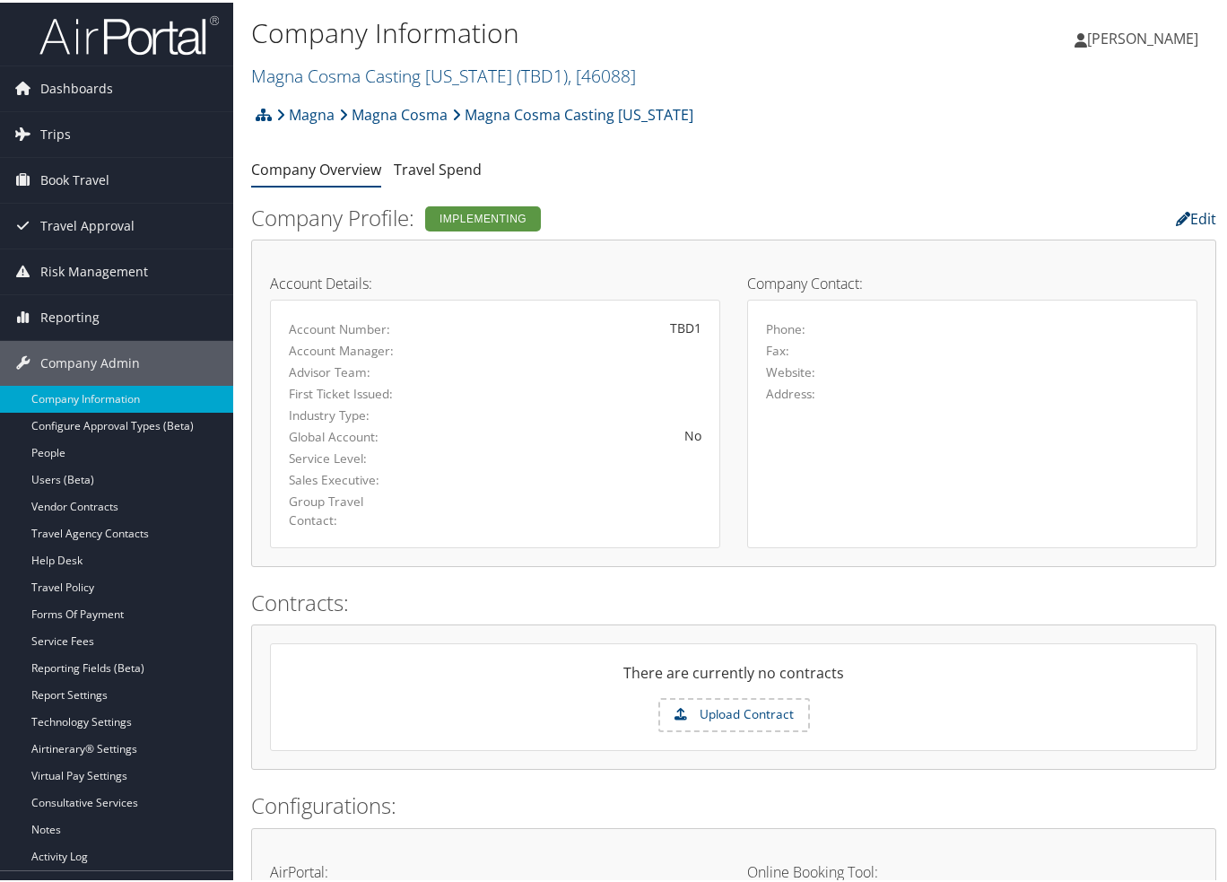
click at [1190, 213] on link "Edit" at bounding box center [1196, 216] width 40 height 20
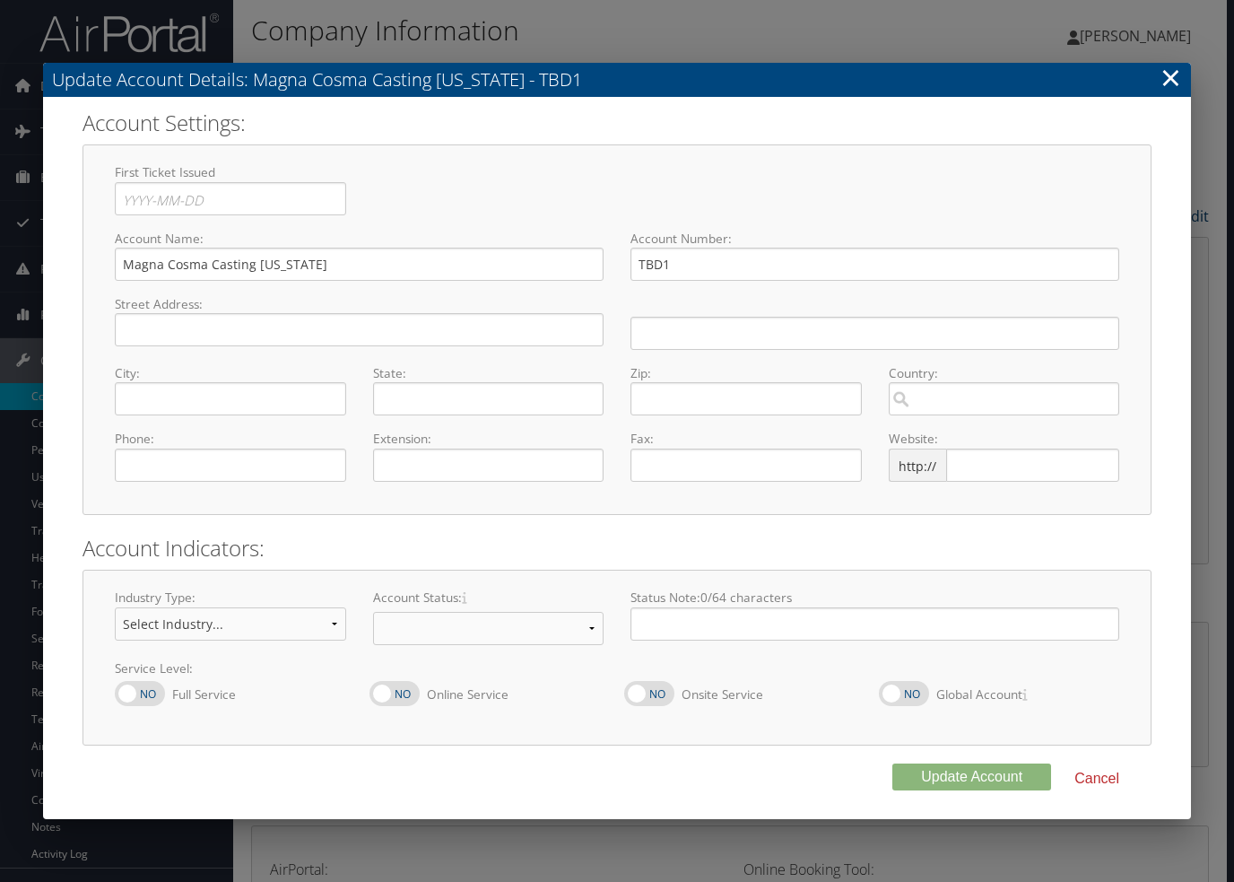
select select "7"
click at [278, 343] on input "text" at bounding box center [359, 329] width 489 height 33
type input "[STREET_ADDRESS][PERSON_NAME]"
click at [263, 406] on input "text" at bounding box center [230, 398] width 231 height 33
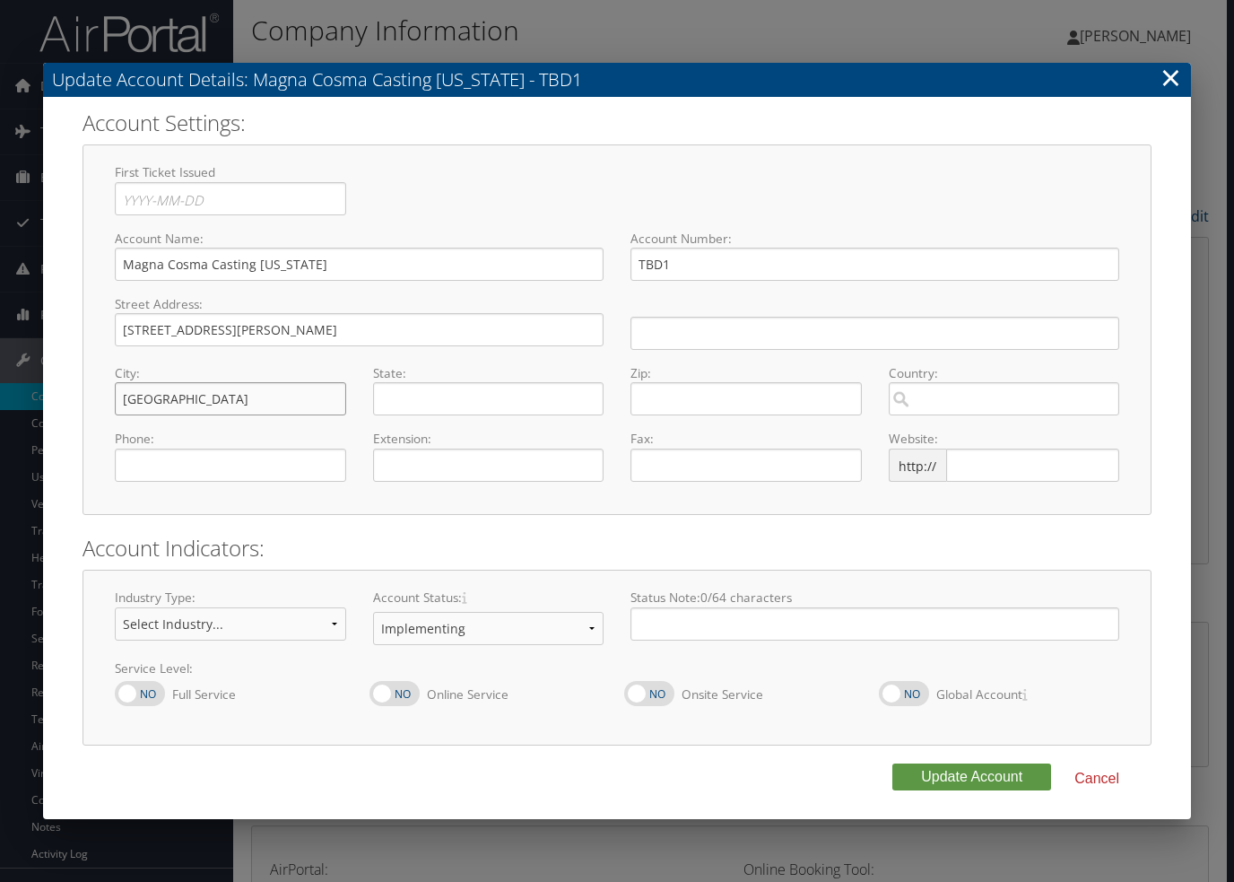
type input "[GEOGRAPHIC_DATA]"
type input "[US_STATE]"
type input "49037"
type input "USA"
click at [238, 491] on div "Phone: Required" at bounding box center [230, 462] width 258 height 65
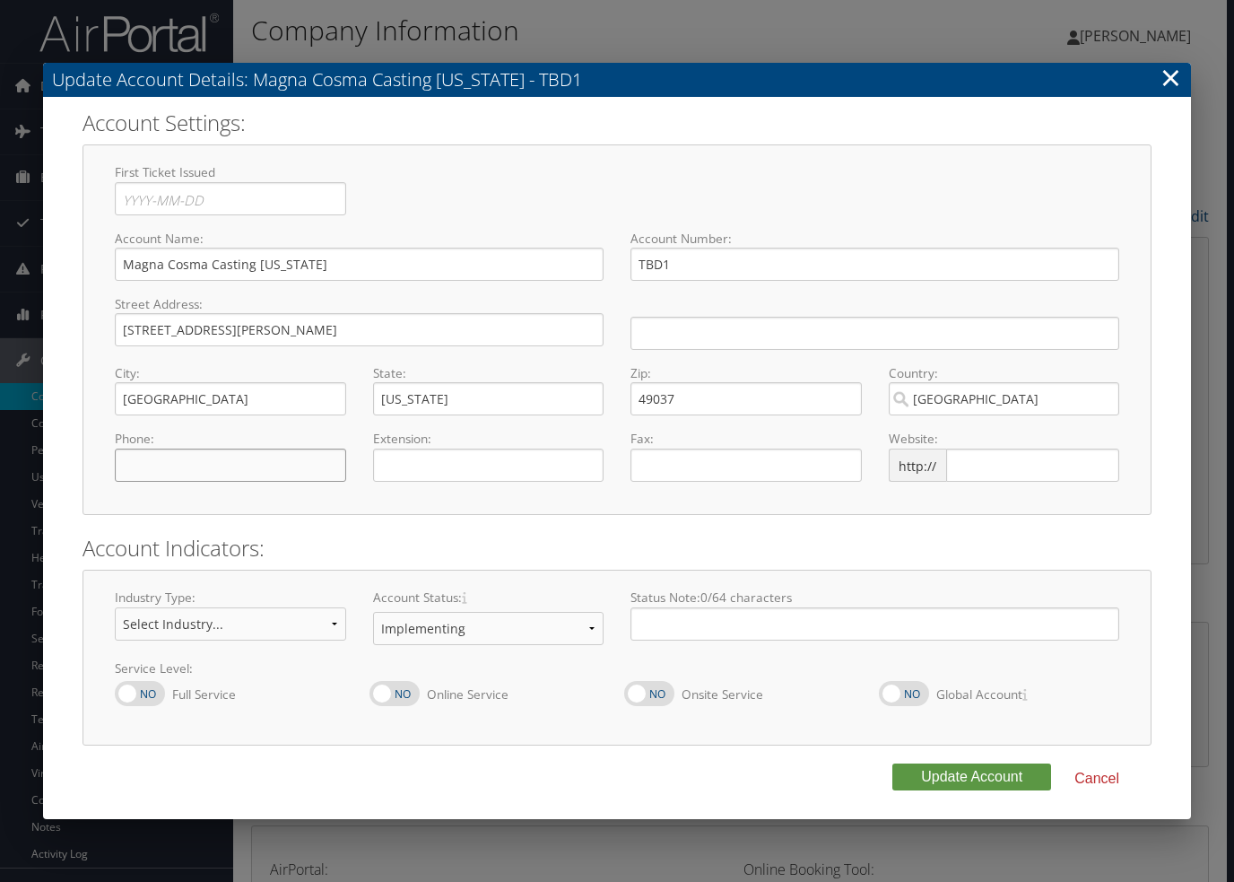
type input "( ) -"
click at [255, 460] on input "( ) -" at bounding box center [230, 464] width 231 height 33
click at [317, 502] on div "First Ticket Issued Press the down arrow key to interact with the calendar and …" at bounding box center [617, 329] width 1069 height 370
type input "( ) -"
click at [210, 453] on input "( ) -" at bounding box center [230, 464] width 231 height 33
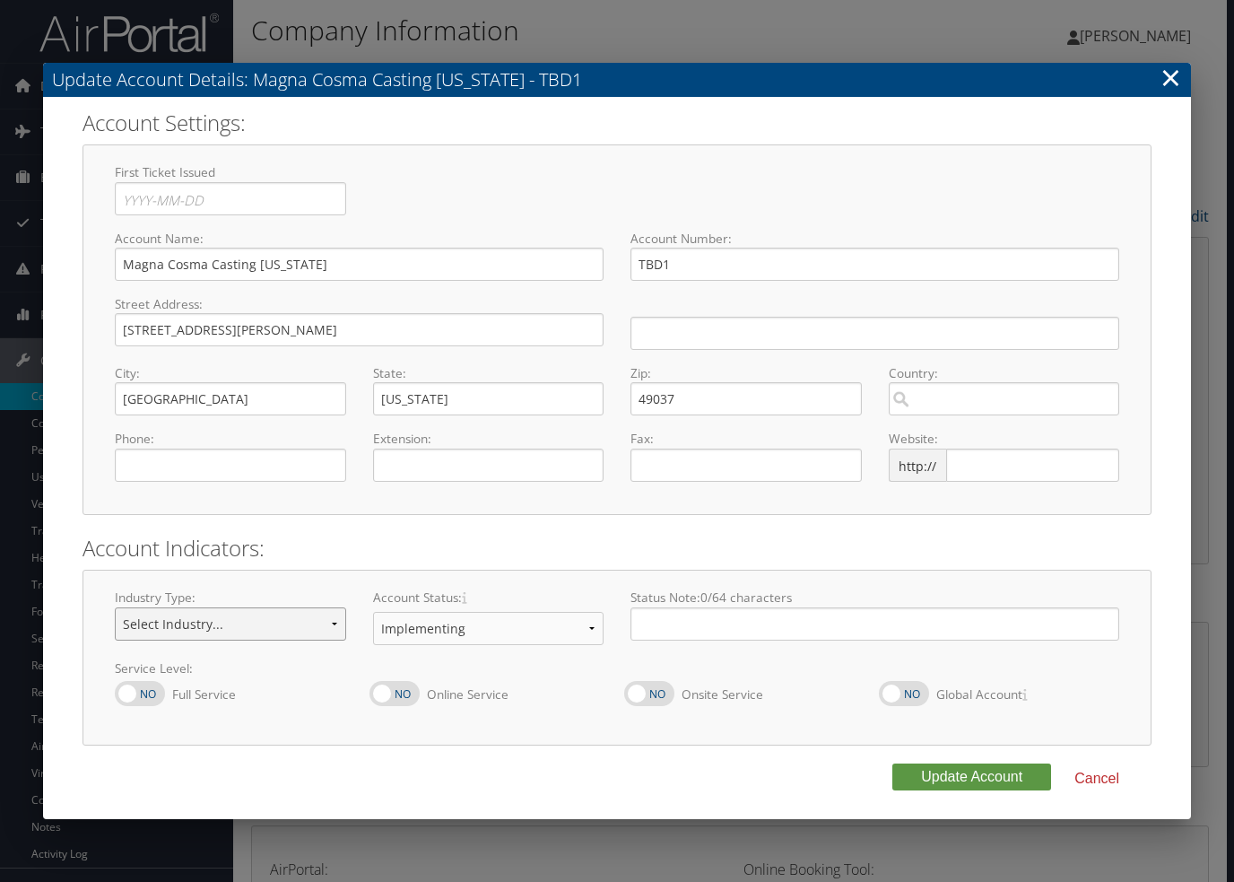
click at [232, 621] on select "Select Industry... Aerospace/Defense Agriculture/Forestry Architecture/Web Desi…" at bounding box center [230, 623] width 231 height 33
select select "4"
click at [115, 607] on select "Select Industry... Aerospace/Defense Agriculture/Forestry Architecture/Web Desi…" at bounding box center [230, 623] width 231 height 33
drag, startPoint x: 126, startPoint y: 691, endPoint x: 196, endPoint y: 699, distance: 70.4
click at [126, 691] on label at bounding box center [140, 693] width 50 height 25
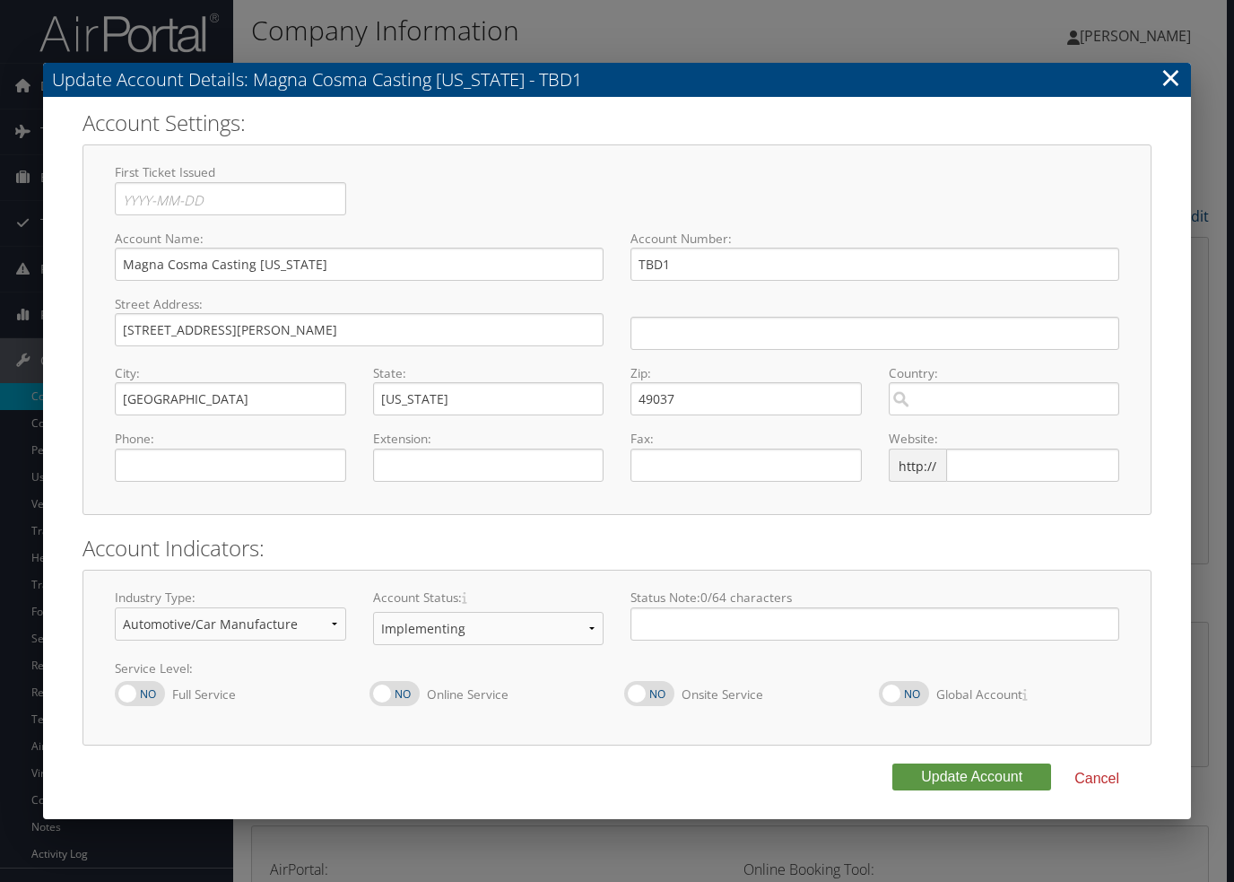
click at [126, 699] on input "Full Service" at bounding box center [130, 705] width 12 height 12
checkbox input "true"
click at [387, 702] on label at bounding box center [394, 693] width 50 height 25
click at [387, 702] on input "Online Service" at bounding box center [384, 705] width 12 height 12
checkbox input "true"
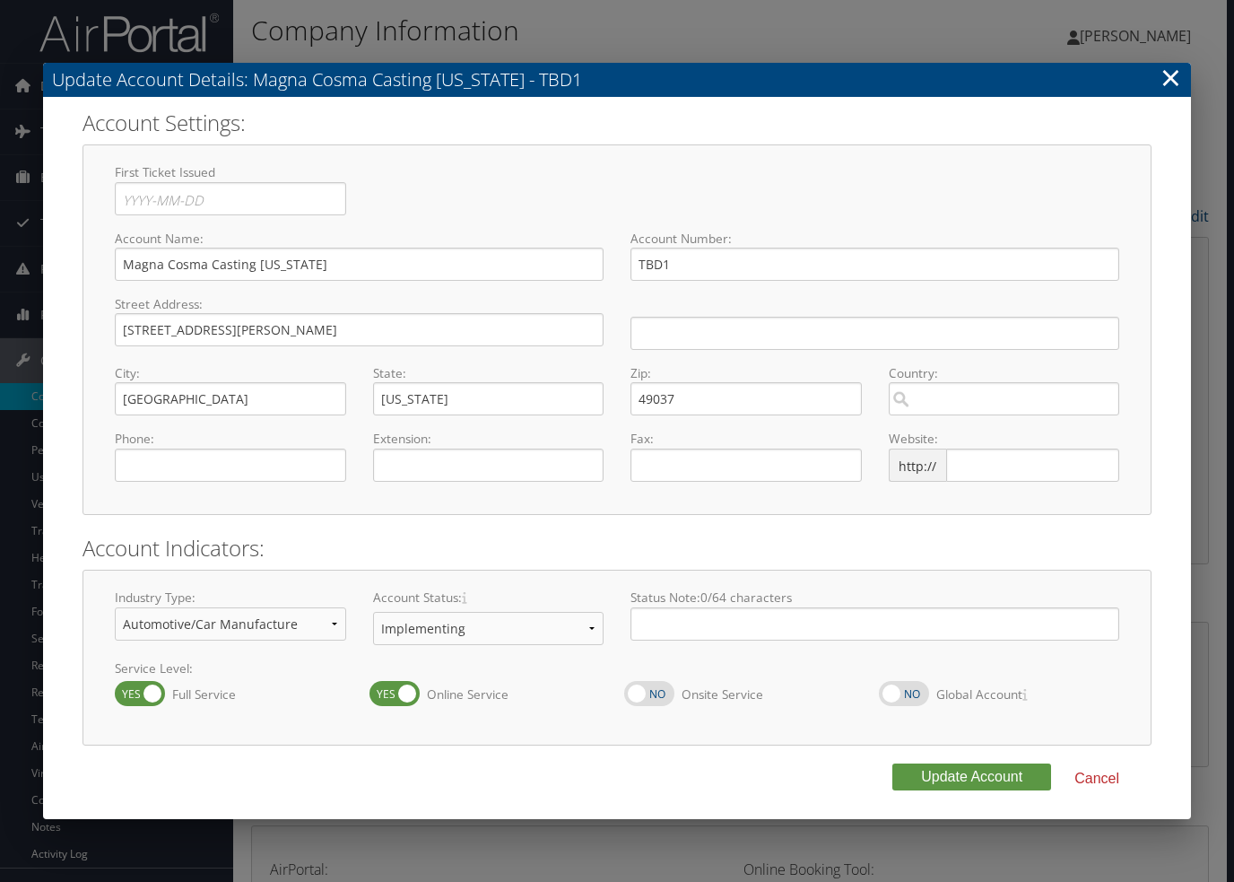
click at [582, 749] on form "Account Settings: First Ticket Issued Press the down arrow key to interact with…" at bounding box center [617, 460] width 1105 height 704
click at [1012, 772] on button "Update Account" at bounding box center [971, 776] width 159 height 27
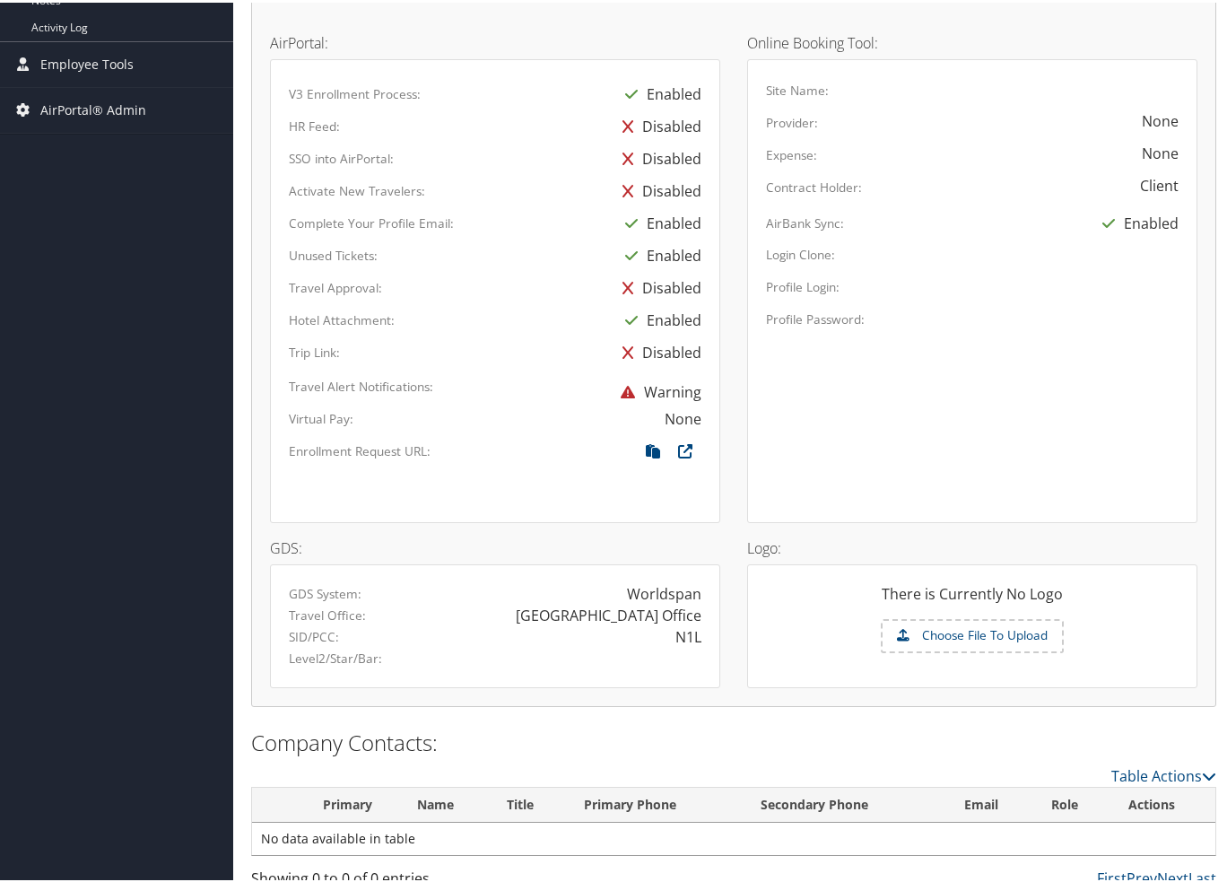
scroll to position [839, 0]
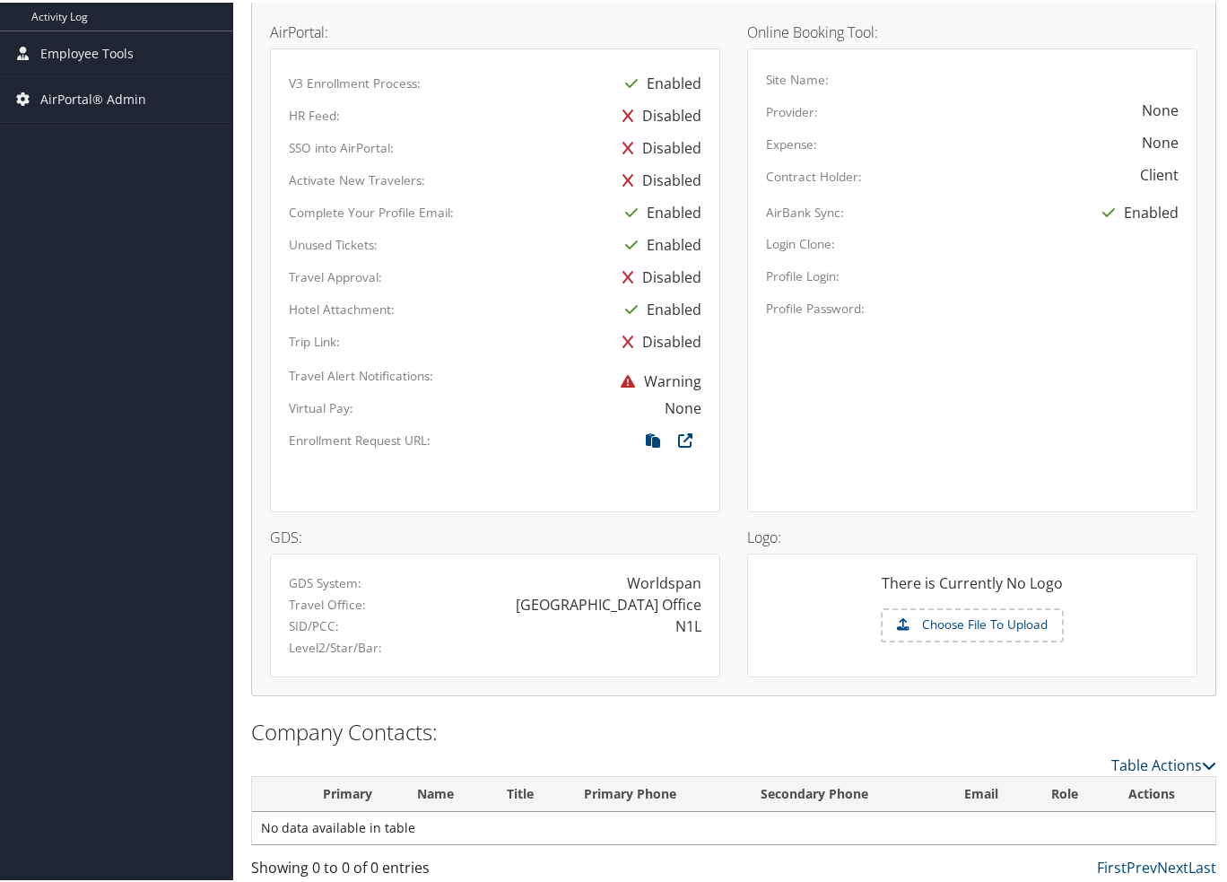
click at [1150, 760] on link "Table Actions" at bounding box center [1163, 762] width 105 height 20
click at [1141, 774] on link "New Contact" at bounding box center [1090, 788] width 236 height 30
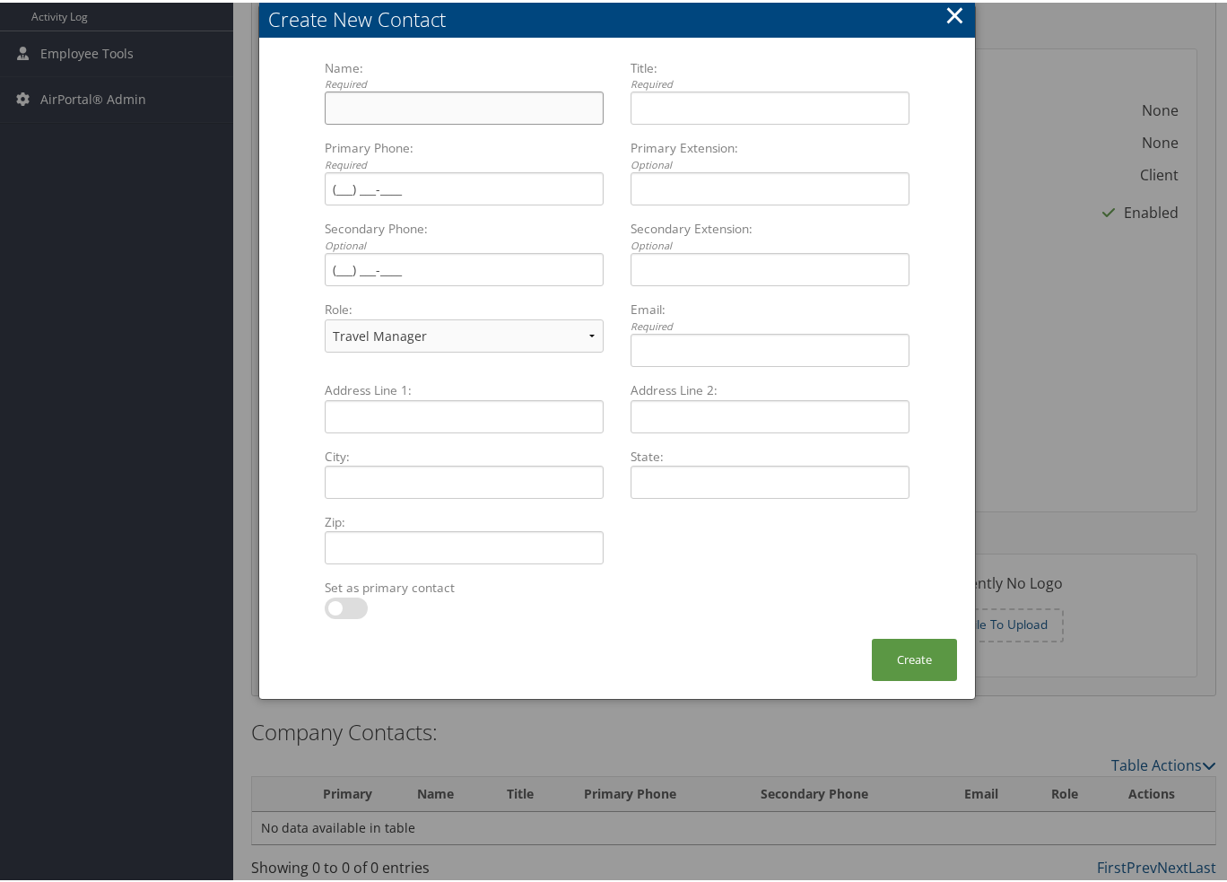
click at [433, 109] on input "Name: Required Multiple values The selected items contain different values for …" at bounding box center [464, 105] width 279 height 33
type input "T"
type input "[PERSON_NAME]"
type input "Human Resources Manager"
type input "[PHONE_NUMBER]"
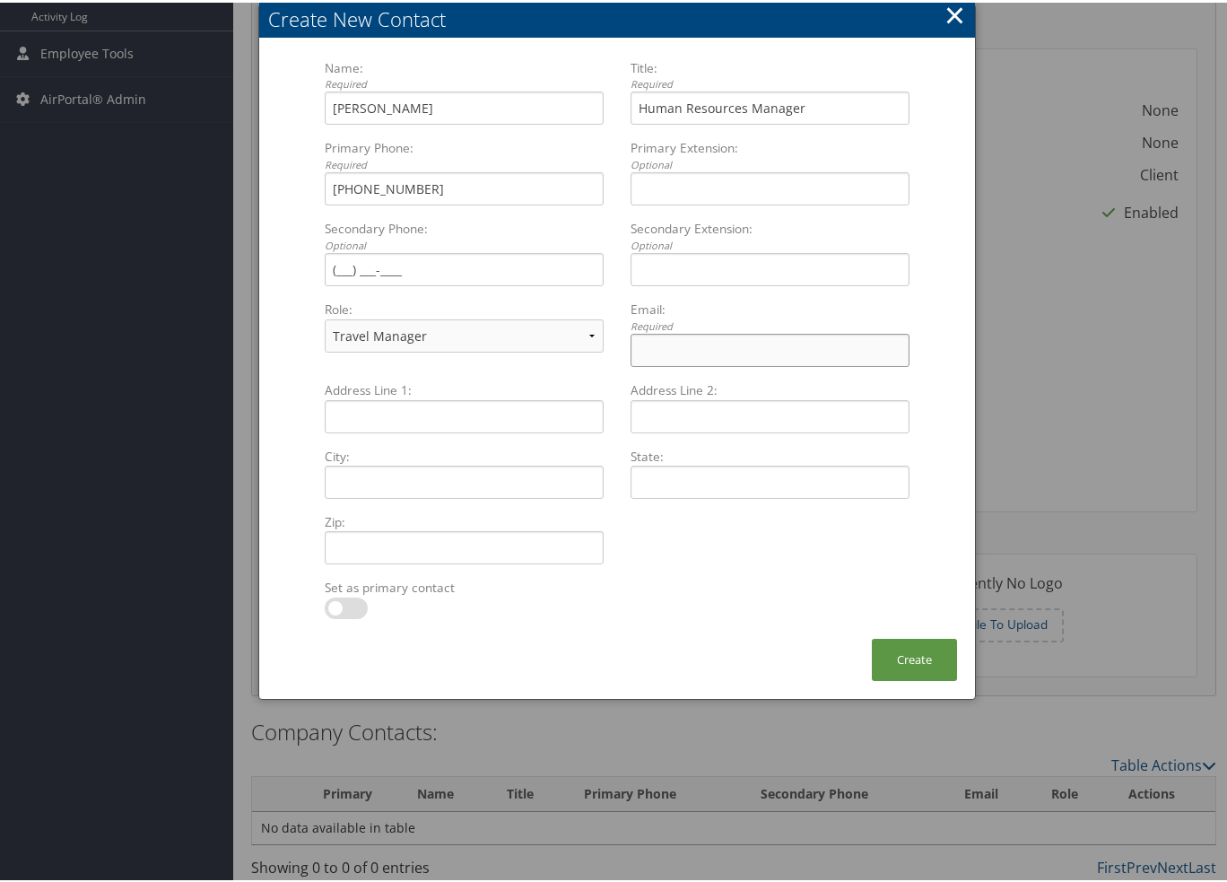
click at [660, 340] on input "Email: Required Multiple values The selected items contain different values for…" at bounding box center [769, 347] width 279 height 33
paste input "[PERSON_NAME][EMAIL_ADDRESS][PERSON_NAME][DOMAIN_NAME]"
type input "rhonda.robinson@magna.com"
click at [903, 659] on button "Create" at bounding box center [914, 657] width 85 height 42
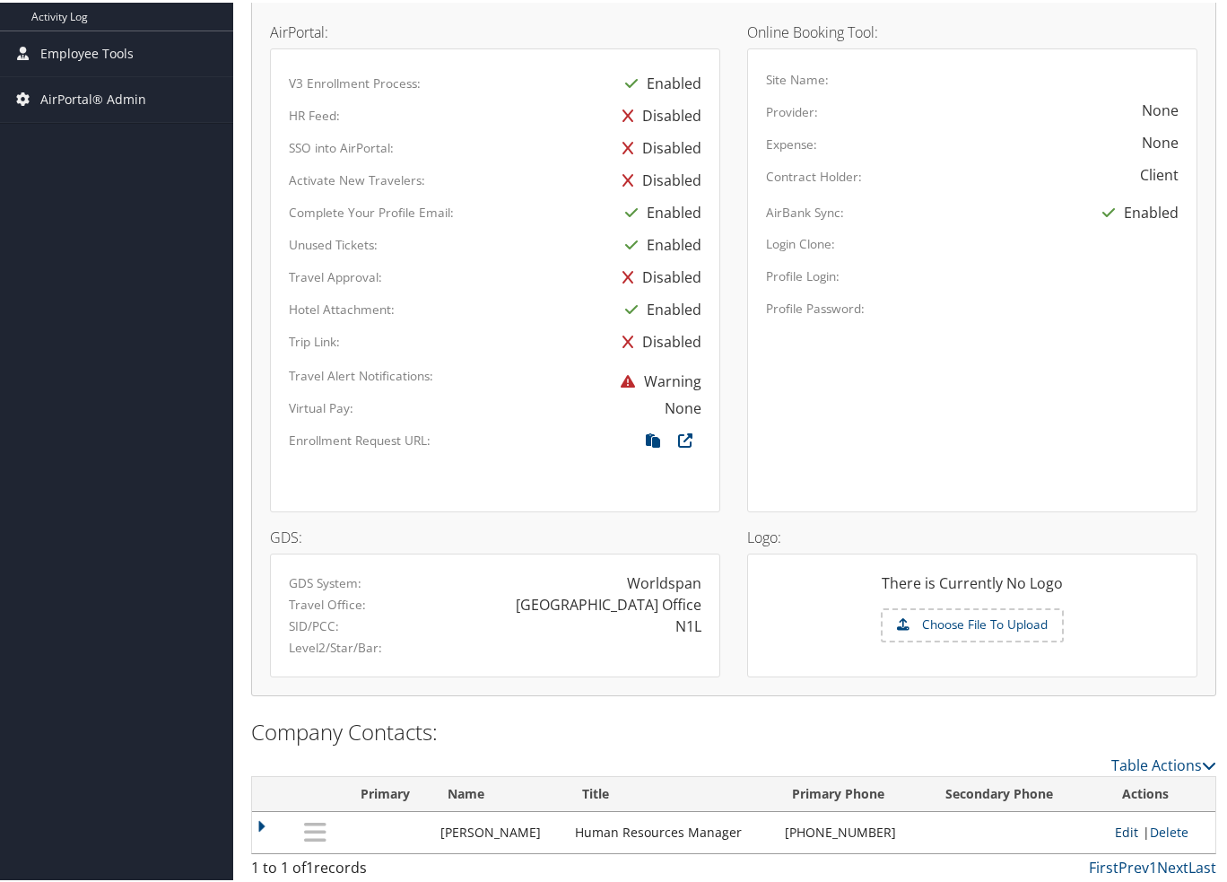
click at [1115, 825] on link "Edit" at bounding box center [1126, 829] width 23 height 17
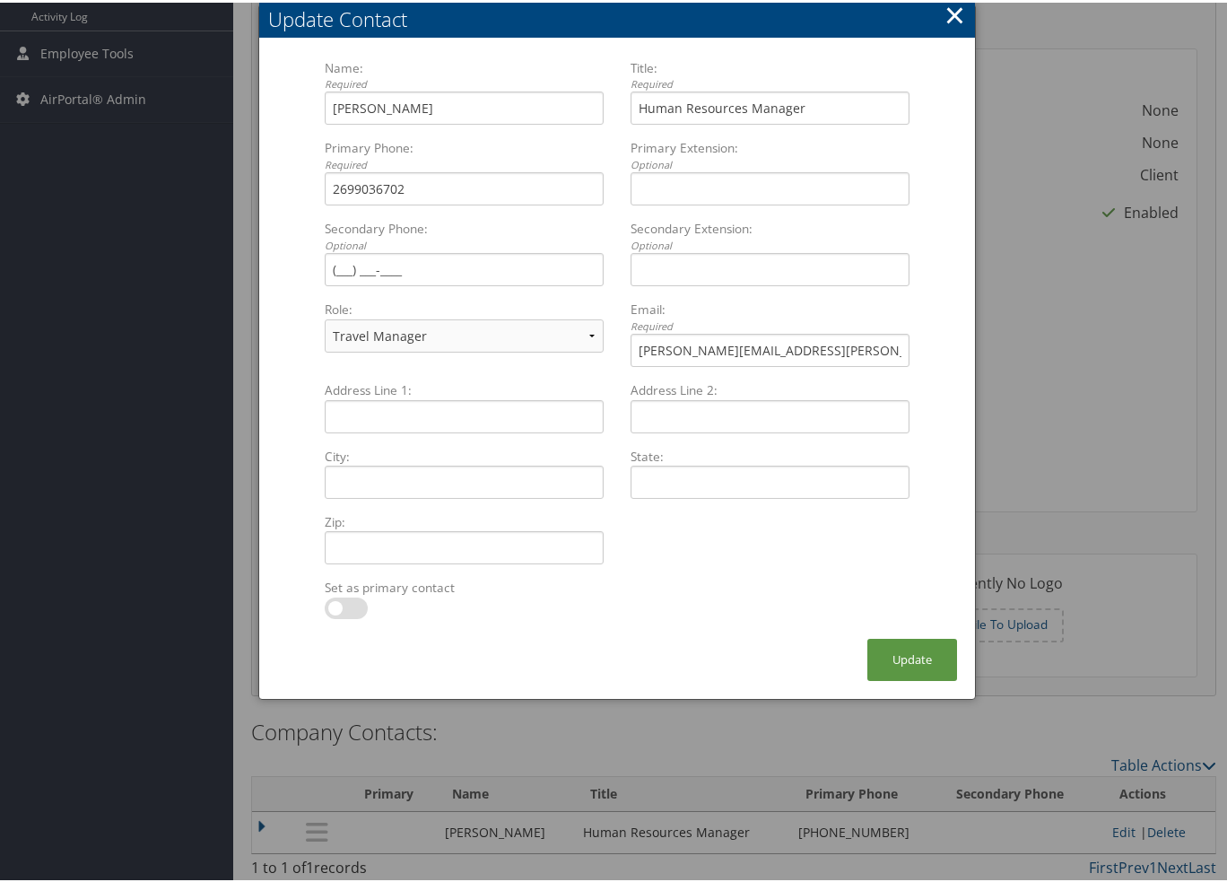
click at [344, 605] on label at bounding box center [346, 606] width 43 height 22
click at [344, 605] on input "checkbox" at bounding box center [340, 609] width 12 height 12
checkbox input "true"
click at [909, 651] on button "Update" at bounding box center [912, 657] width 90 height 42
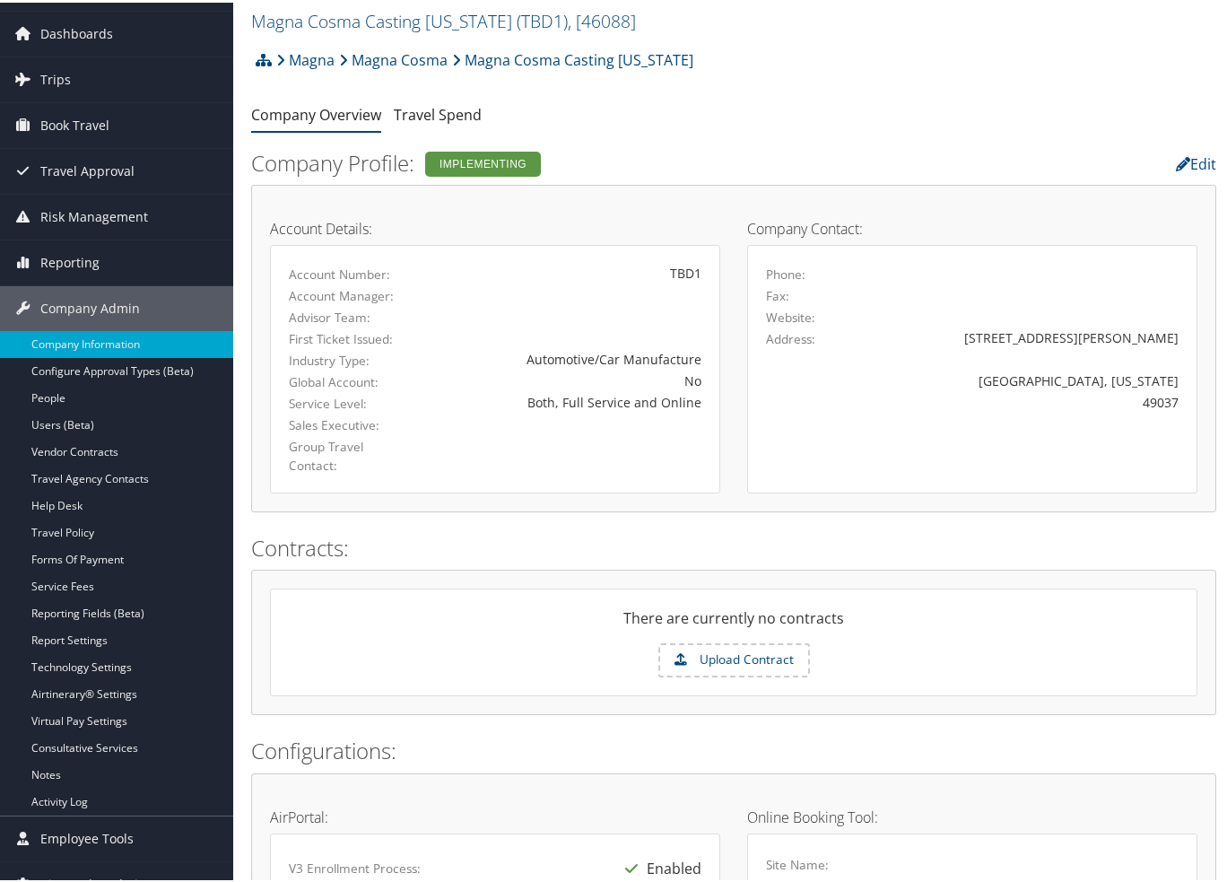
scroll to position [0, 0]
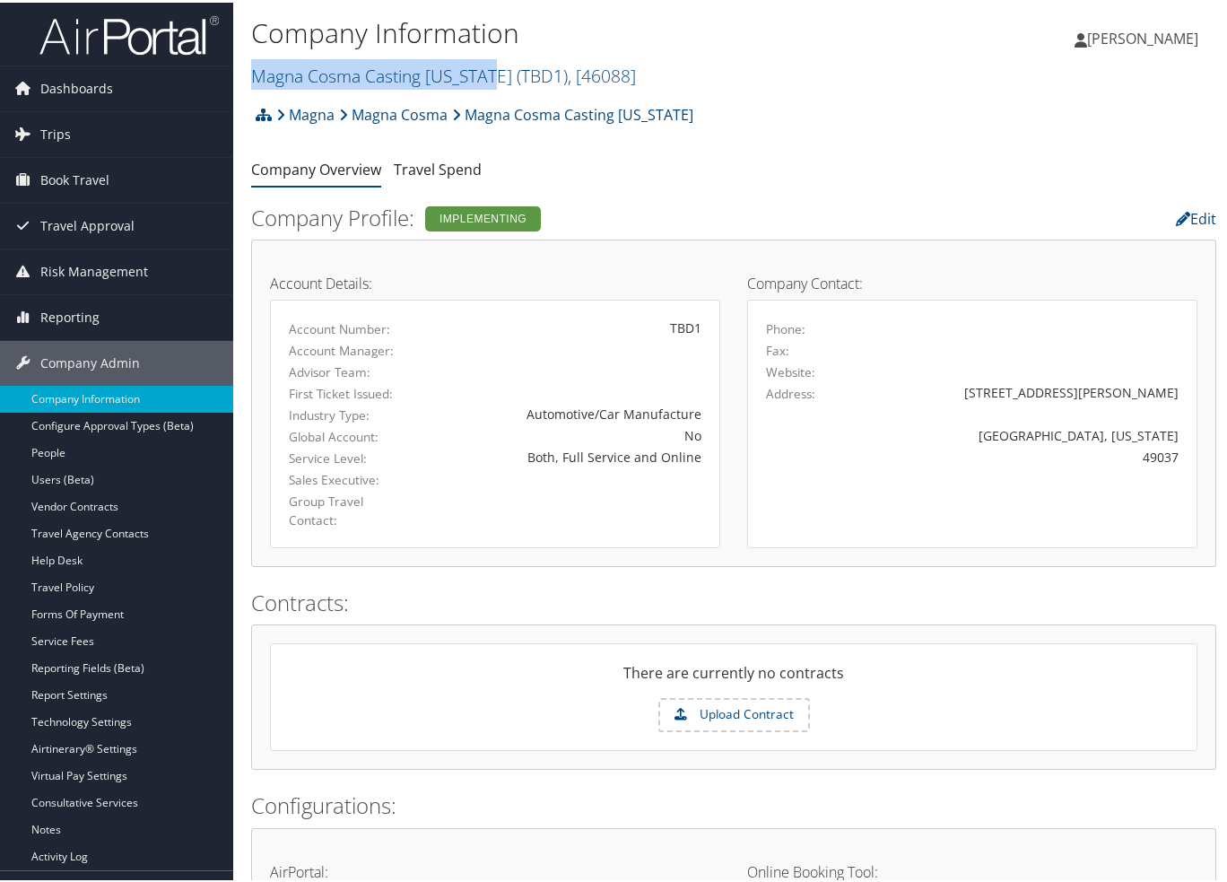
drag, startPoint x: 494, startPoint y: 69, endPoint x: 248, endPoint y: 73, distance: 245.7
click at [248, 73] on div "Company Information Magna Cosma Casting Michigan ( TBD1 ) , [ 46088 ] Magna MAG…" at bounding box center [733, 47] width 1001 height 94
copy link "Magna Cosma Casting [US_STATE]"
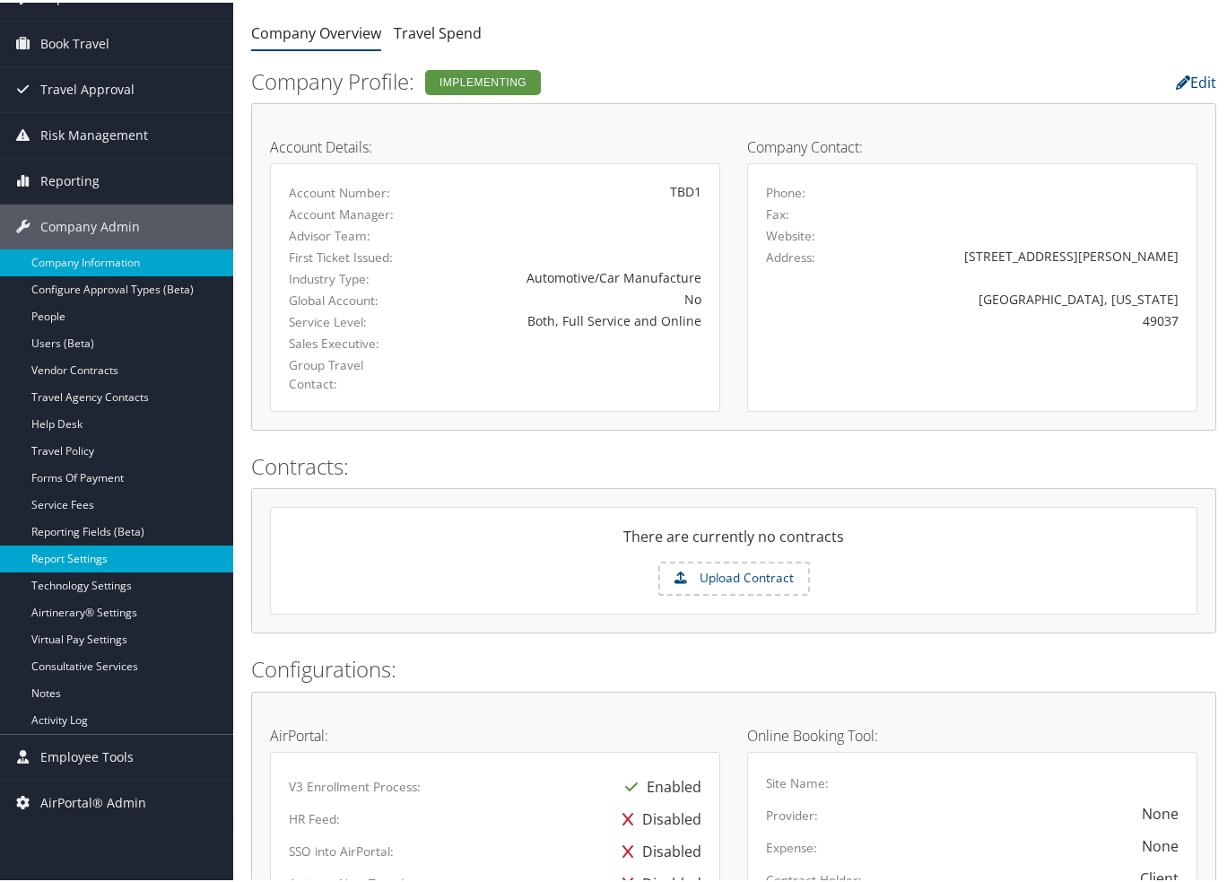
scroll to position [179, 0]
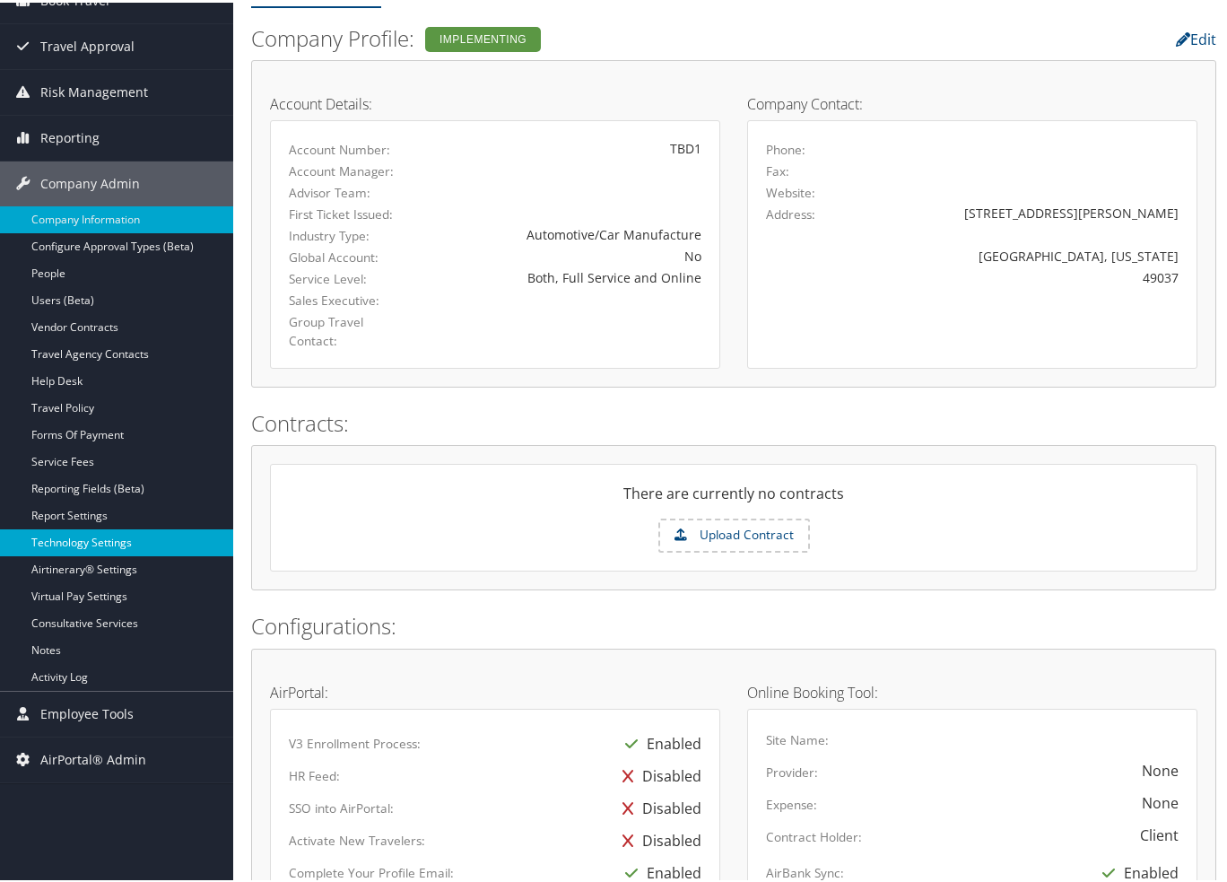
drag, startPoint x: 108, startPoint y: 534, endPoint x: 121, endPoint y: 533, distance: 13.5
click at [108, 534] on link "Technology Settings" at bounding box center [116, 539] width 233 height 27
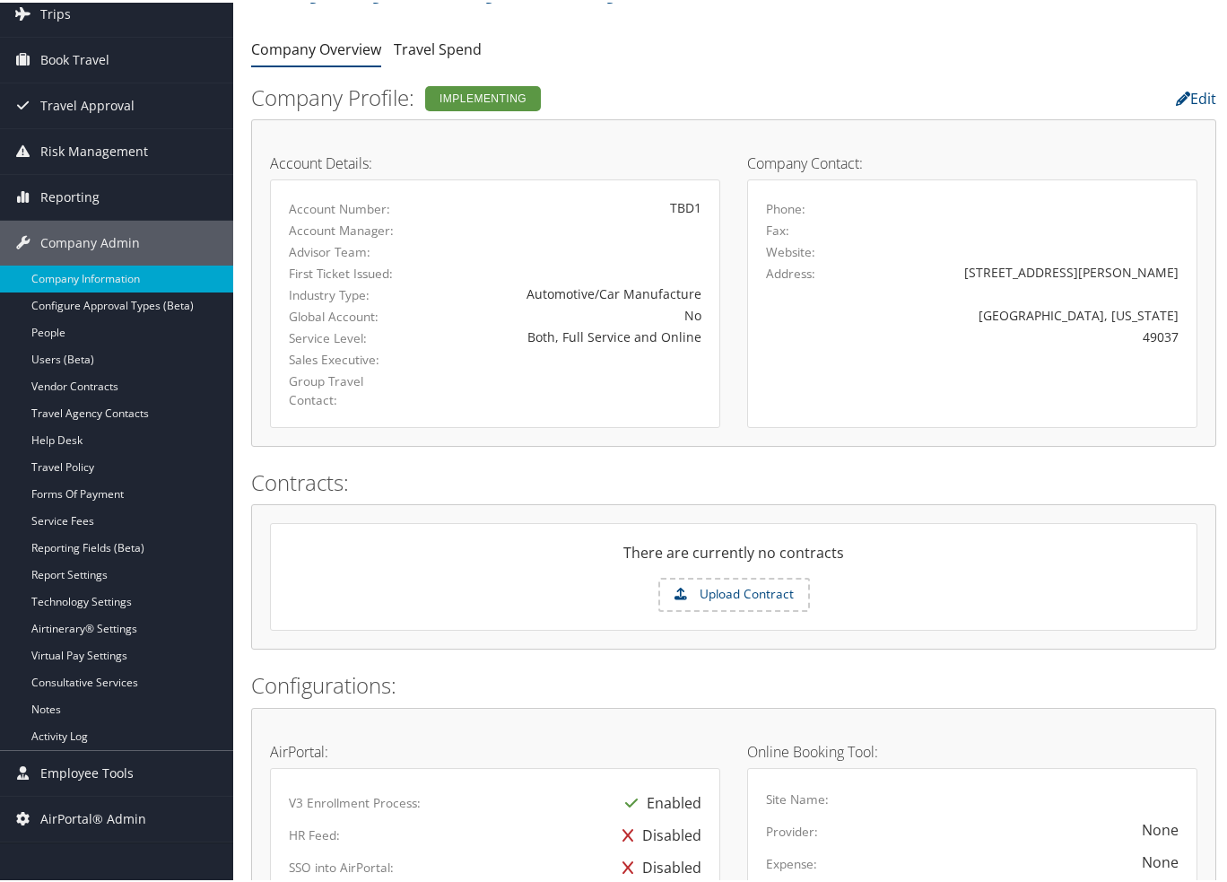
scroll to position [90, 0]
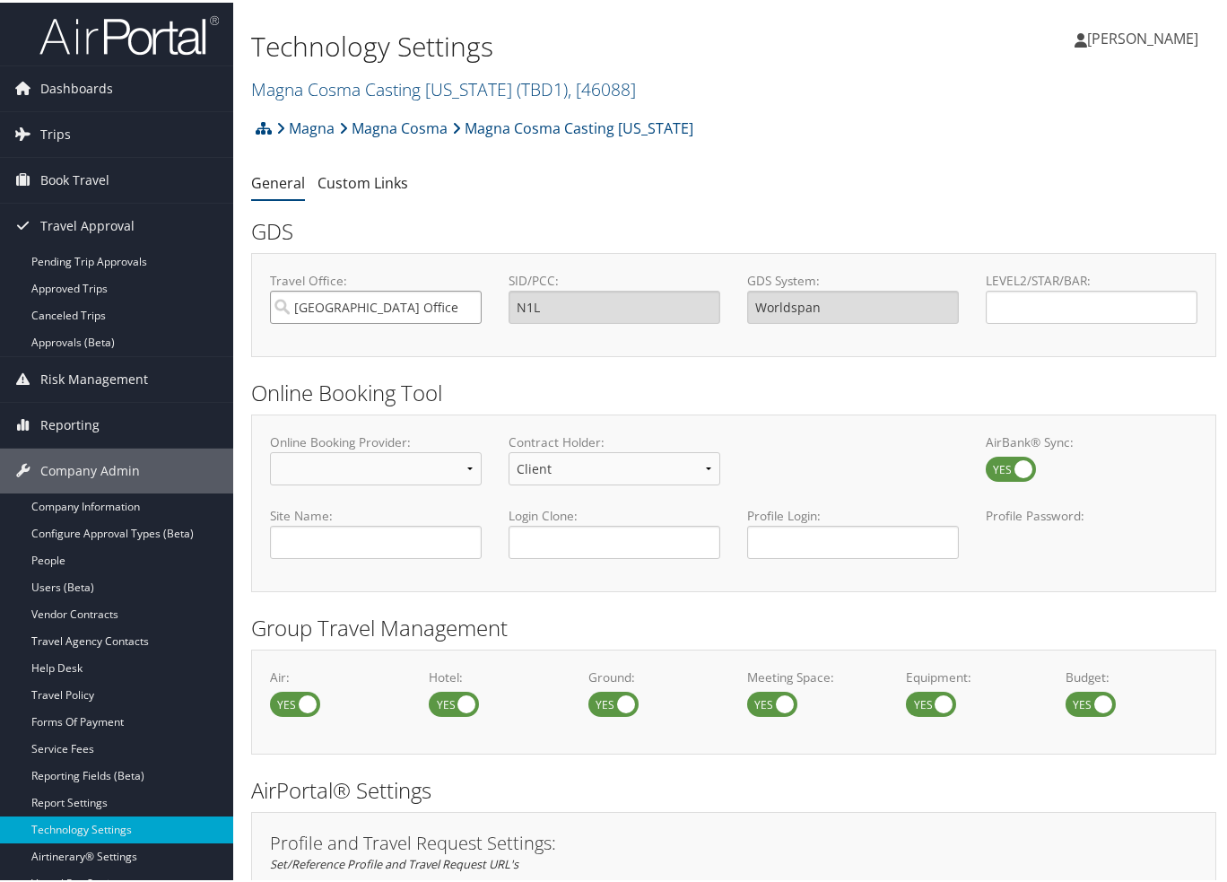
click at [358, 292] on input "Salt Lake City Office" at bounding box center [376, 304] width 212 height 33
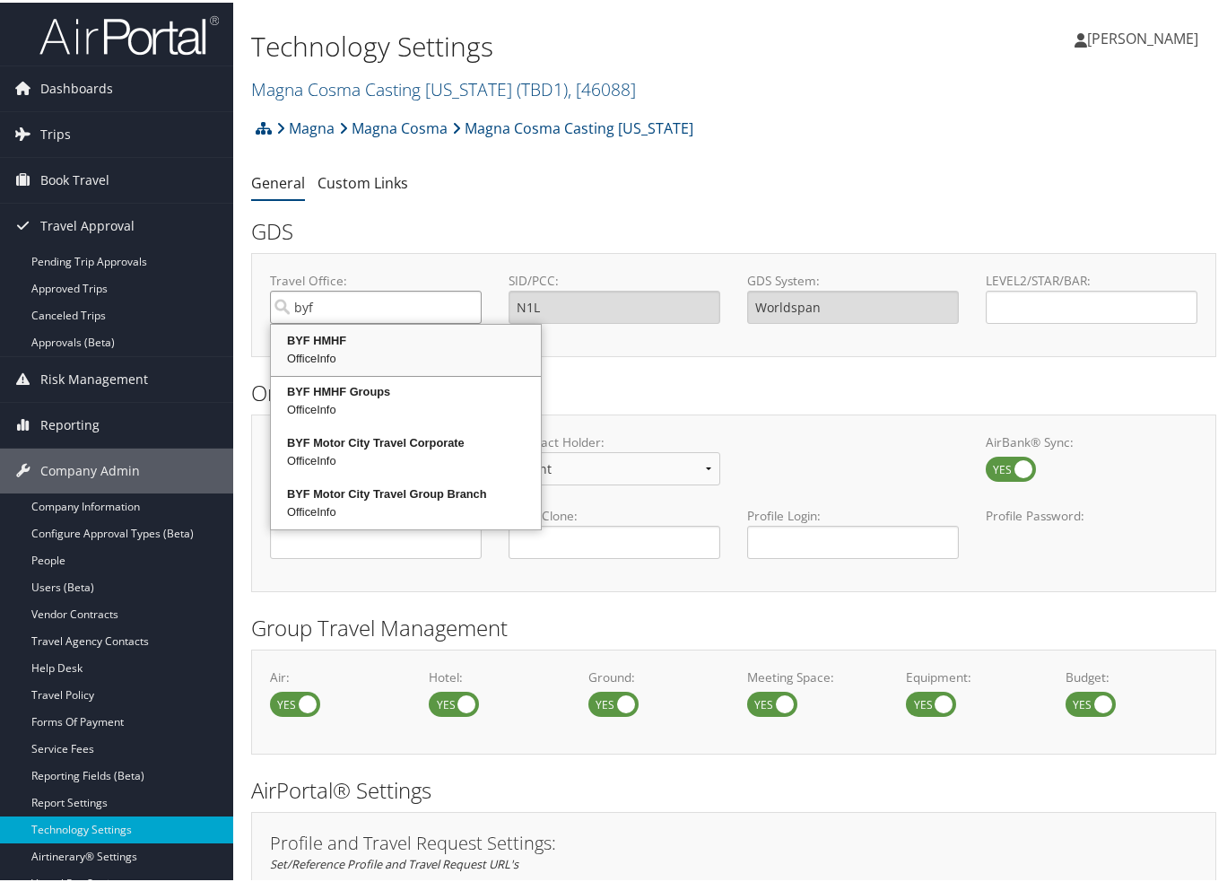
click at [344, 354] on div "OfficeInfo" at bounding box center [406, 356] width 265 height 18
type input "BYF HMHF"
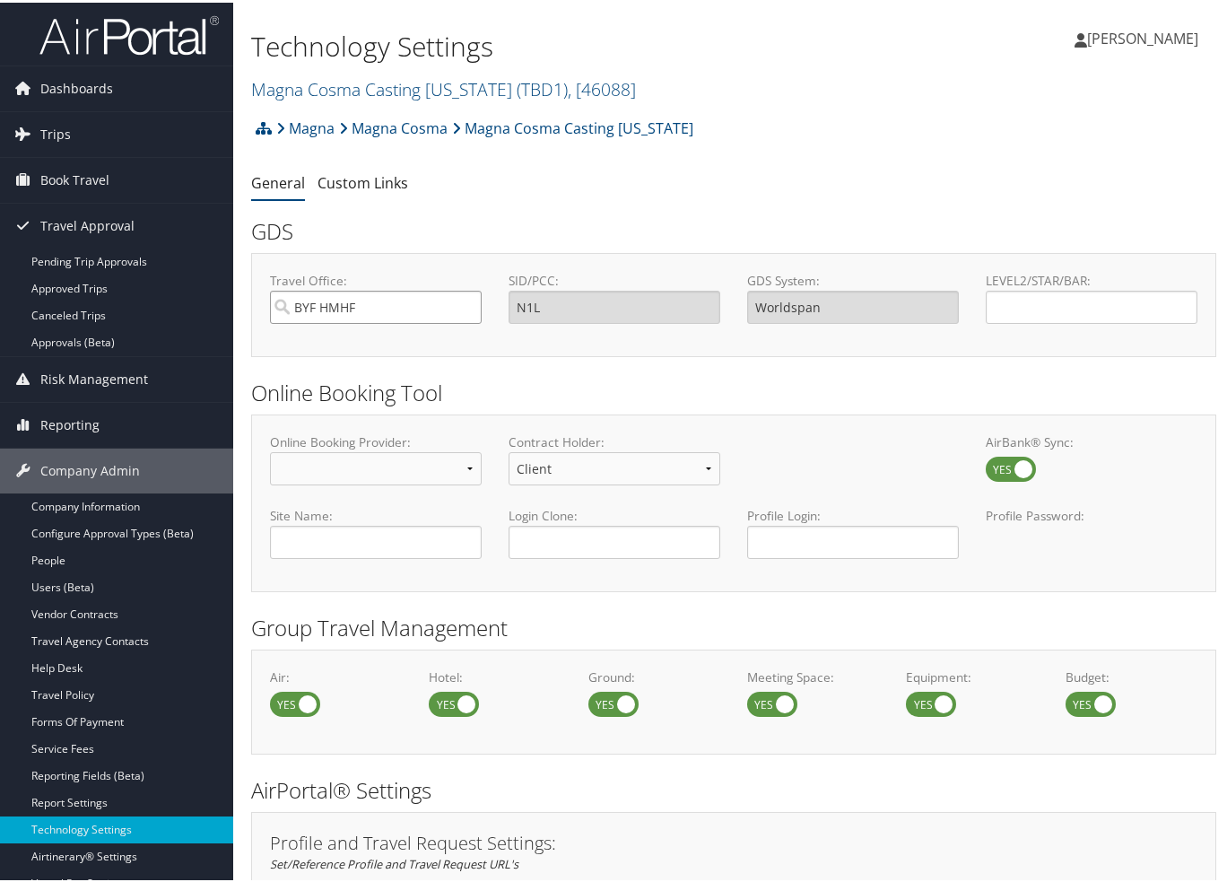
type input "BYF"
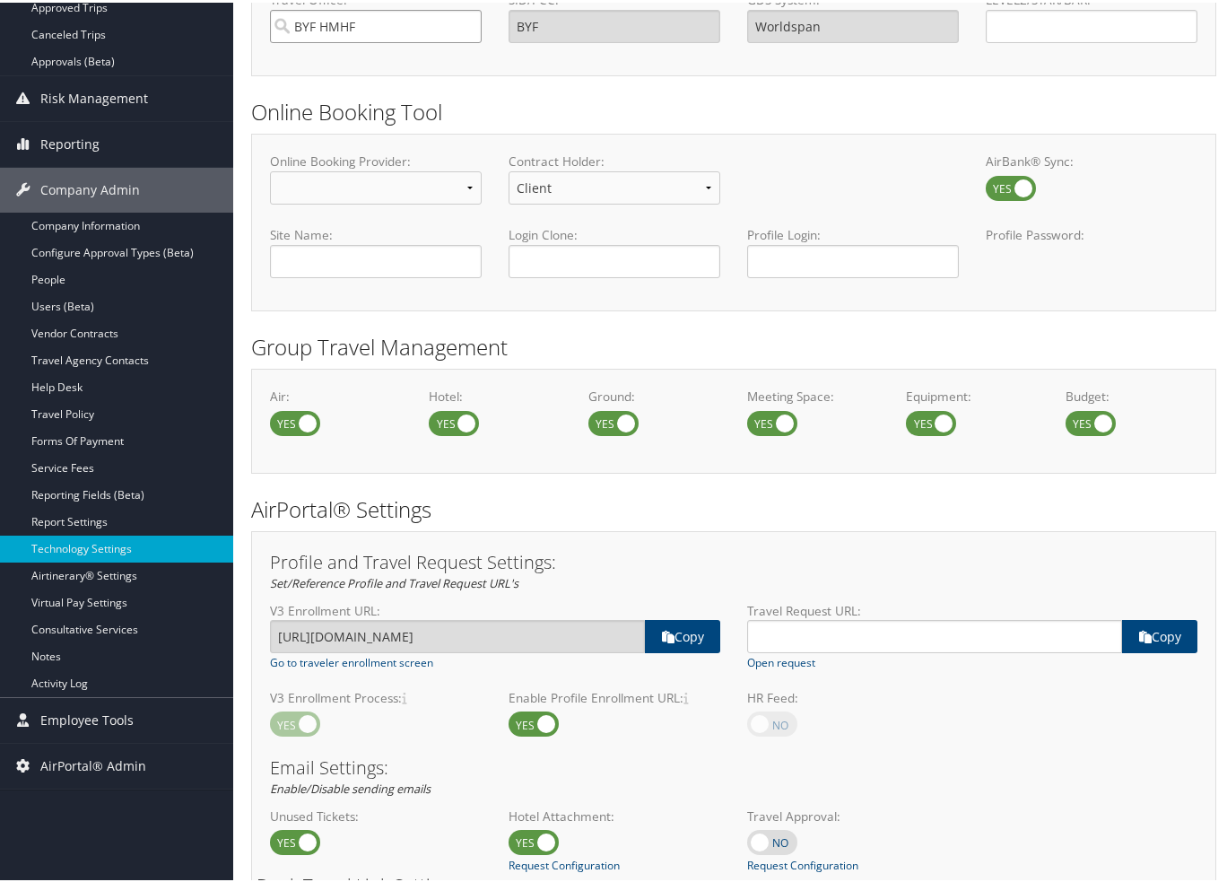
scroll to position [269, 0]
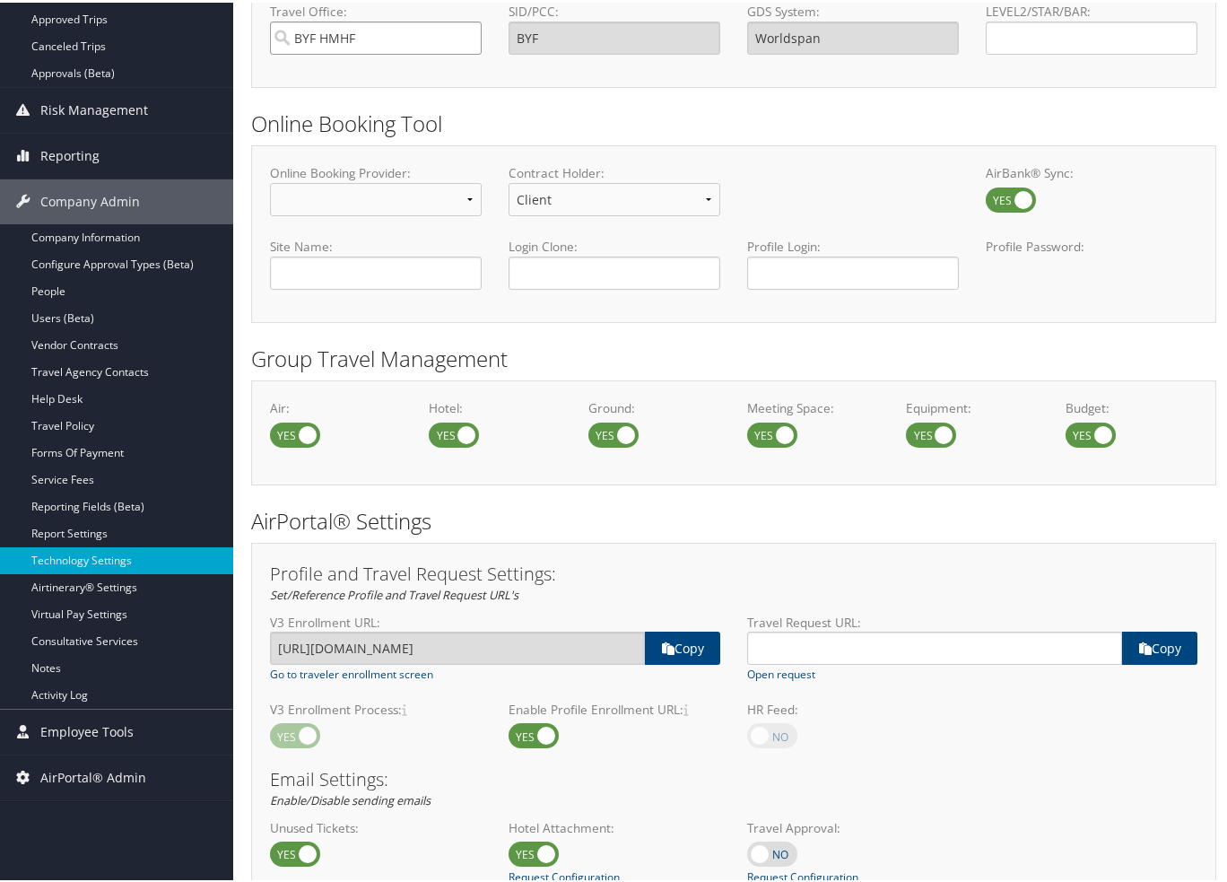
type input "BYF HMHF"
click at [385, 204] on select "Concur Standard Concur Professional Deem Certify" at bounding box center [376, 196] width 212 height 33
select select "4"
click at [270, 180] on select "Concur Standard Concur Professional Deem Certify" at bounding box center [376, 196] width 212 height 33
click at [563, 207] on select "No Expense Expense Standard Expense Premium" at bounding box center [614, 196] width 212 height 33
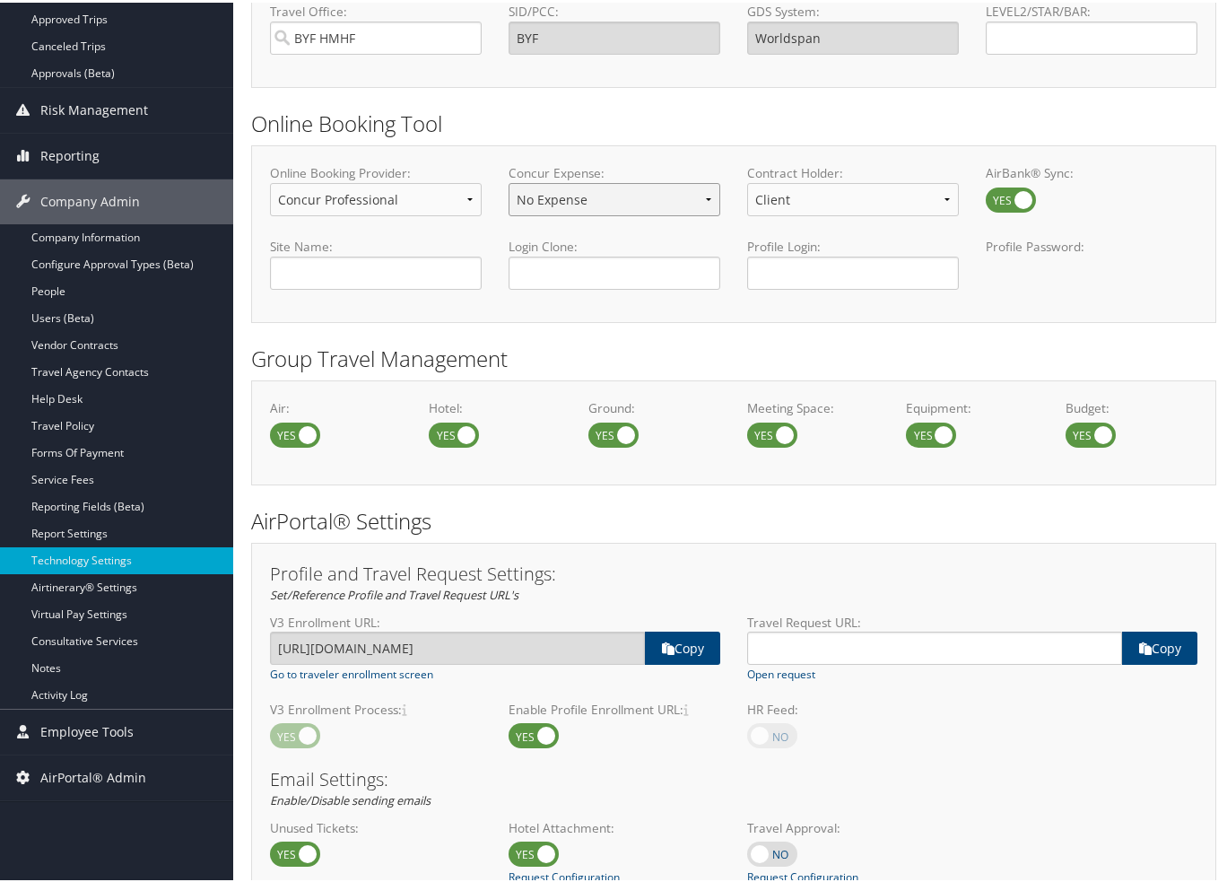
click at [508, 180] on select "No Expense Expense Standard Expense Premium" at bounding box center [614, 196] width 212 height 33
click at [780, 211] on select "Client TMC" at bounding box center [853, 196] width 212 height 33
select select "1"
click at [747, 180] on select "Client TMC" at bounding box center [853, 196] width 212 height 33
click at [819, 364] on h2 "Group Travel Management" at bounding box center [733, 356] width 965 height 30
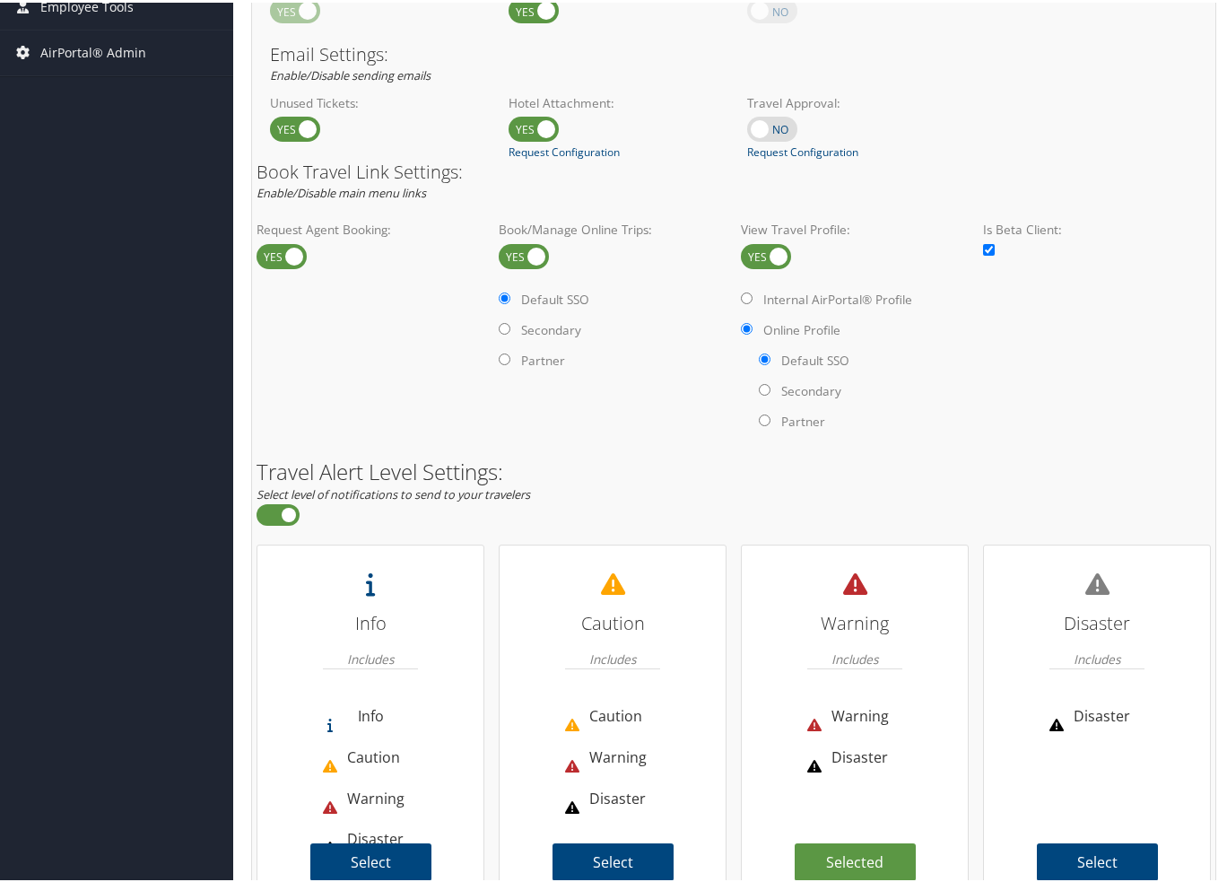
scroll to position [1098, 0]
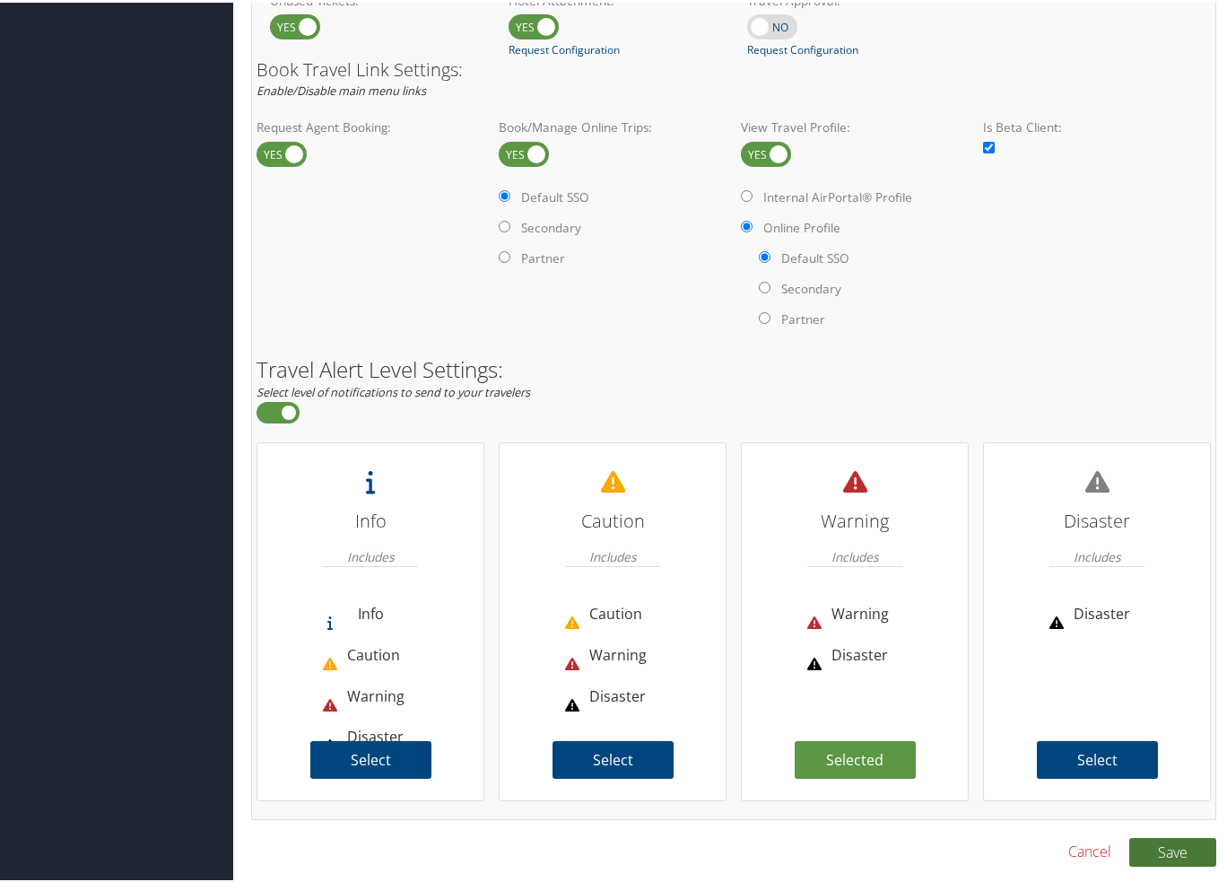
click at [1184, 842] on button "Save" at bounding box center [1172, 849] width 87 height 29
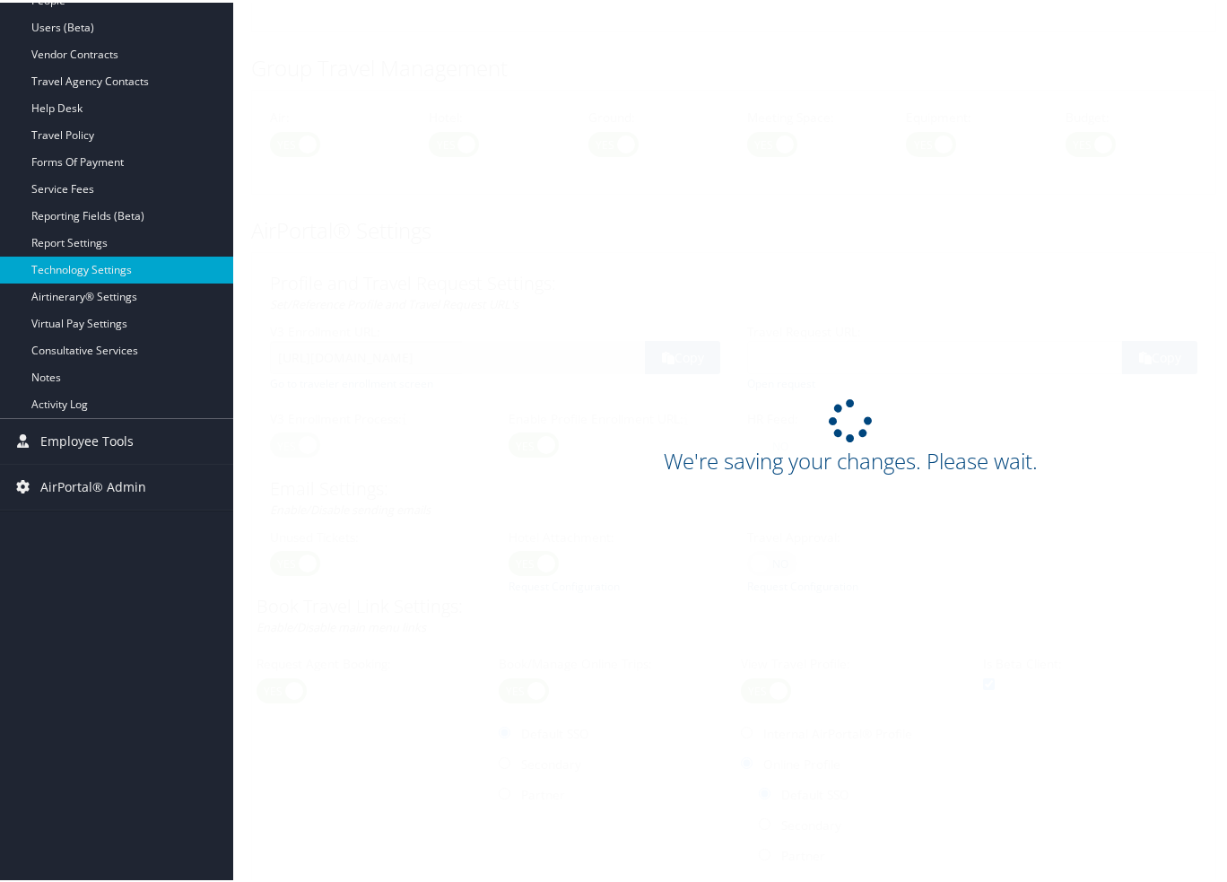
scroll to position [470, 0]
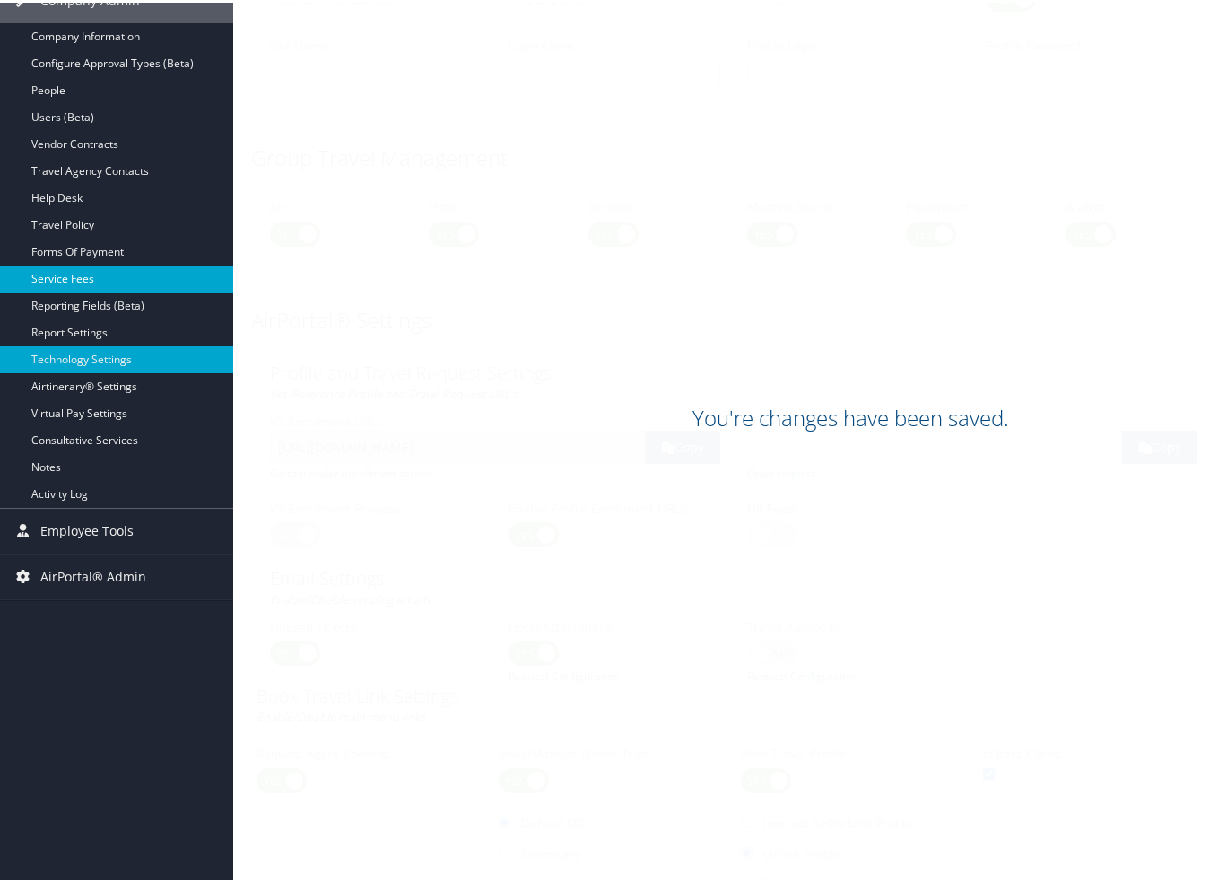
click at [65, 273] on link "Service Fees" at bounding box center [116, 276] width 233 height 27
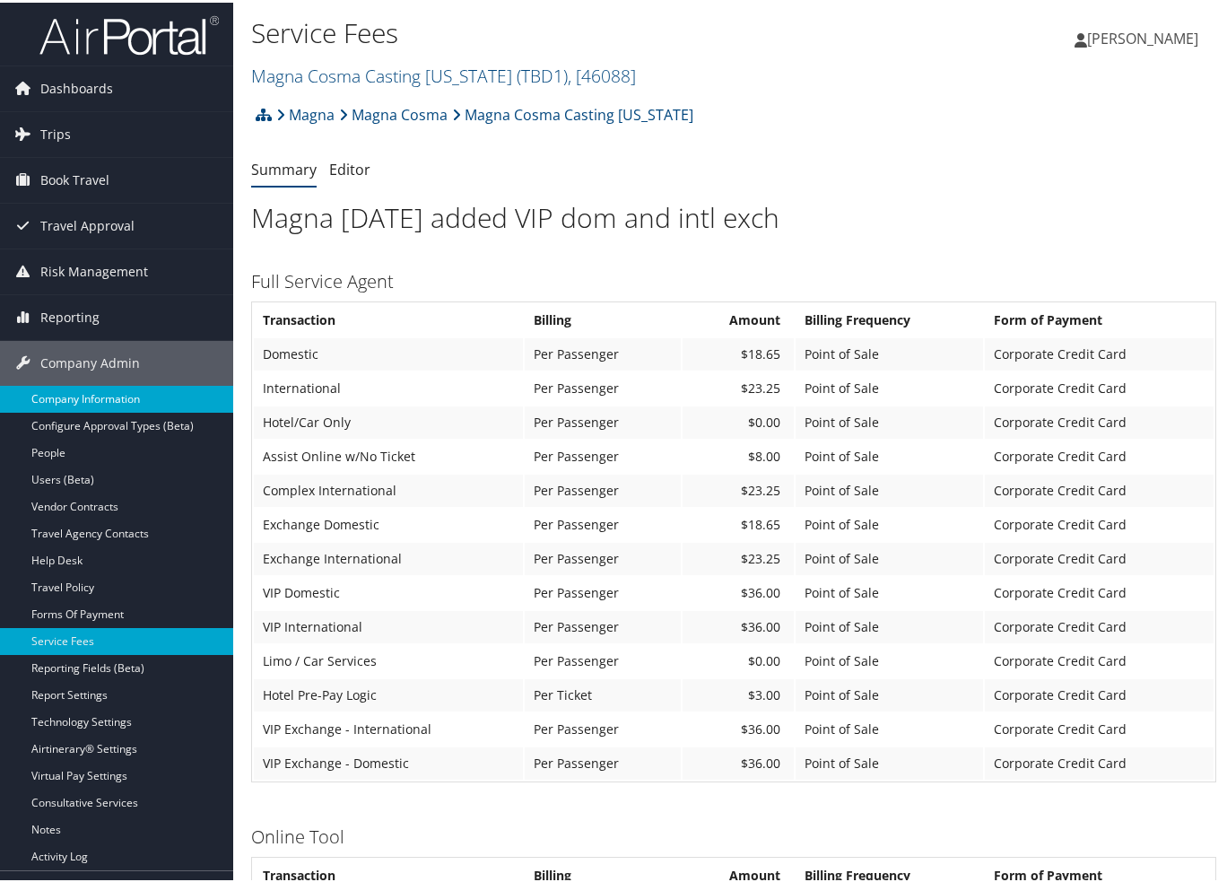
click at [58, 389] on link "Company Information" at bounding box center [116, 396] width 233 height 27
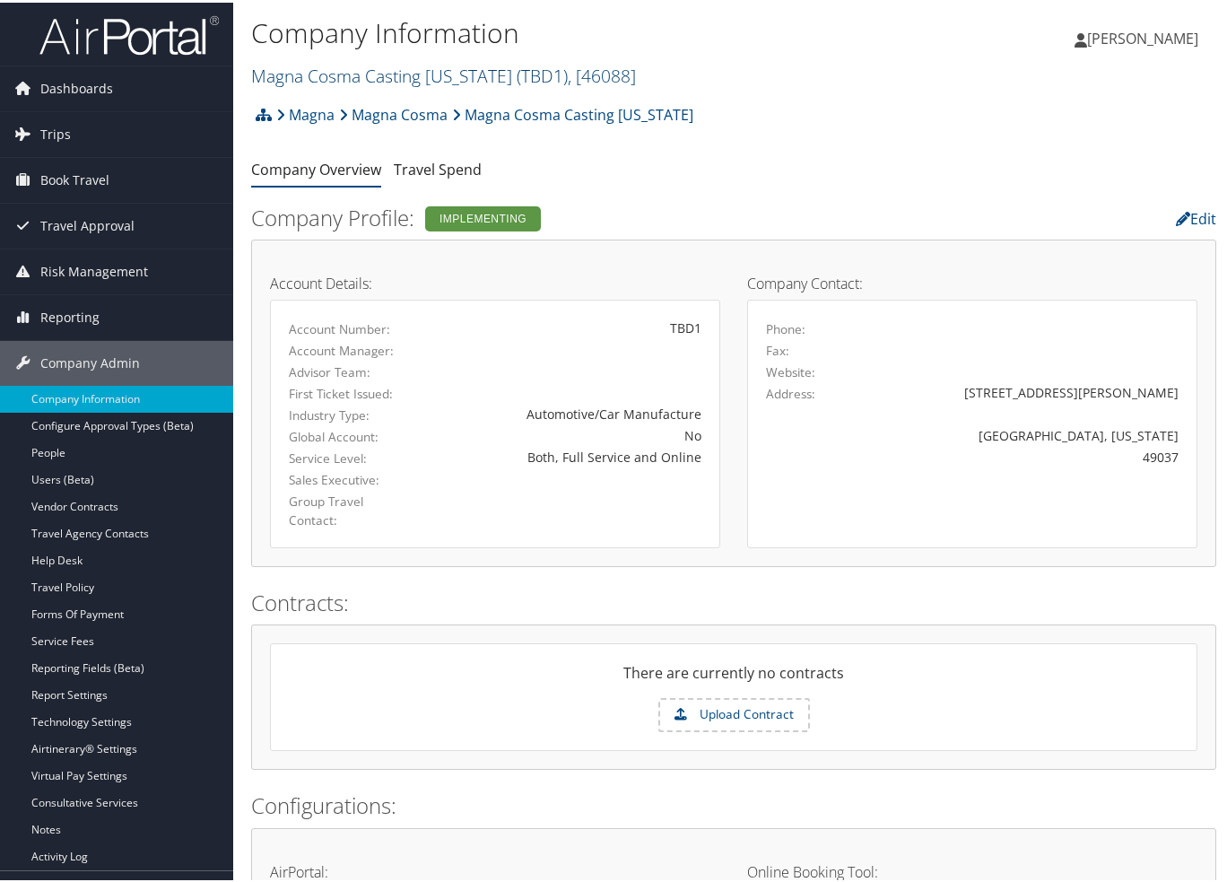
click at [337, 67] on link "Magna Cosma Casting [US_STATE] ( TBD1 ) , [ 46088 ]" at bounding box center [443, 73] width 385 height 24
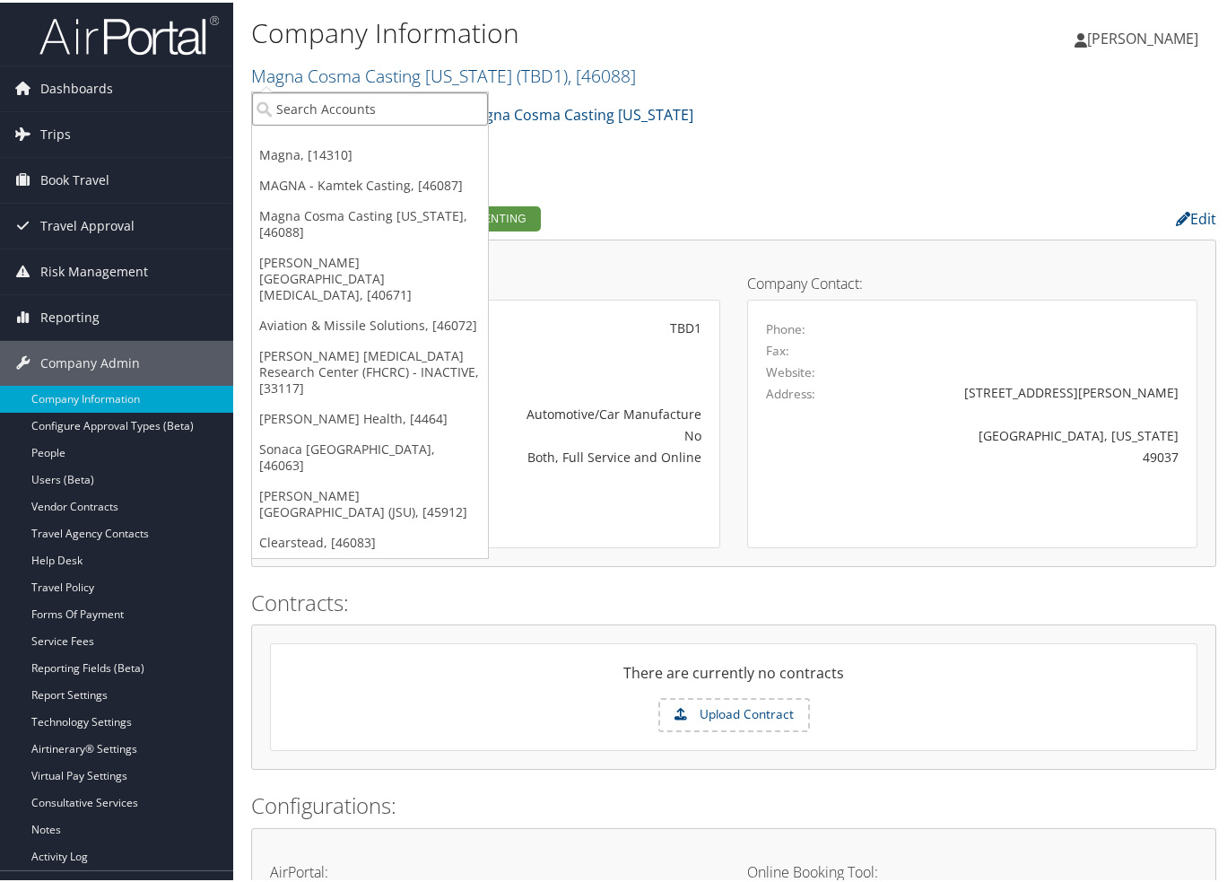
click at [357, 99] on input "search" at bounding box center [370, 106] width 236 height 33
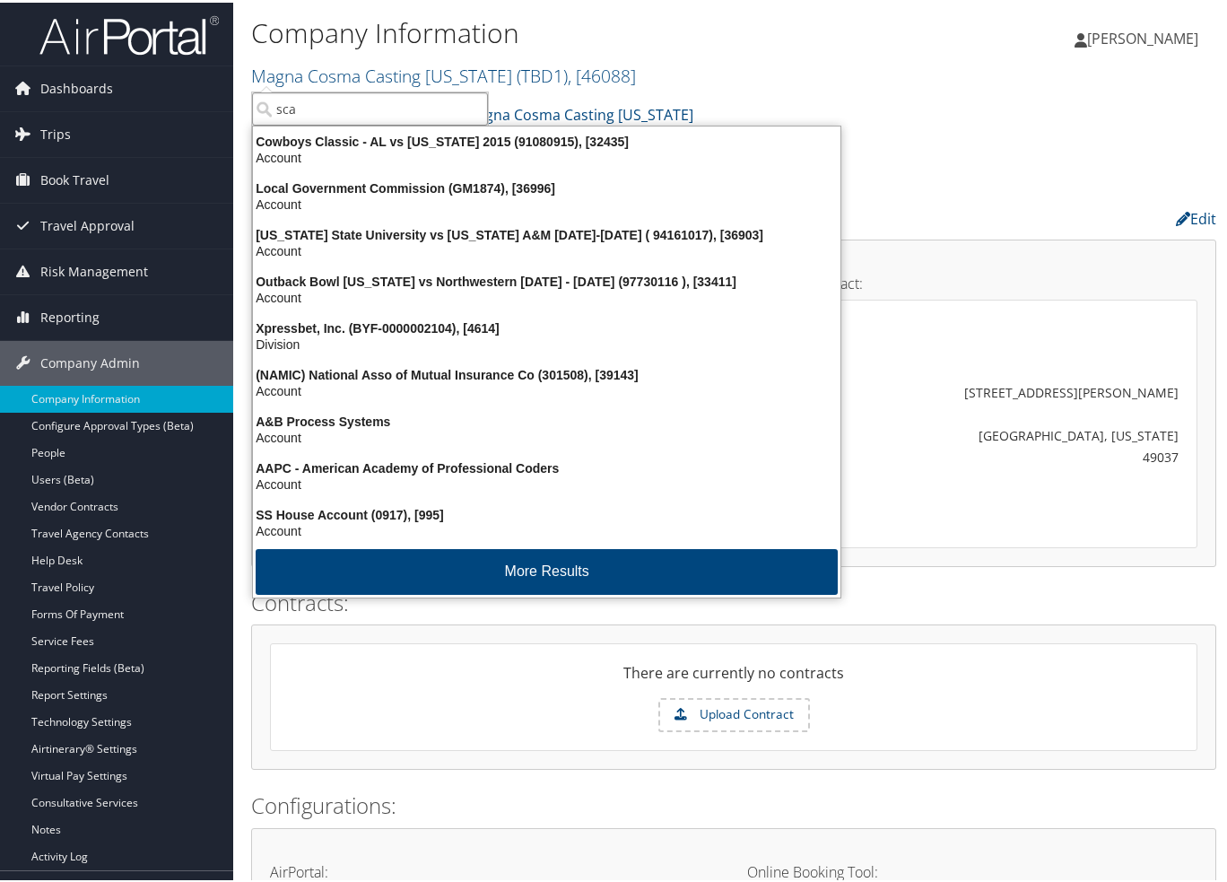
type input "scad"
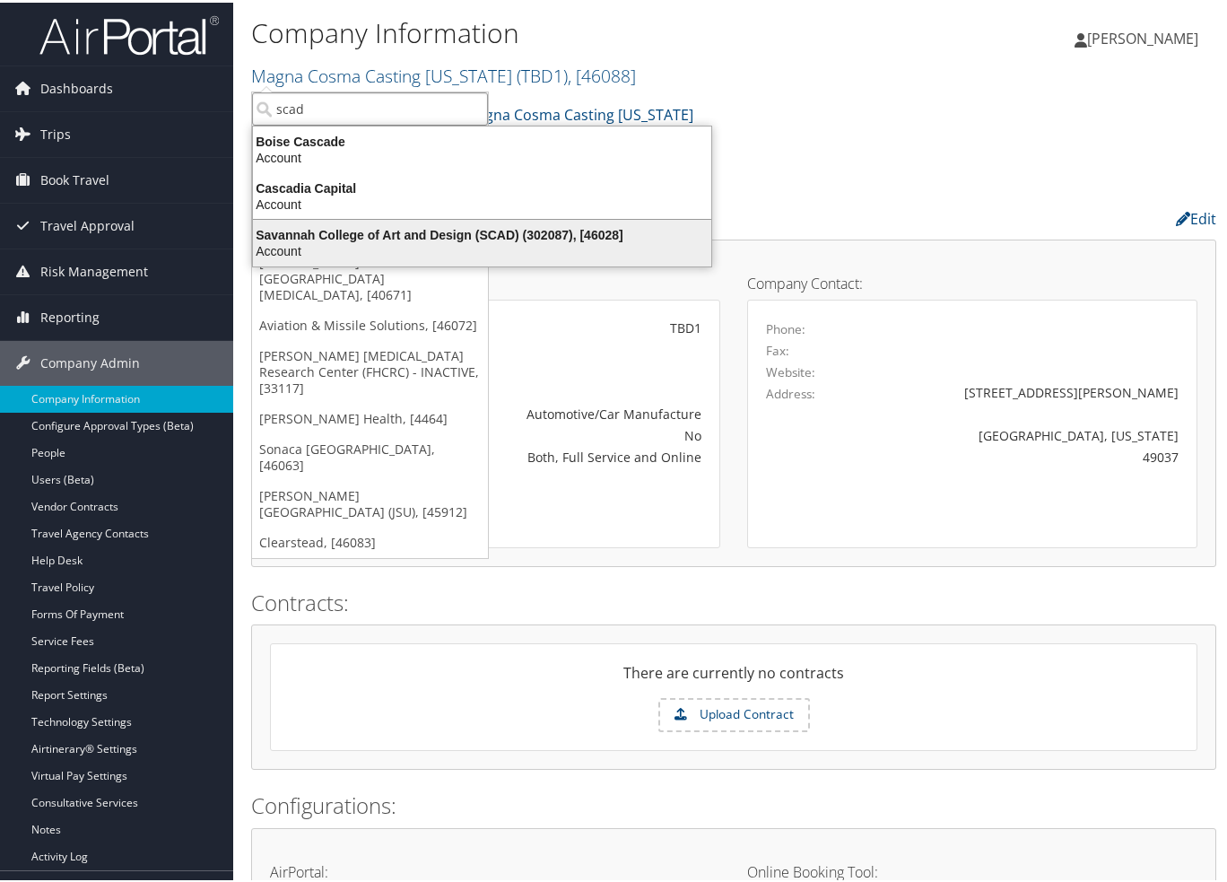
click at [384, 232] on div "Savannah College of Art and Design (SCAD) (302087), [46028]" at bounding box center [482, 232] width 480 height 16
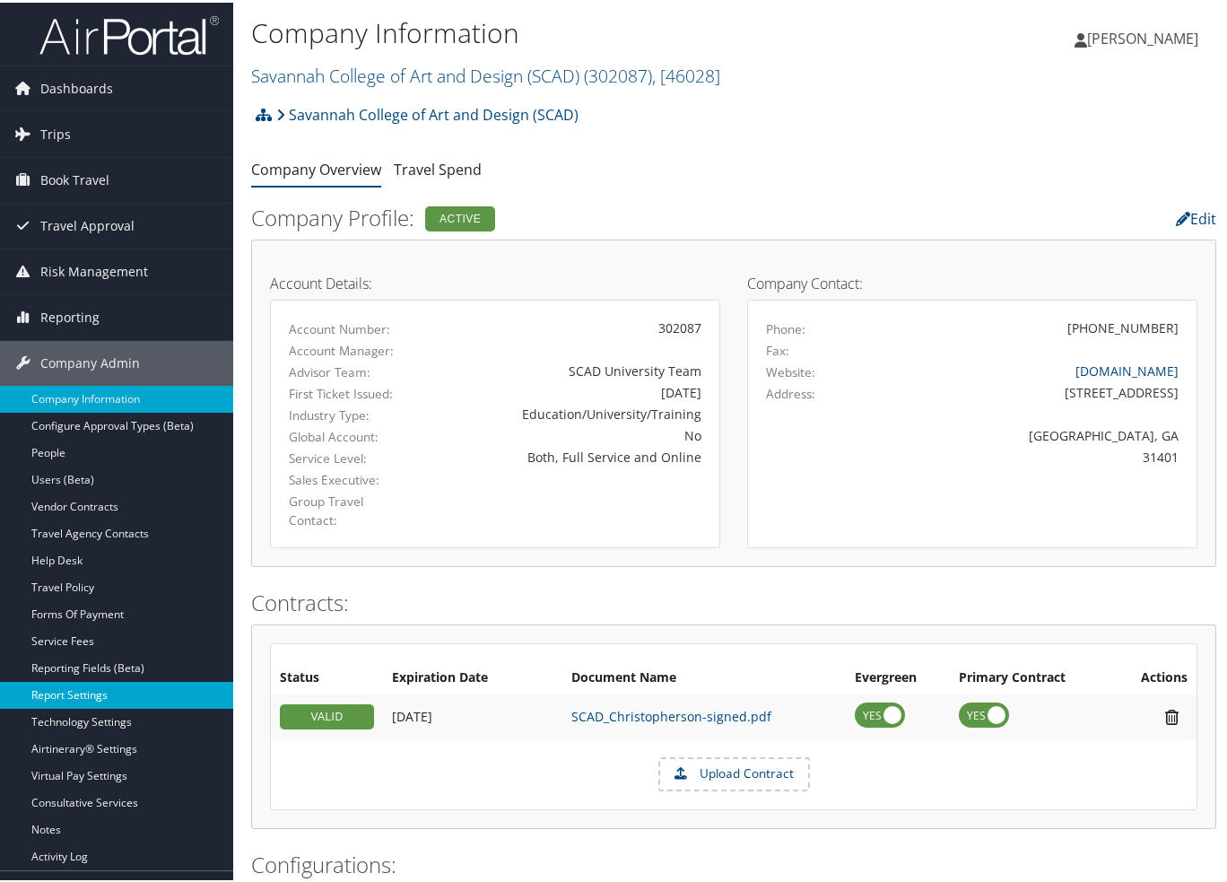
click at [101, 699] on link "Report Settings" at bounding box center [116, 692] width 233 height 27
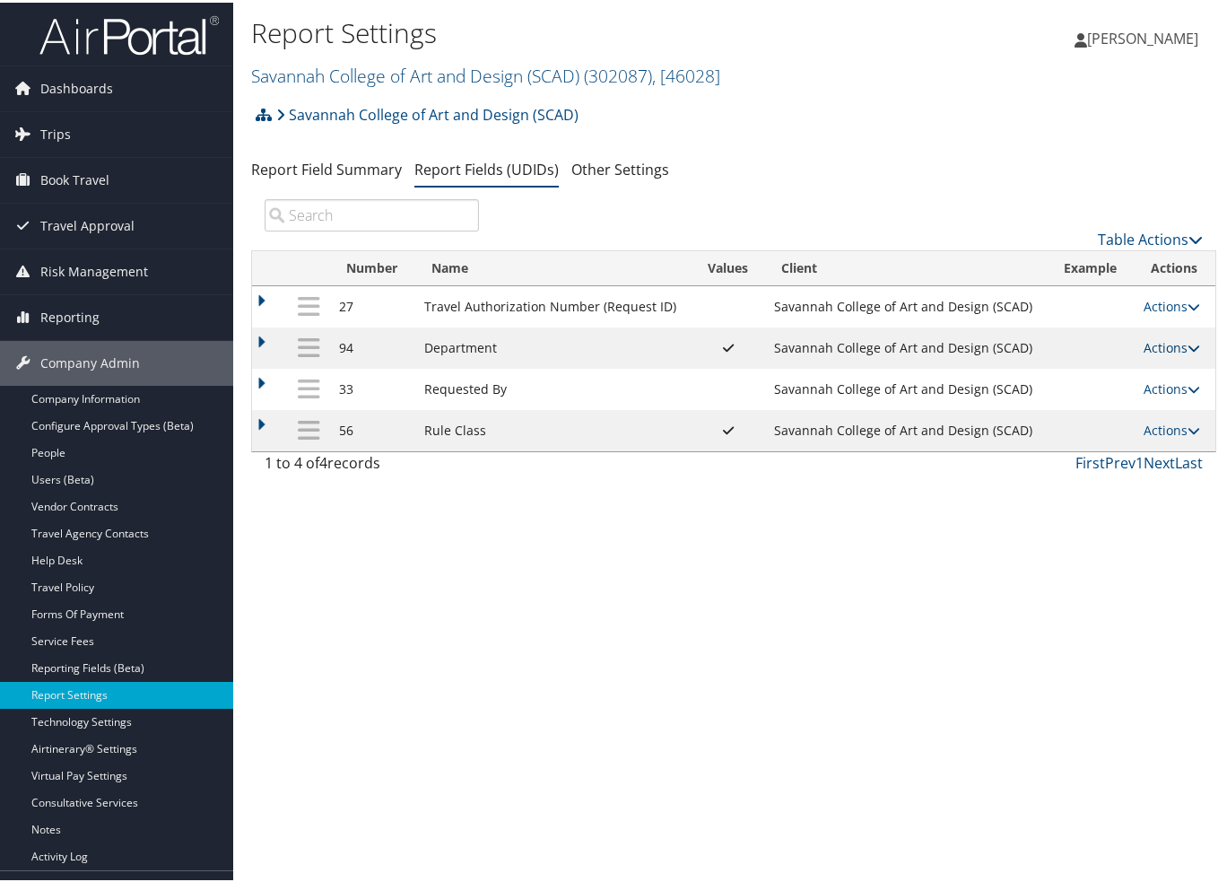
click at [1177, 340] on link "Actions" at bounding box center [1171, 344] width 56 height 17
click at [1081, 429] on link "Edit" at bounding box center [1095, 433] width 194 height 30
select select "both"
select select "trip"
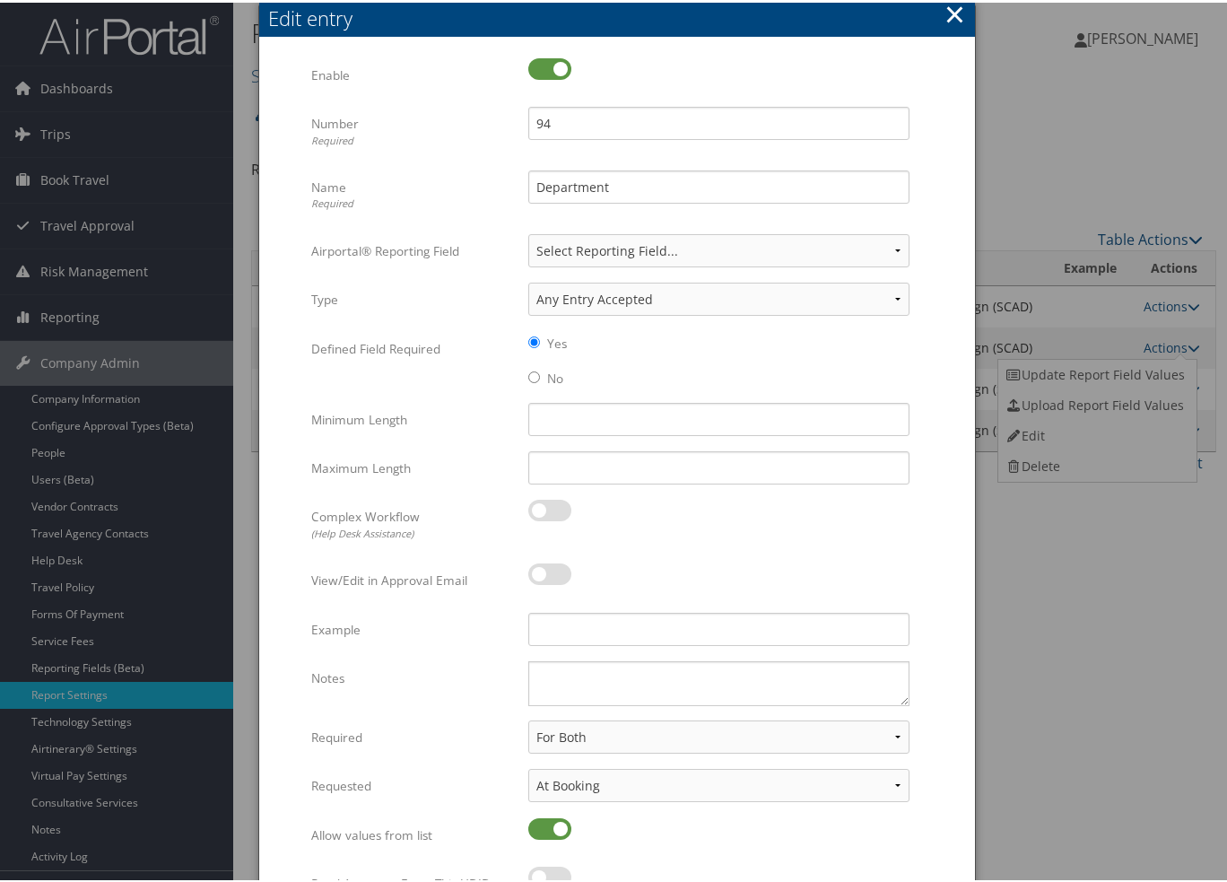
click at [937, 5] on div "Edit entry" at bounding box center [621, 16] width 707 height 28
click at [944, 6] on button "×" at bounding box center [954, 12] width 21 height 36
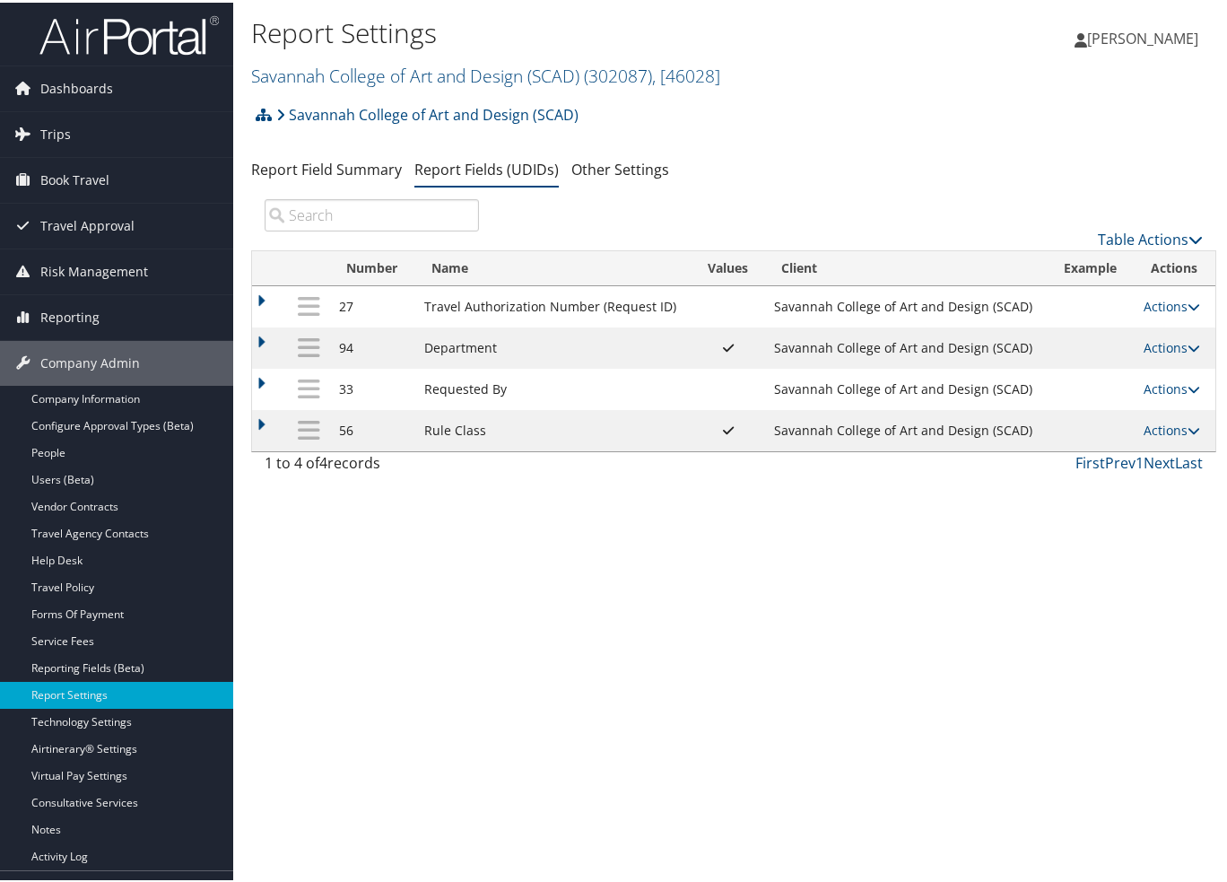
click at [1161, 357] on td "Actions Update Report Field Values Upload Report Field Values Edit Delete" at bounding box center [1174, 345] width 81 height 41
click at [1156, 348] on link "Actions" at bounding box center [1171, 344] width 56 height 17
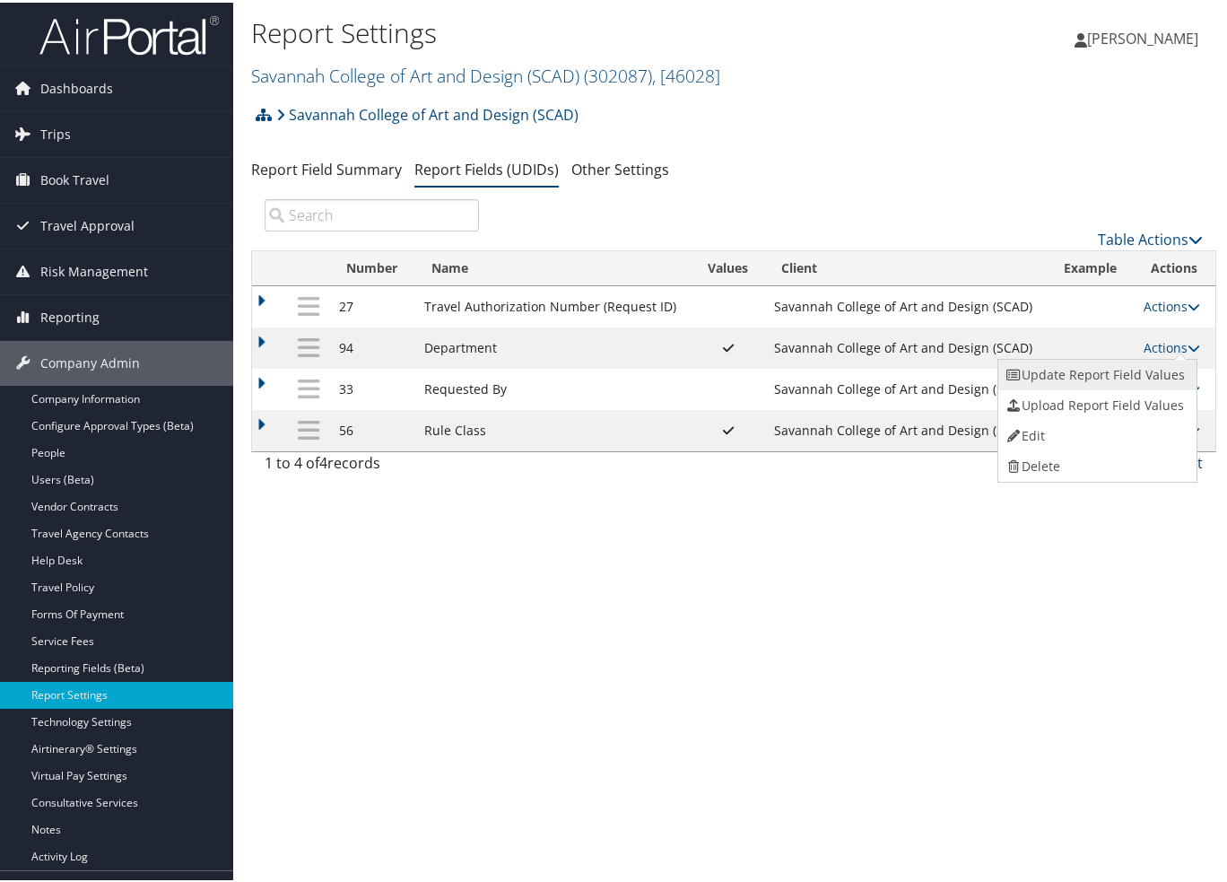
click at [1119, 372] on link "Update Report Field Values" at bounding box center [1095, 372] width 194 height 30
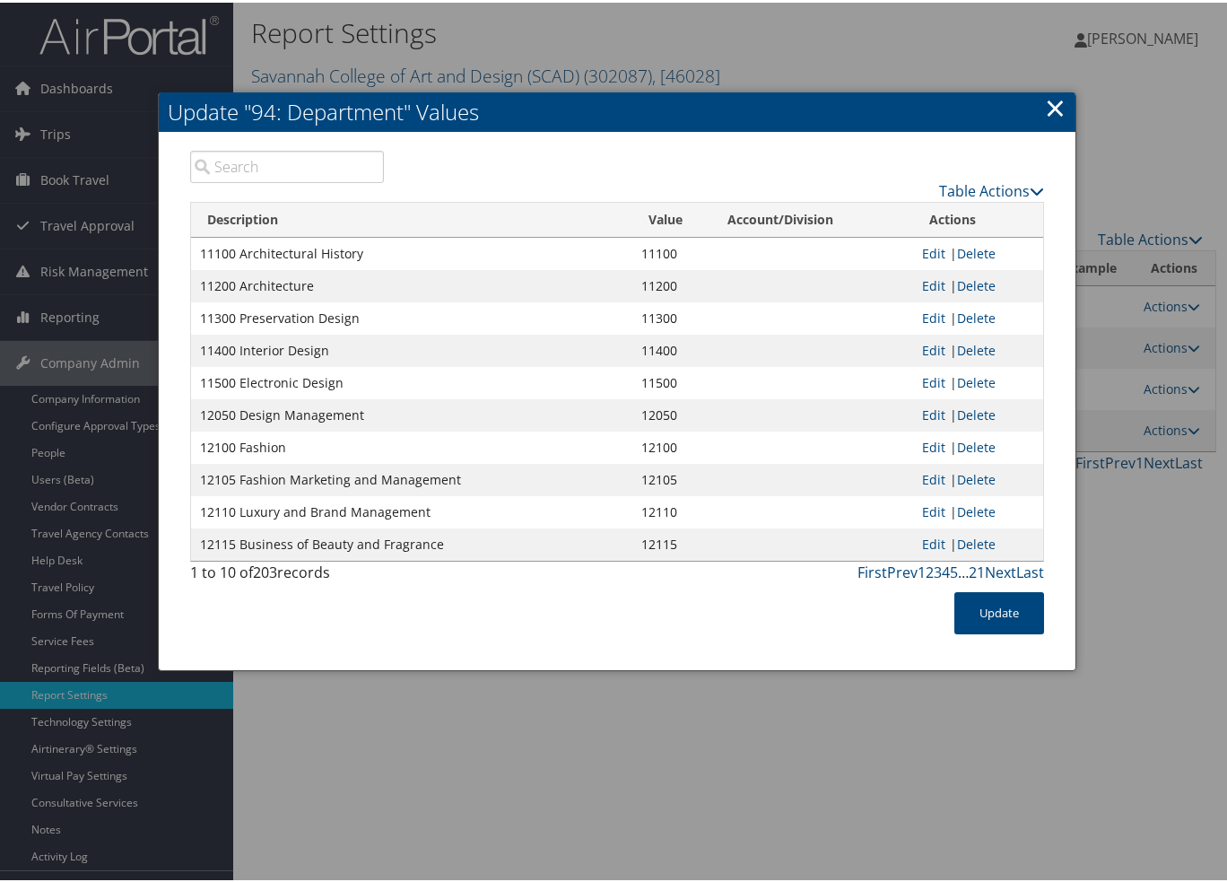
click at [1056, 117] on link "×" at bounding box center [1055, 105] width 21 height 36
